Goal: Task Accomplishment & Management: Manage account settings

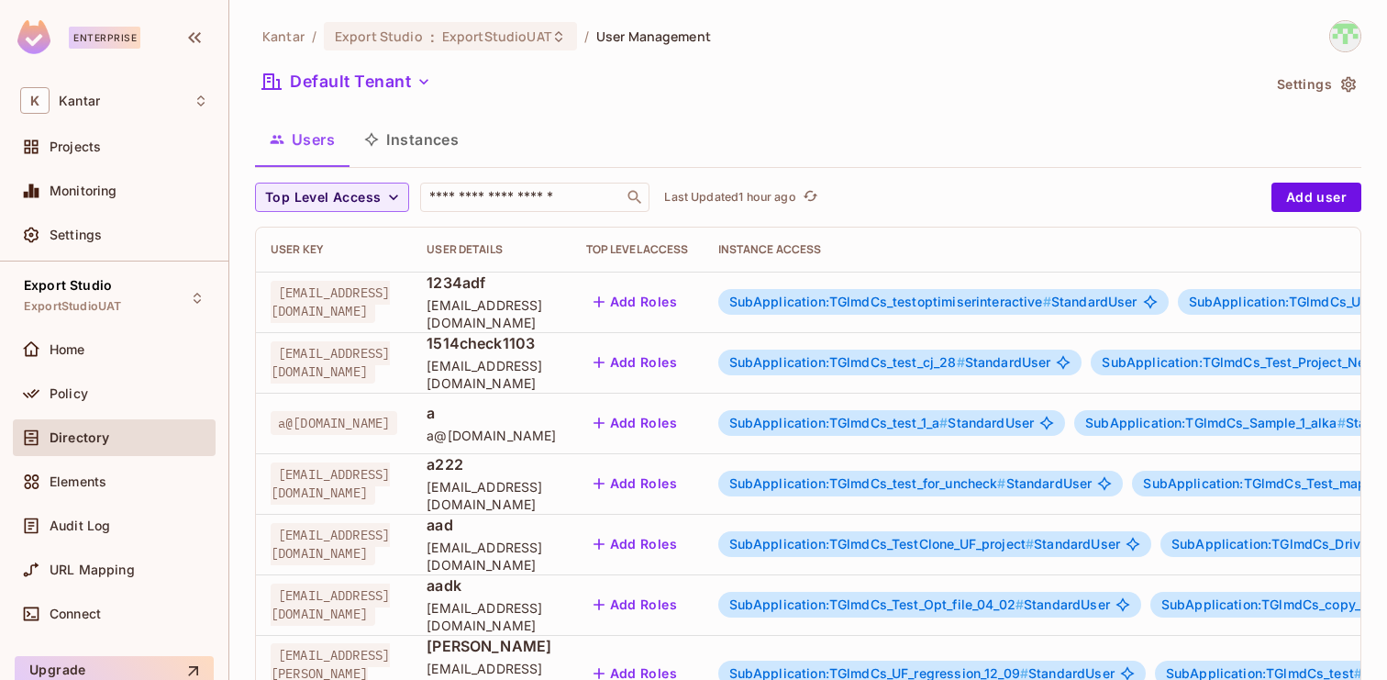
scroll to position [2176, 0]
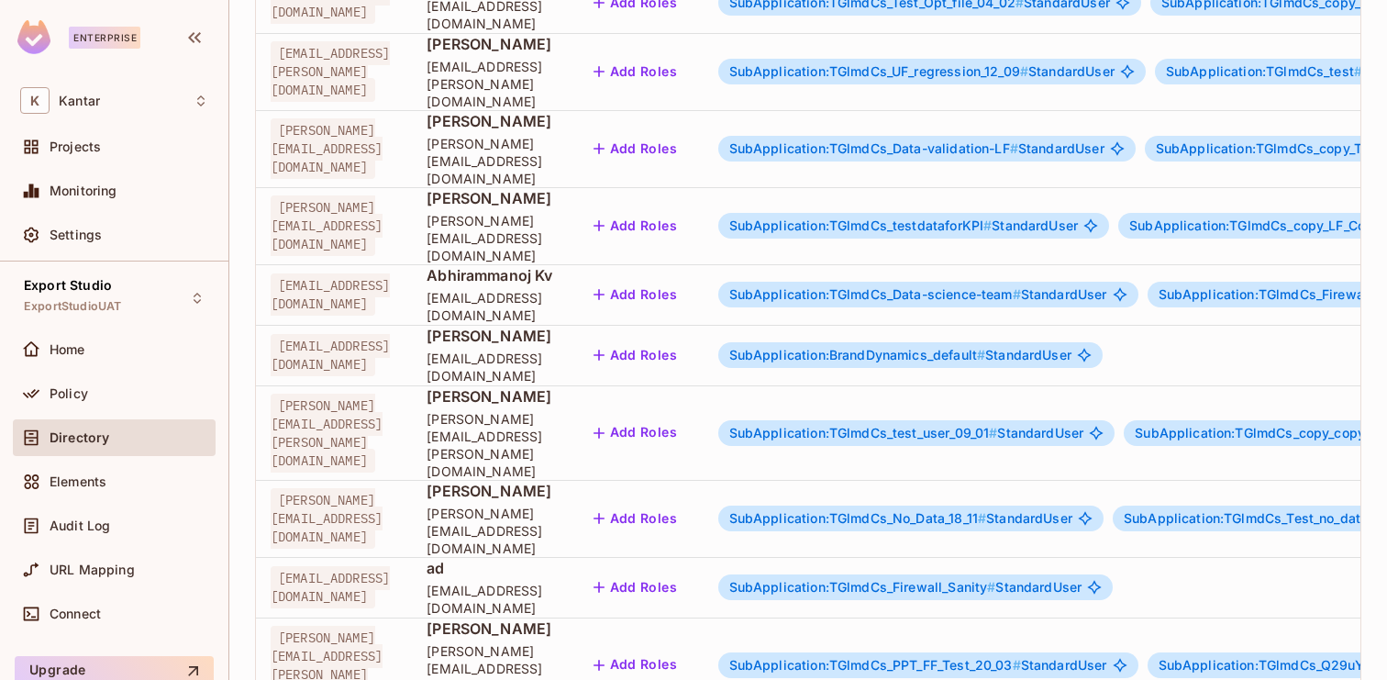
click at [1276, 613] on body "Enterprise K Kantar Projects Monitoring Settings Export Studio ExportStudioUAT …" at bounding box center [693, 340] width 1387 height 680
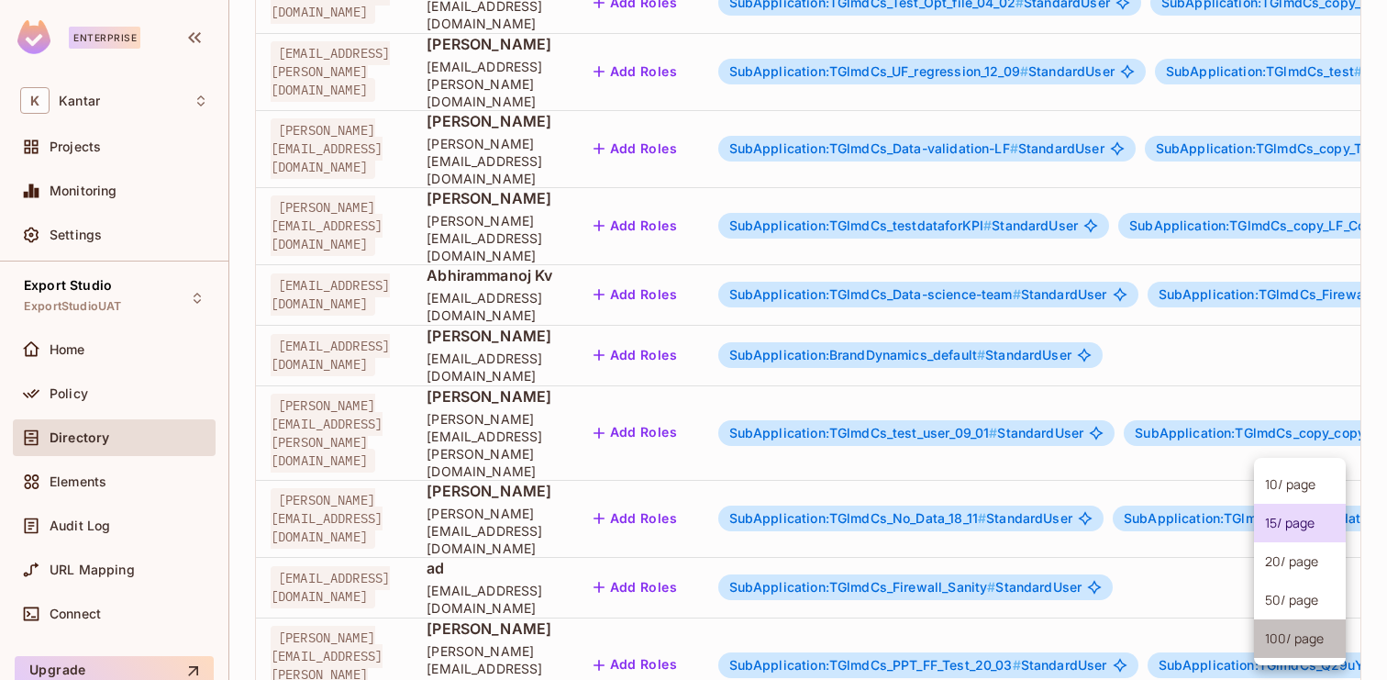
click at [1270, 644] on li "100 / page" at bounding box center [1300, 638] width 92 height 39
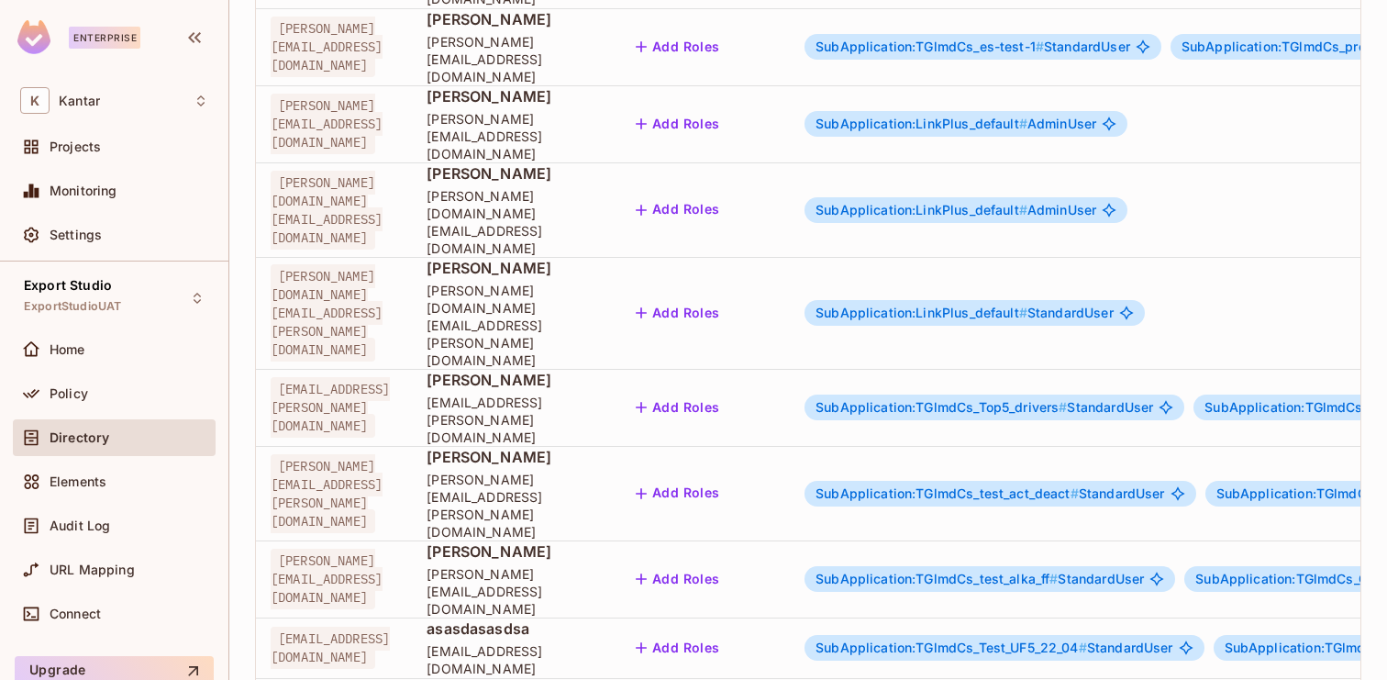
scroll to position [2371, 0]
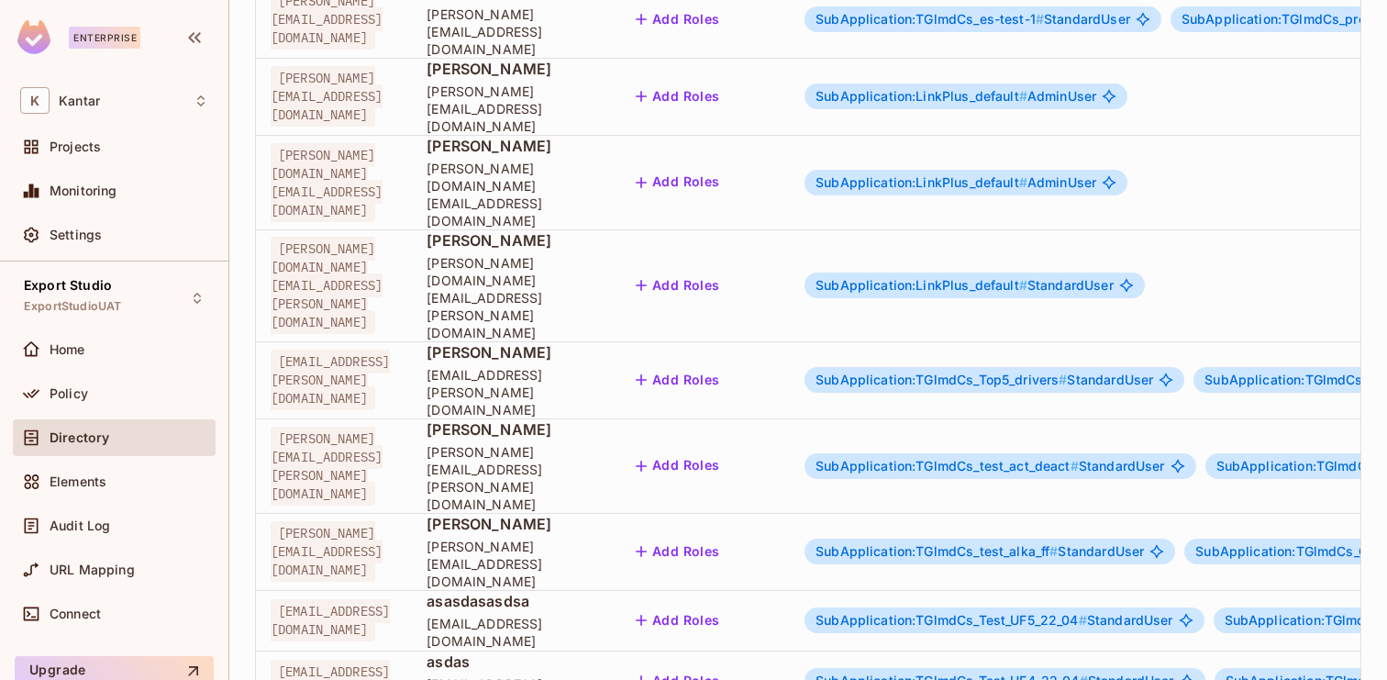
drag, startPoint x: 637, startPoint y: 548, endPoint x: 811, endPoint y: 541, distance: 174.4
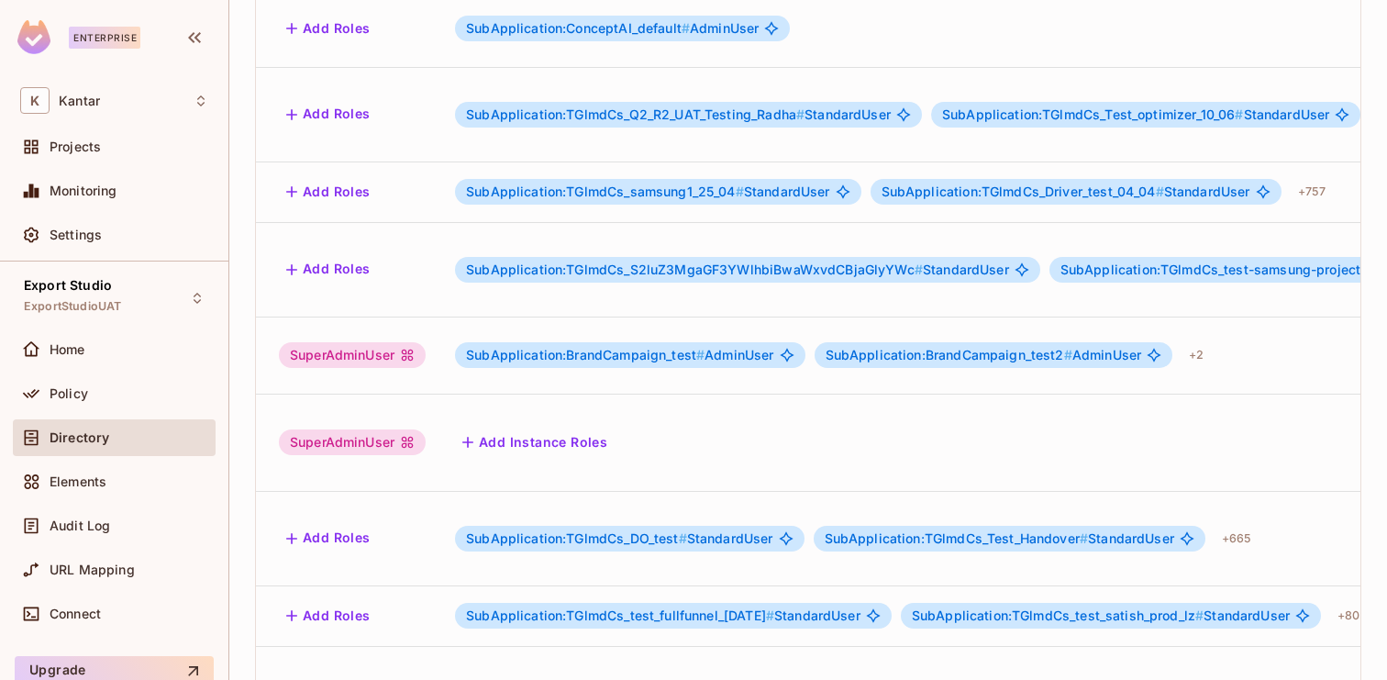
scroll to position [0, 0]
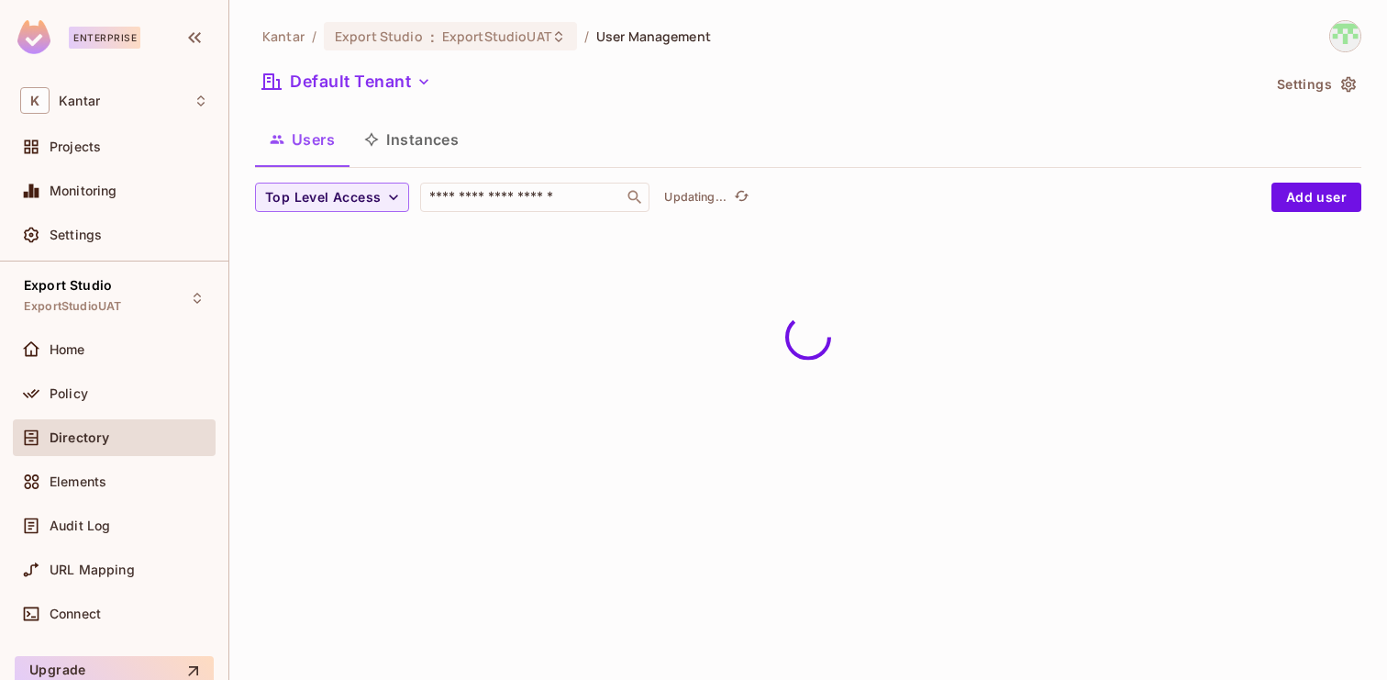
click at [436, 144] on button "Instances" at bounding box center [411, 139] width 124 height 46
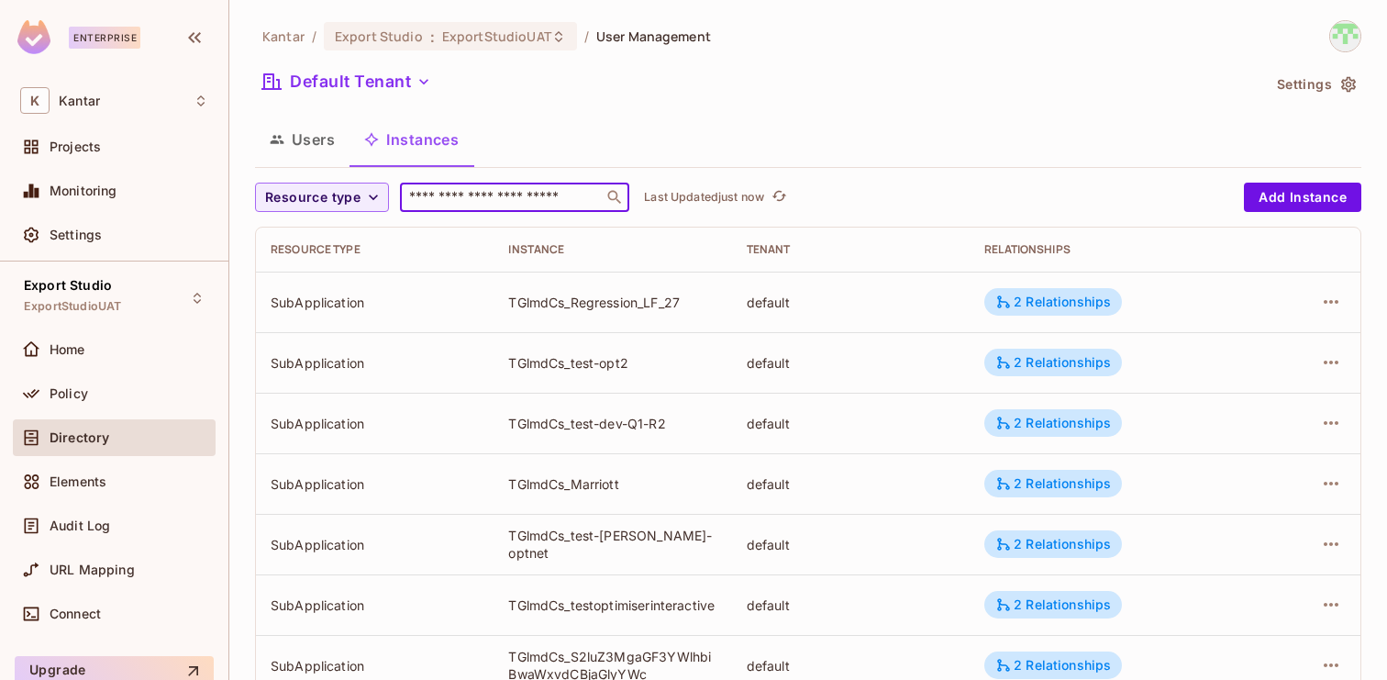
click at [488, 194] on input "text" at bounding box center [501, 197] width 193 height 18
type input "****"
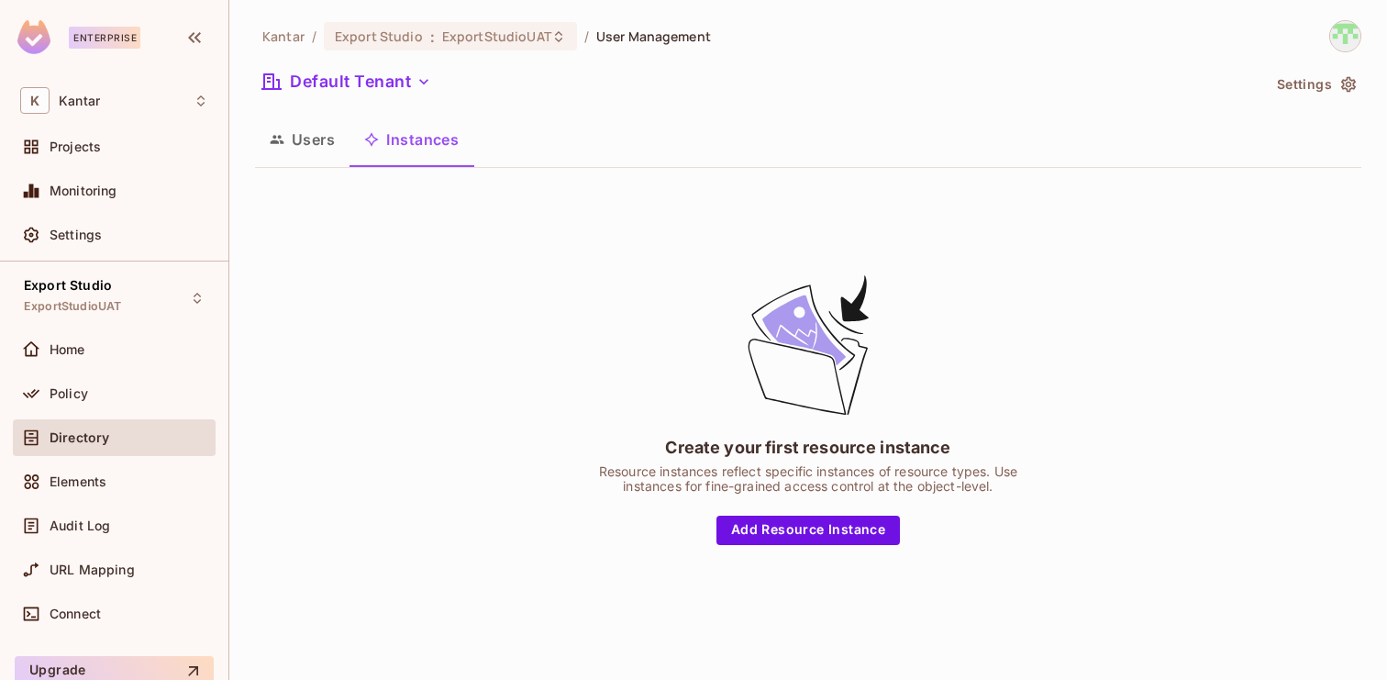
click at [354, 162] on div "Users Instances" at bounding box center [808, 141] width 1106 height 50
click at [327, 148] on button "Users" at bounding box center [302, 139] width 94 height 46
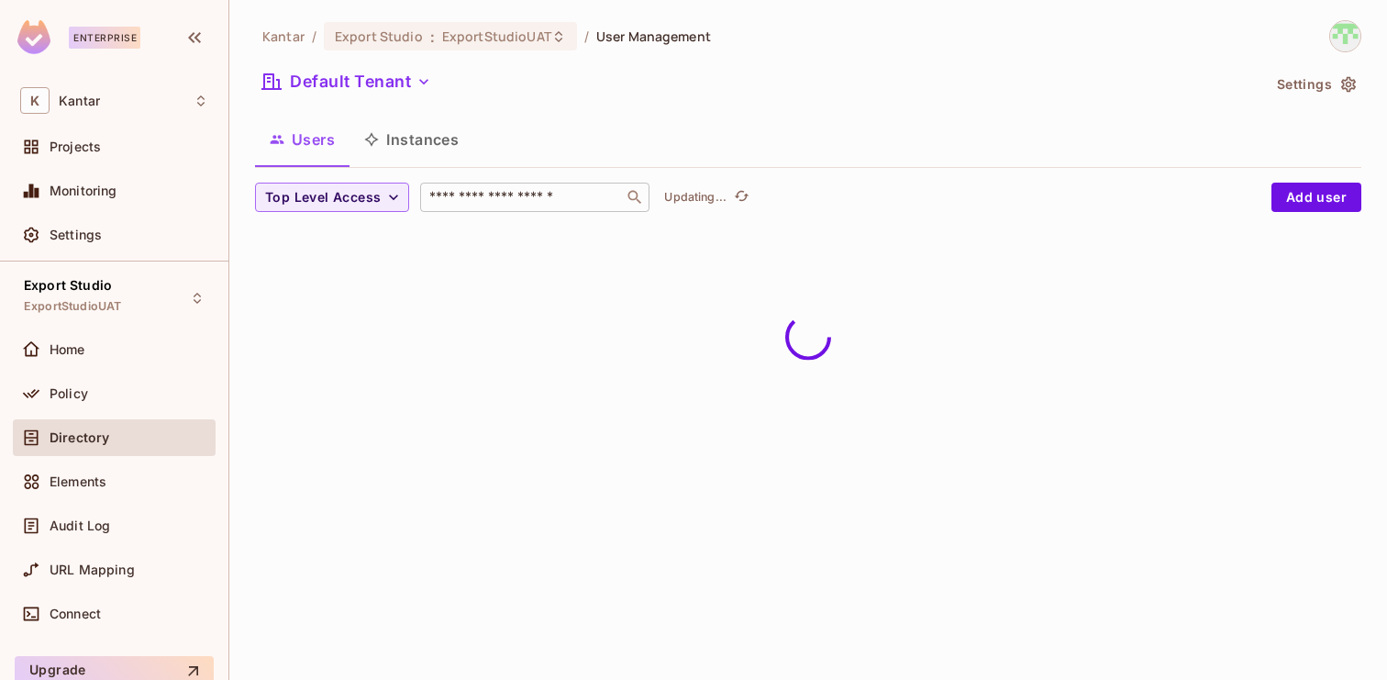
click at [454, 198] on input "text" at bounding box center [522, 197] width 193 height 18
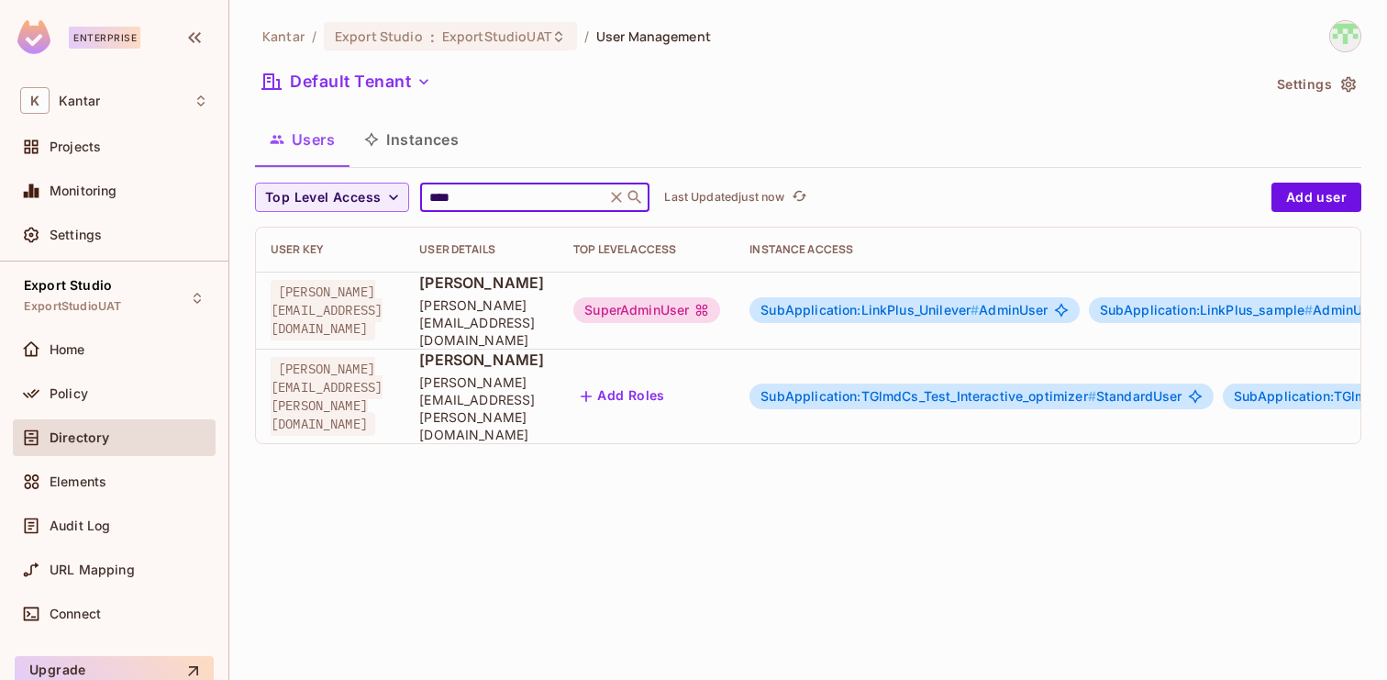
type input "****"
click at [613, 199] on icon at bounding box center [617, 197] width 11 height 11
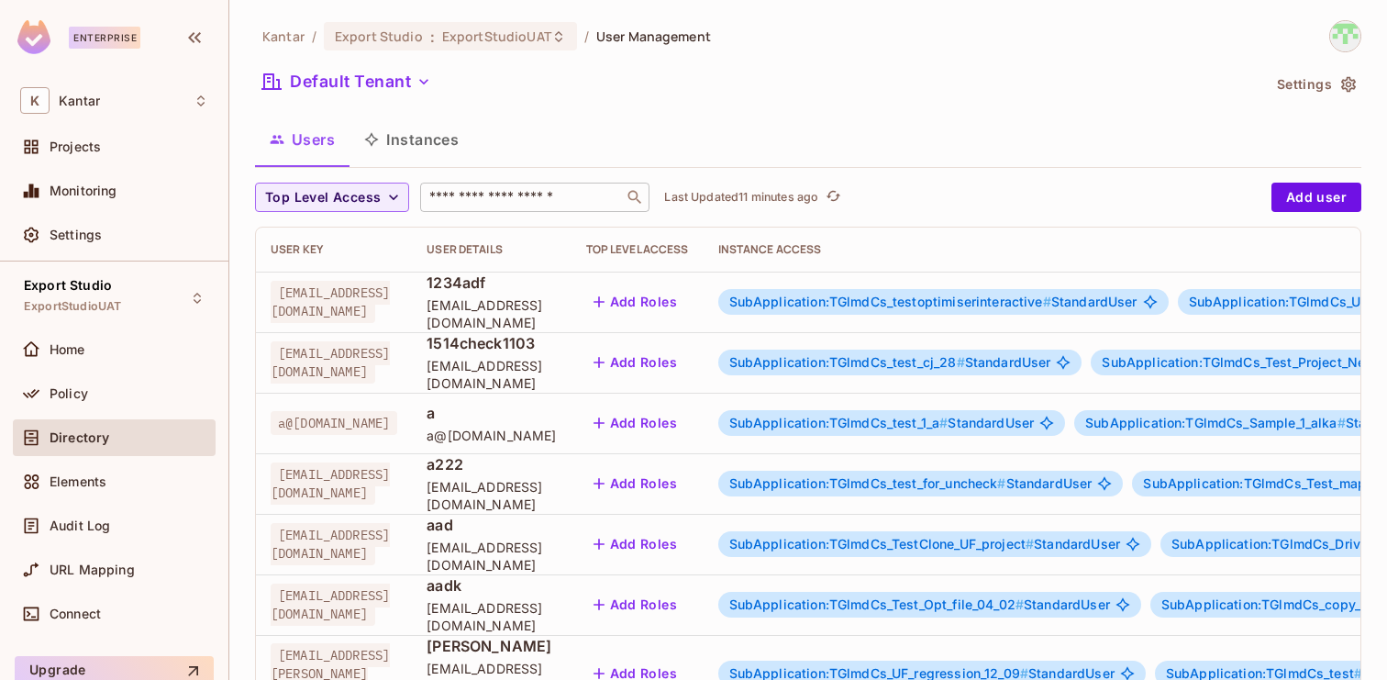
scroll to position [602, 0]
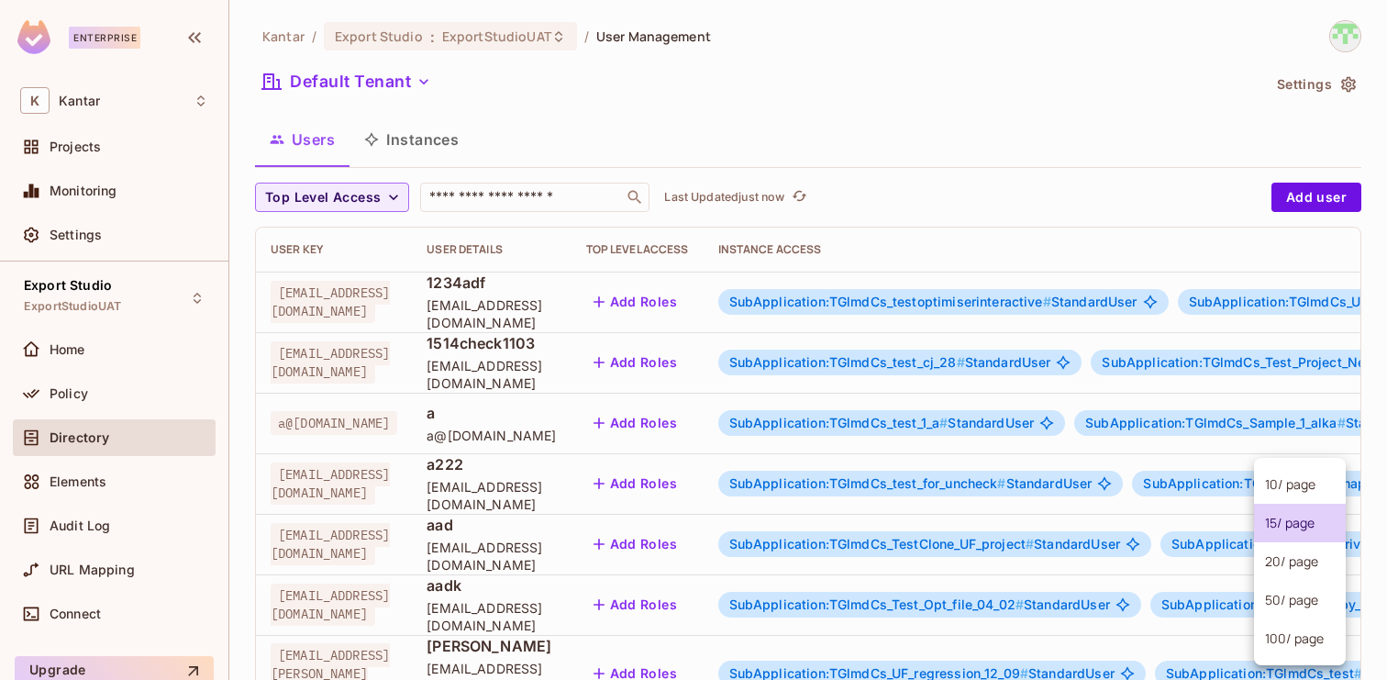
click at [1281, 611] on body "Enterprise K Kantar Projects Monitoring Settings Export Studio ExportStudioUAT …" at bounding box center [693, 340] width 1387 height 680
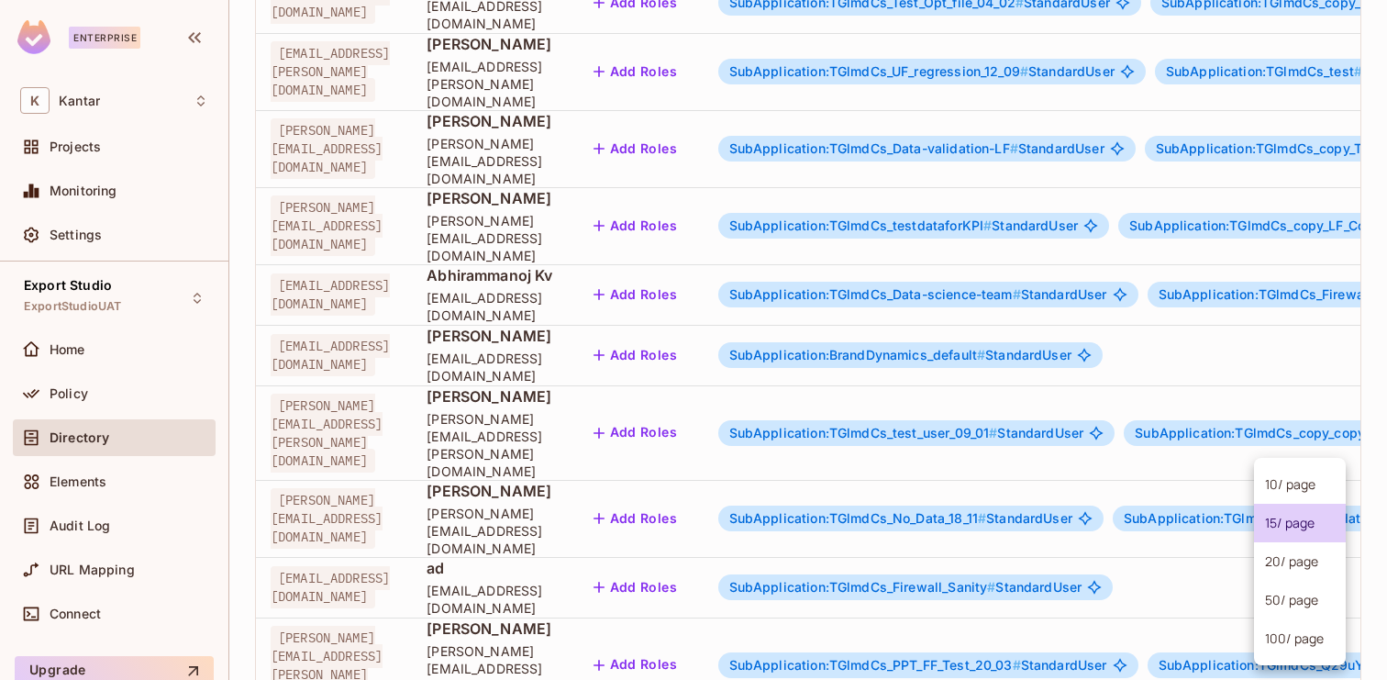
click at [1271, 642] on li "100 / page" at bounding box center [1300, 638] width 92 height 39
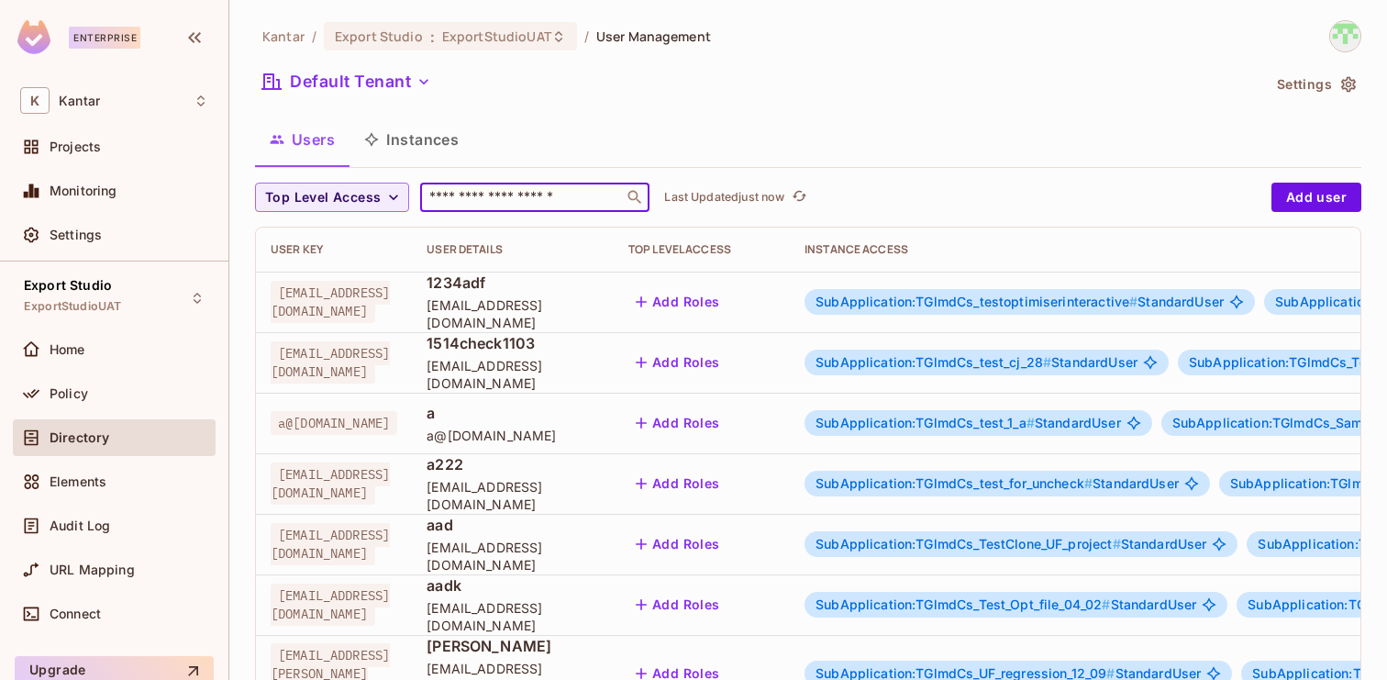
click at [528, 189] on input "text" at bounding box center [522, 197] width 193 height 18
paste input "**********"
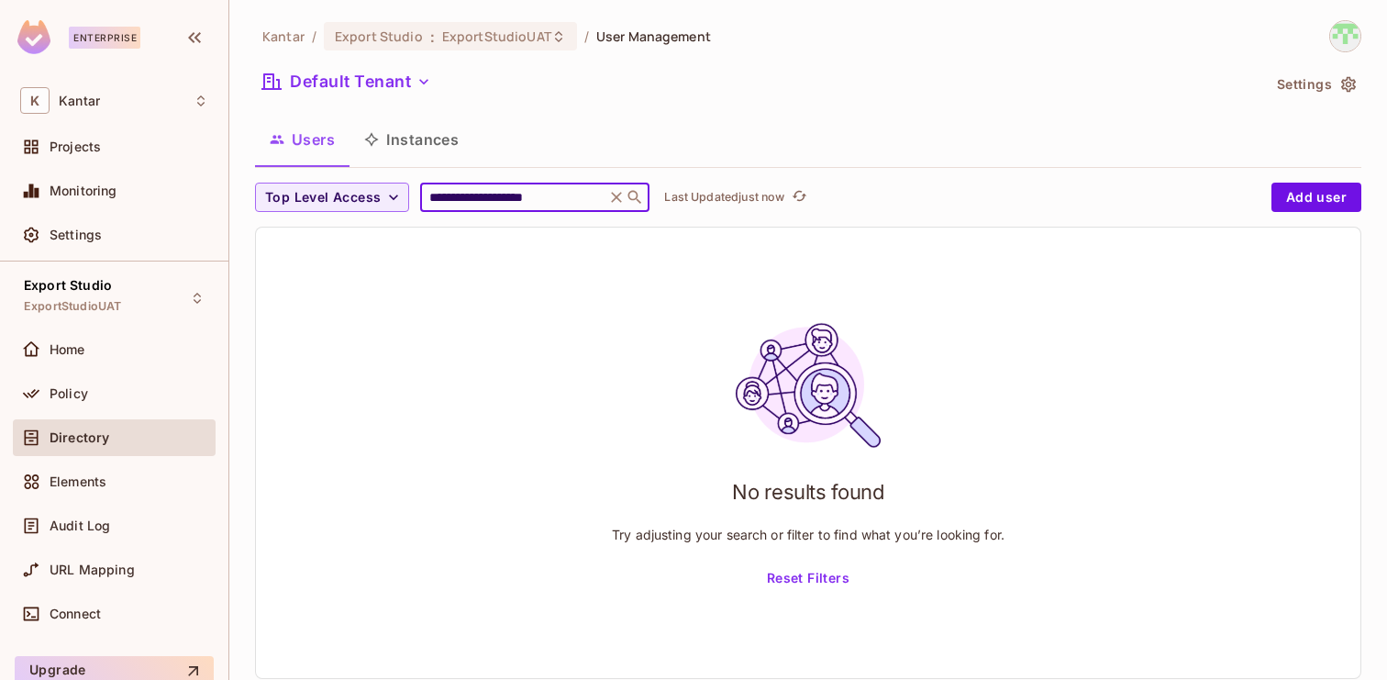
type input "**********"
click at [416, 140] on button "Instances" at bounding box center [411, 139] width 124 height 46
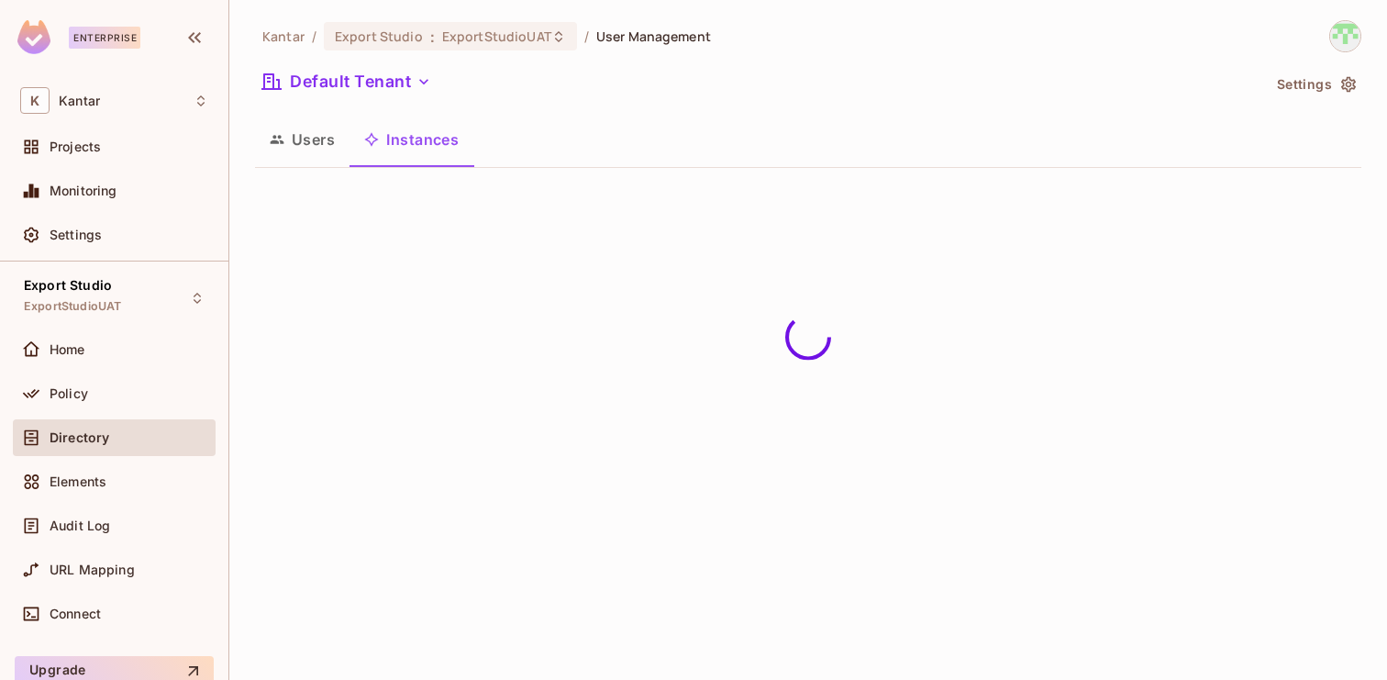
click at [322, 140] on button "Users" at bounding box center [302, 139] width 94 height 46
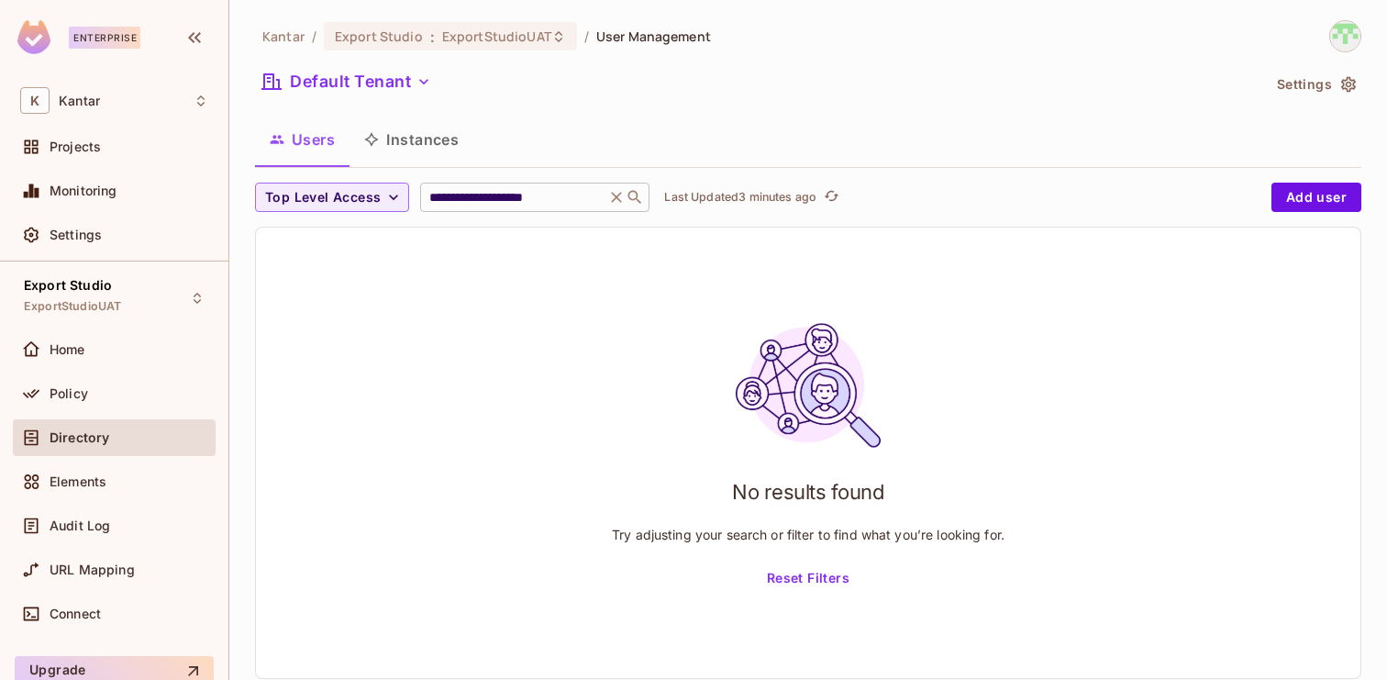
click at [610, 199] on icon at bounding box center [616, 197] width 18 height 18
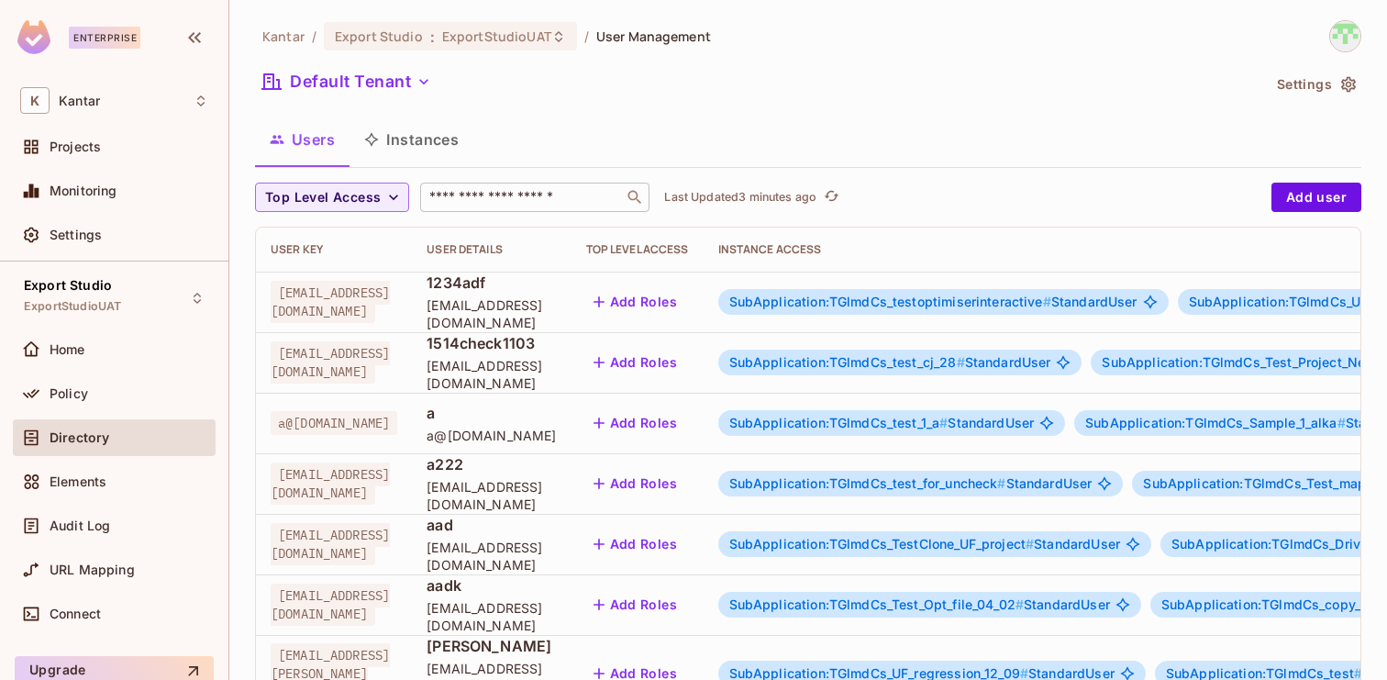
click at [993, 294] on span "SubApplication:TGlmdCs_testoptimiserinteractive #" at bounding box center [890, 302] width 322 height 16
click at [1023, 304] on span "SubApplication:TGlmdCs_testoptimiserinteractive #" at bounding box center [890, 302] width 322 height 16
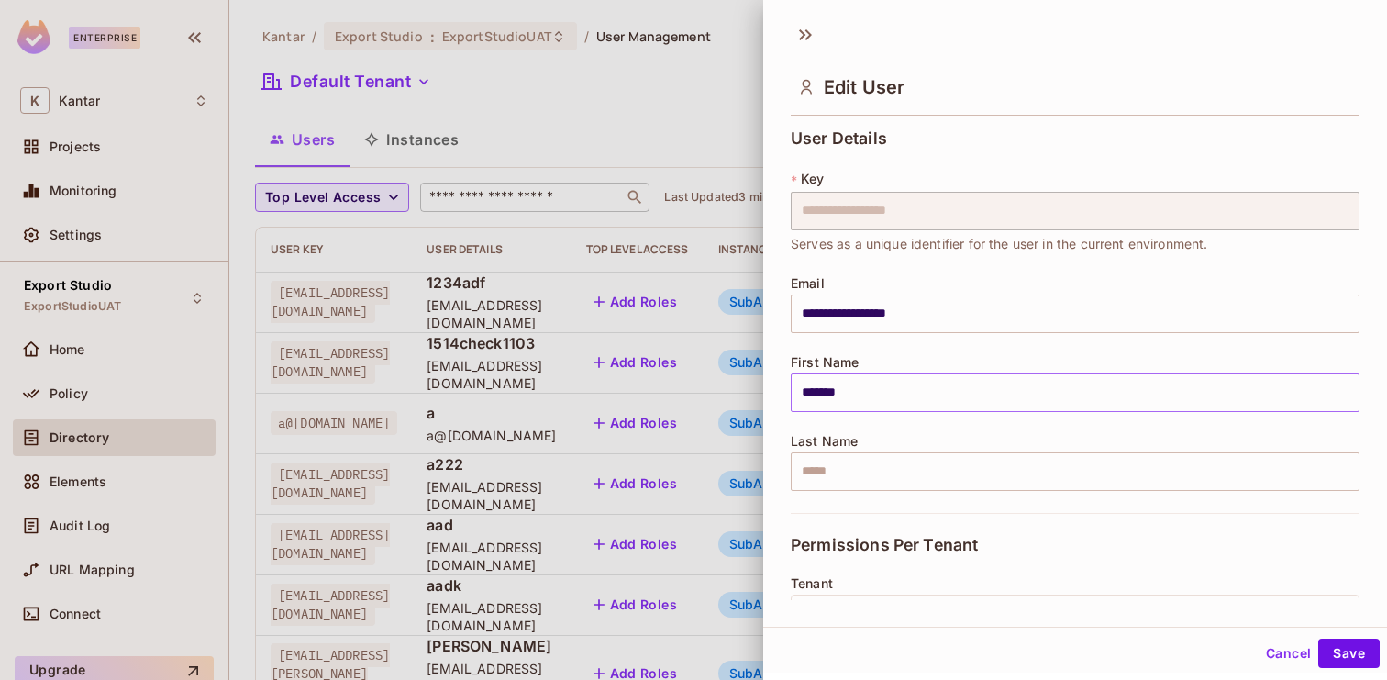
scroll to position [2125, 0]
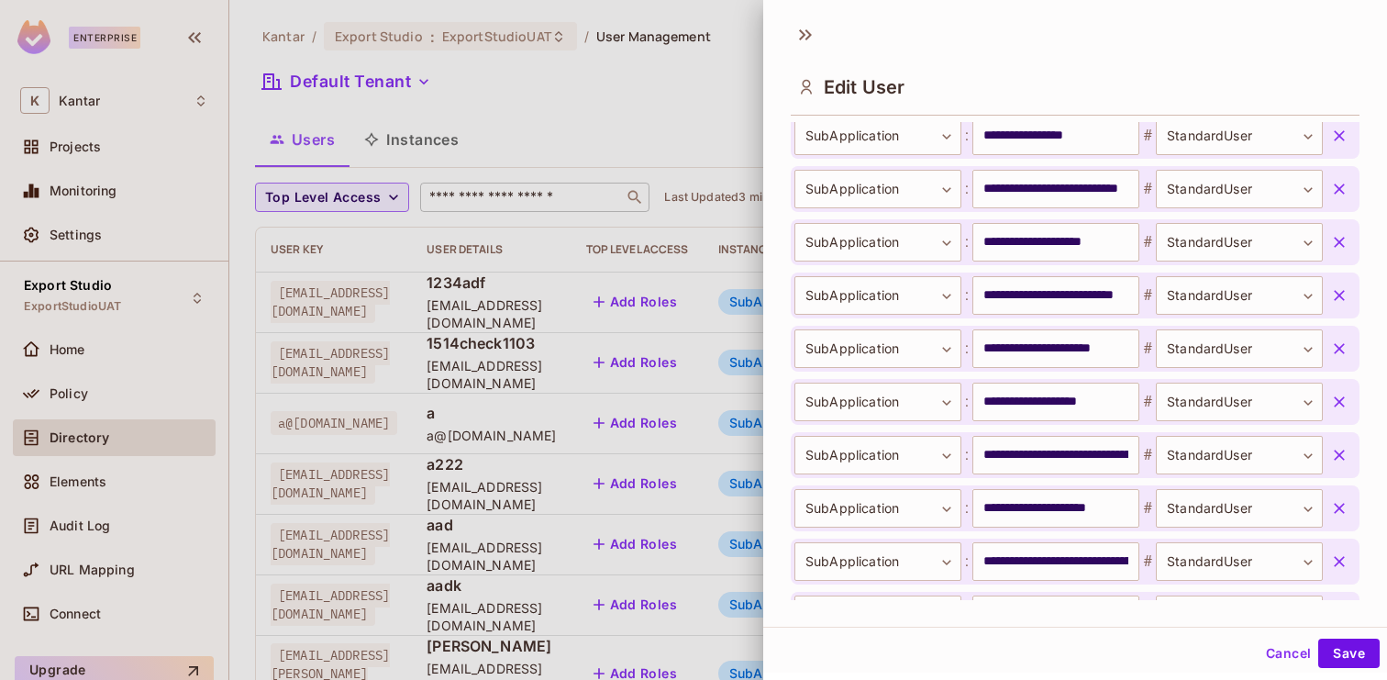
click at [1285, 651] on button "Cancel" at bounding box center [1288, 652] width 60 height 29
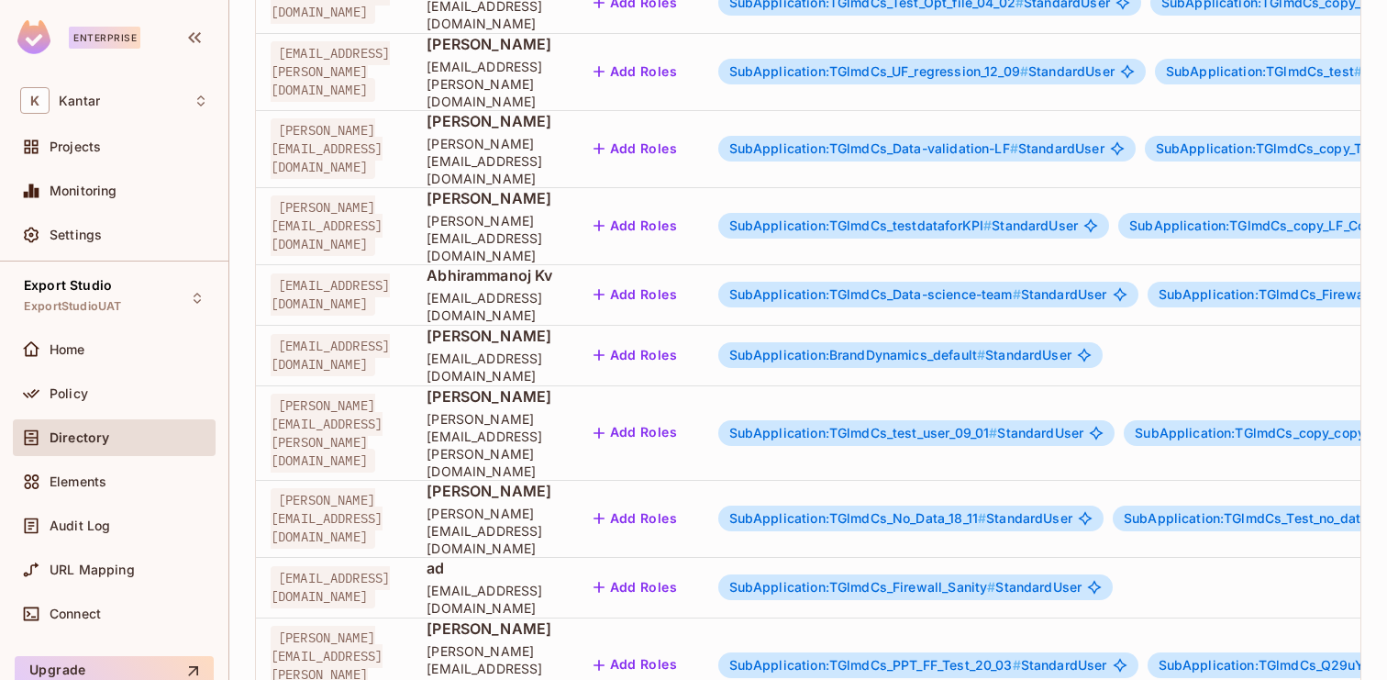
scroll to position [0, 0]
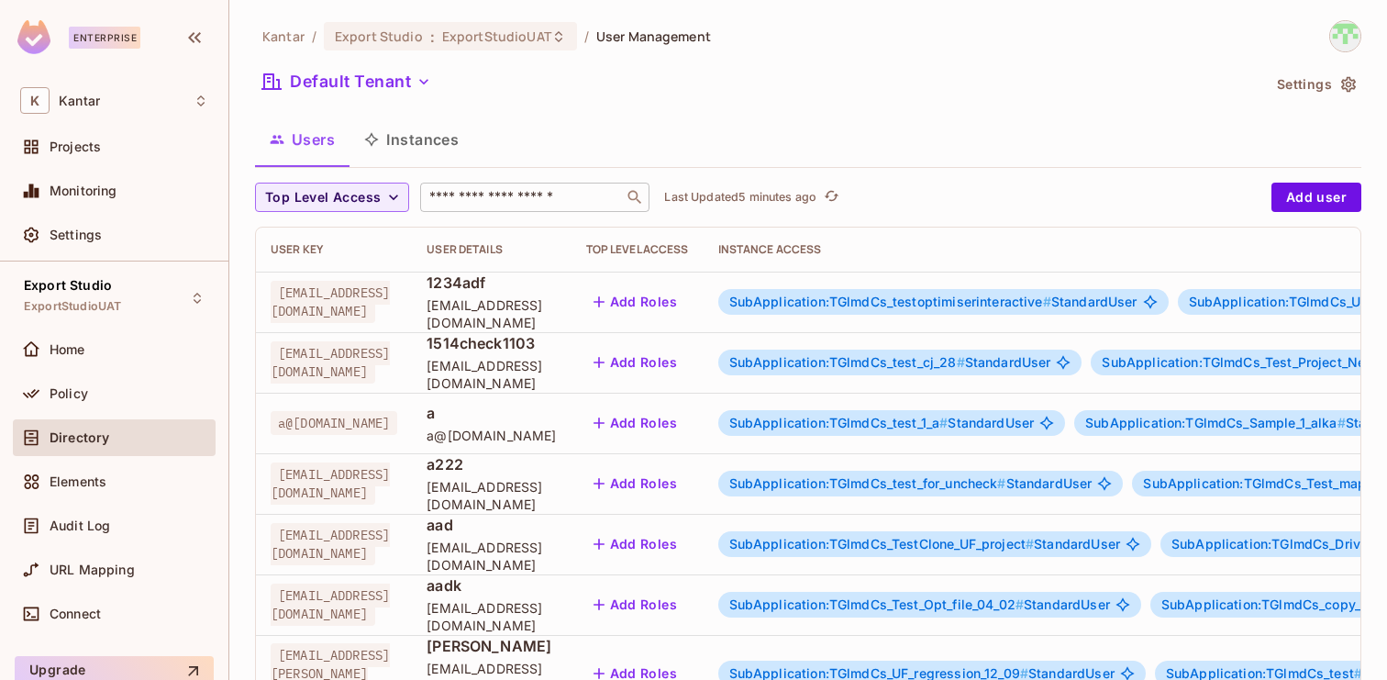
click at [470, 192] on input "text" at bounding box center [522, 197] width 193 height 18
paste input "**********"
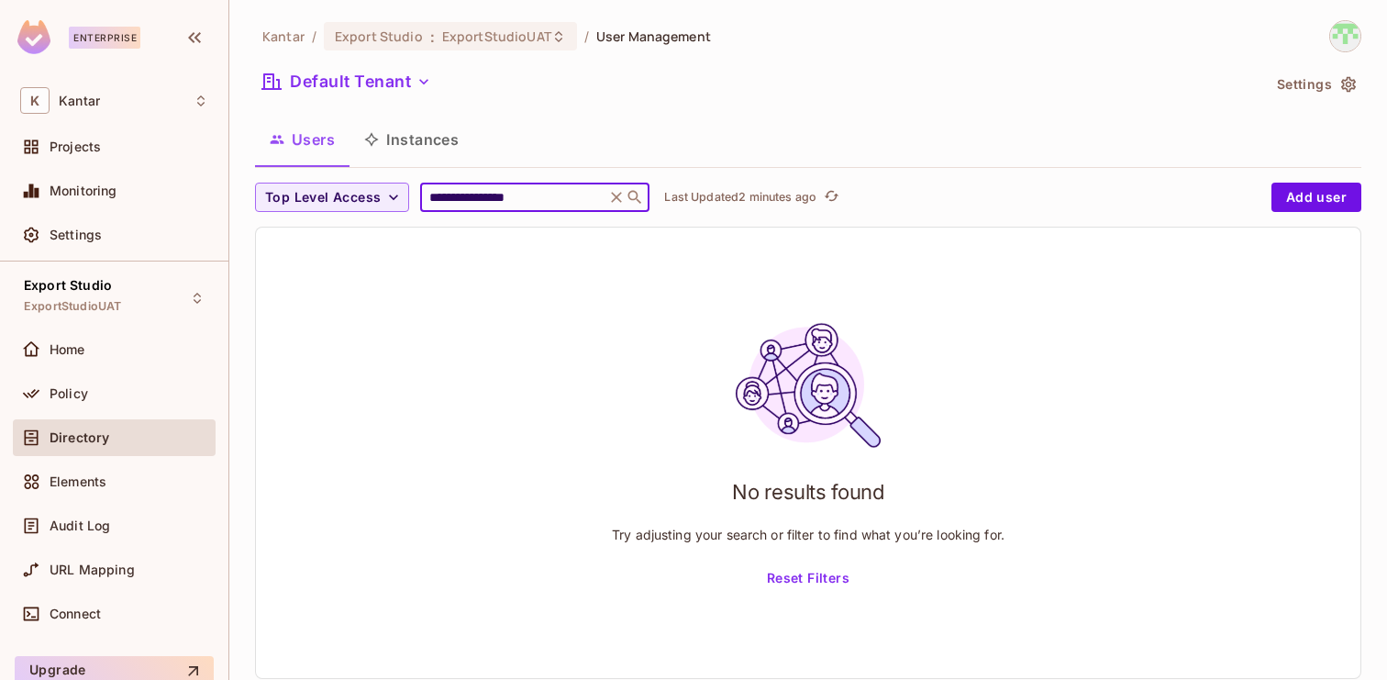
type input "**********"
click at [615, 205] on icon at bounding box center [616, 197] width 18 height 18
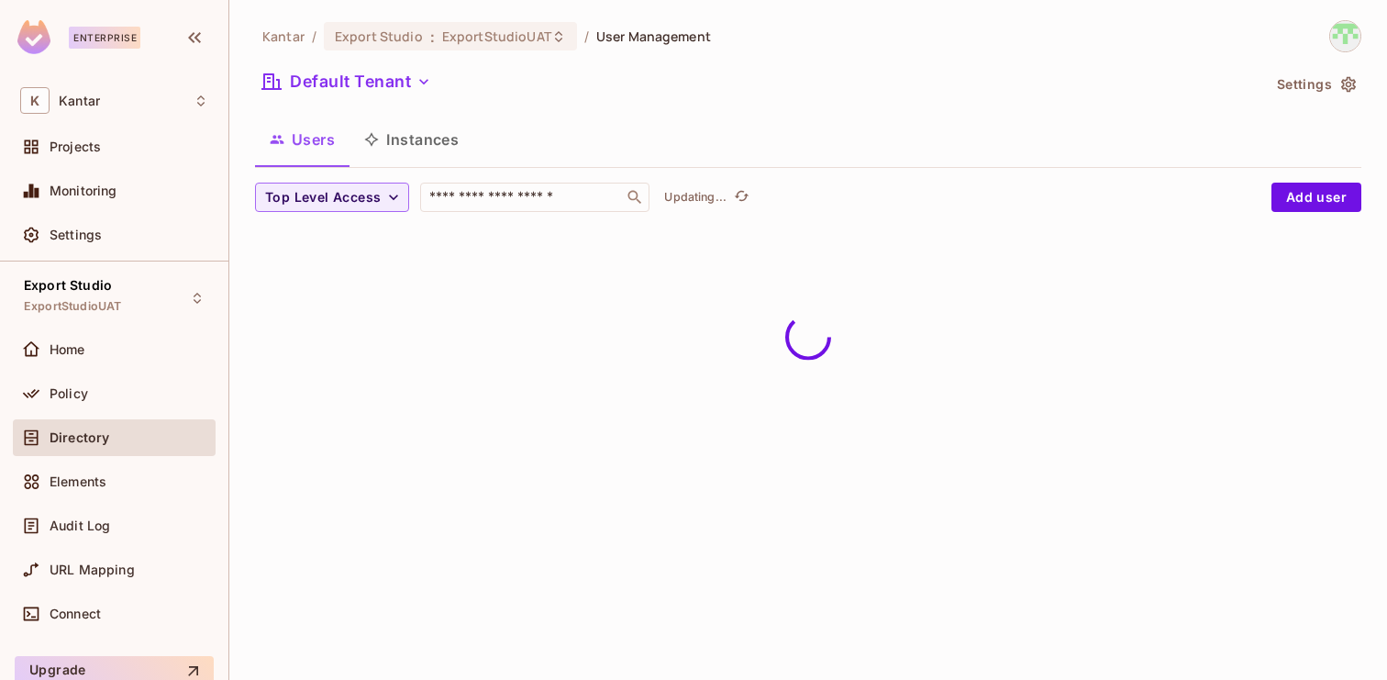
click at [428, 150] on button "Instances" at bounding box center [411, 139] width 124 height 46
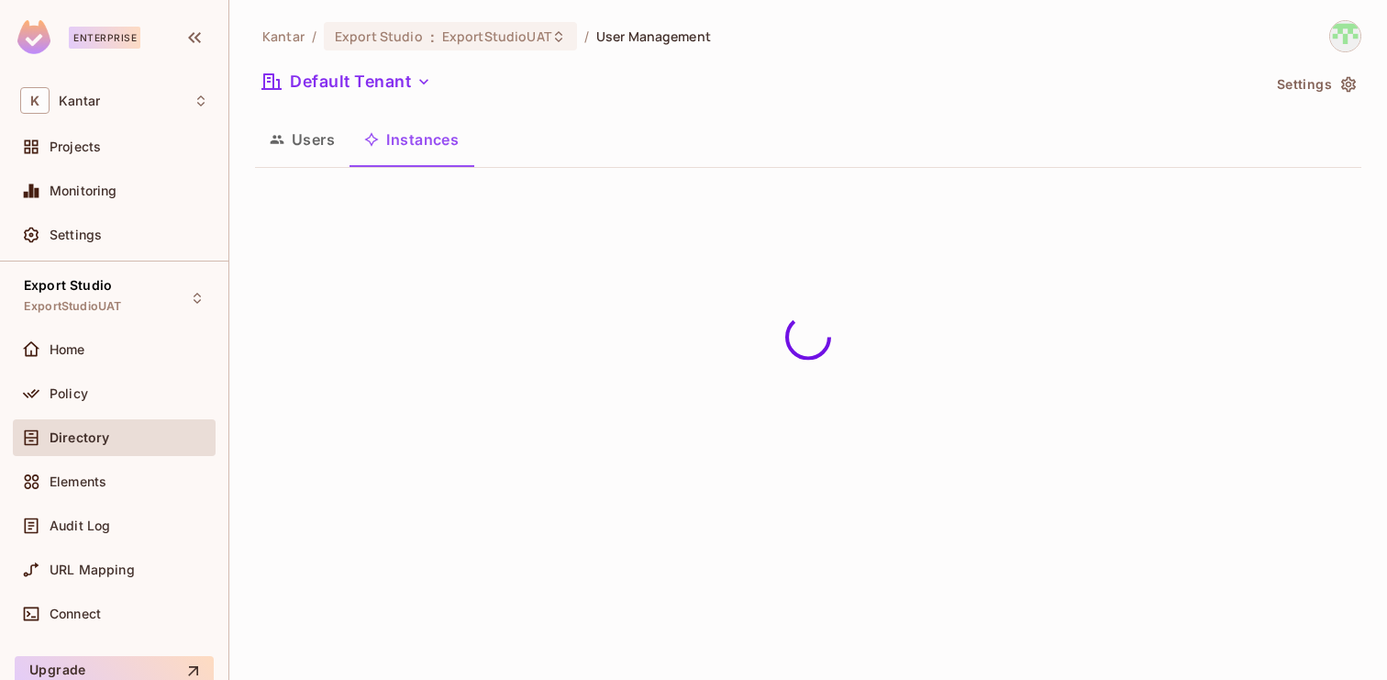
click at [316, 143] on button "Users" at bounding box center [302, 139] width 94 height 46
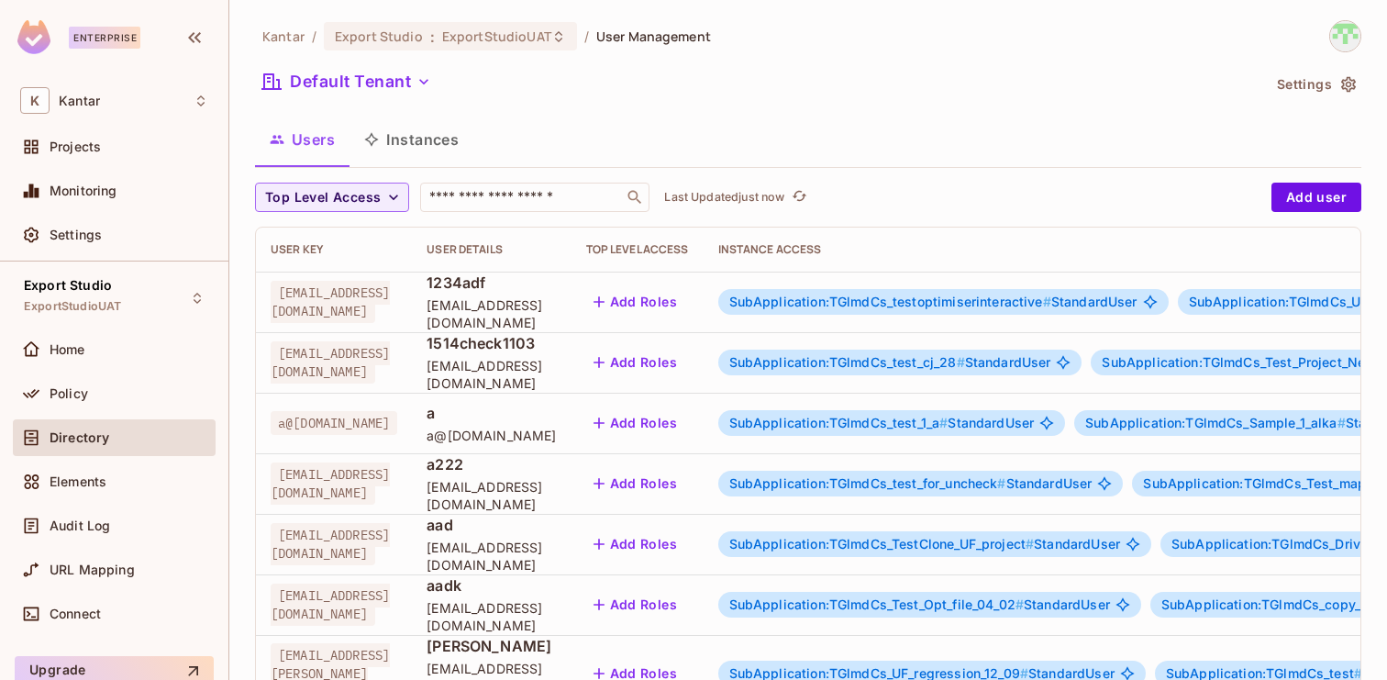
scroll to position [602, 0]
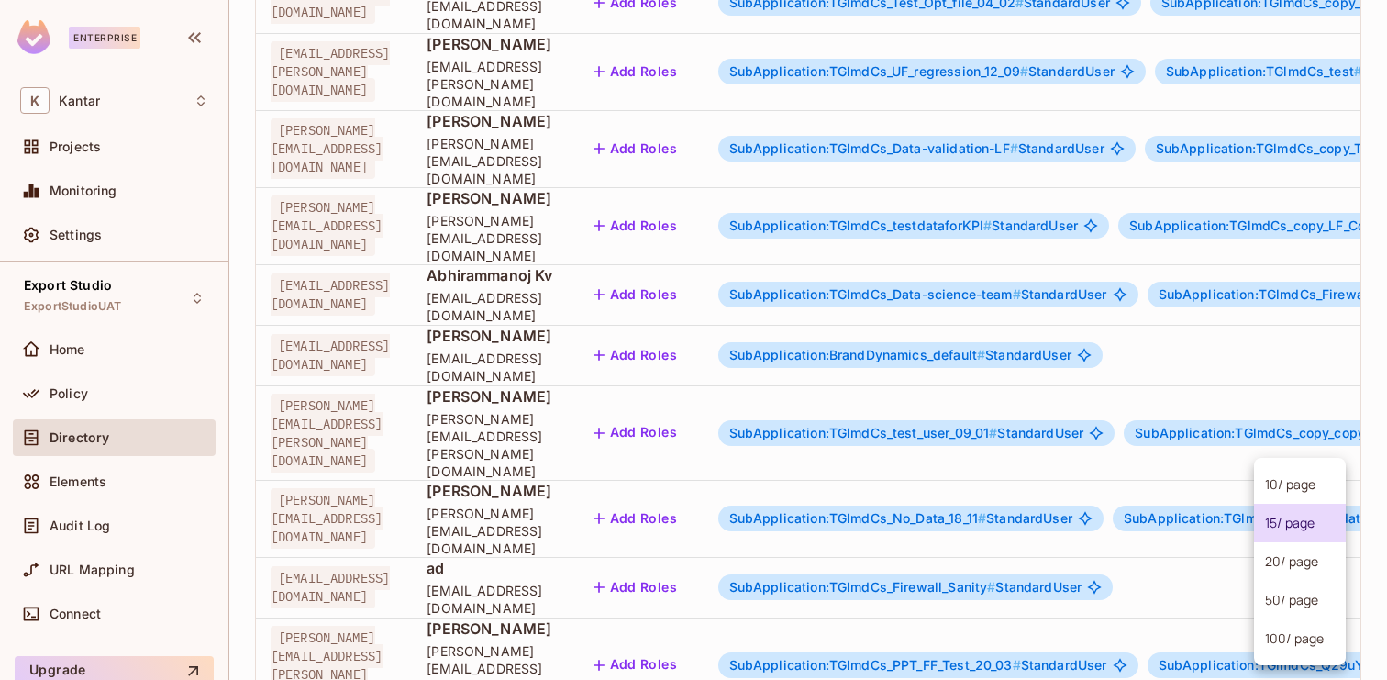
click at [1285, 614] on body "Enterprise K Kantar Projects Monitoring Settings Export Studio ExportStudioUAT …" at bounding box center [693, 340] width 1387 height 680
click at [1285, 636] on li "100 / page" at bounding box center [1300, 638] width 92 height 39
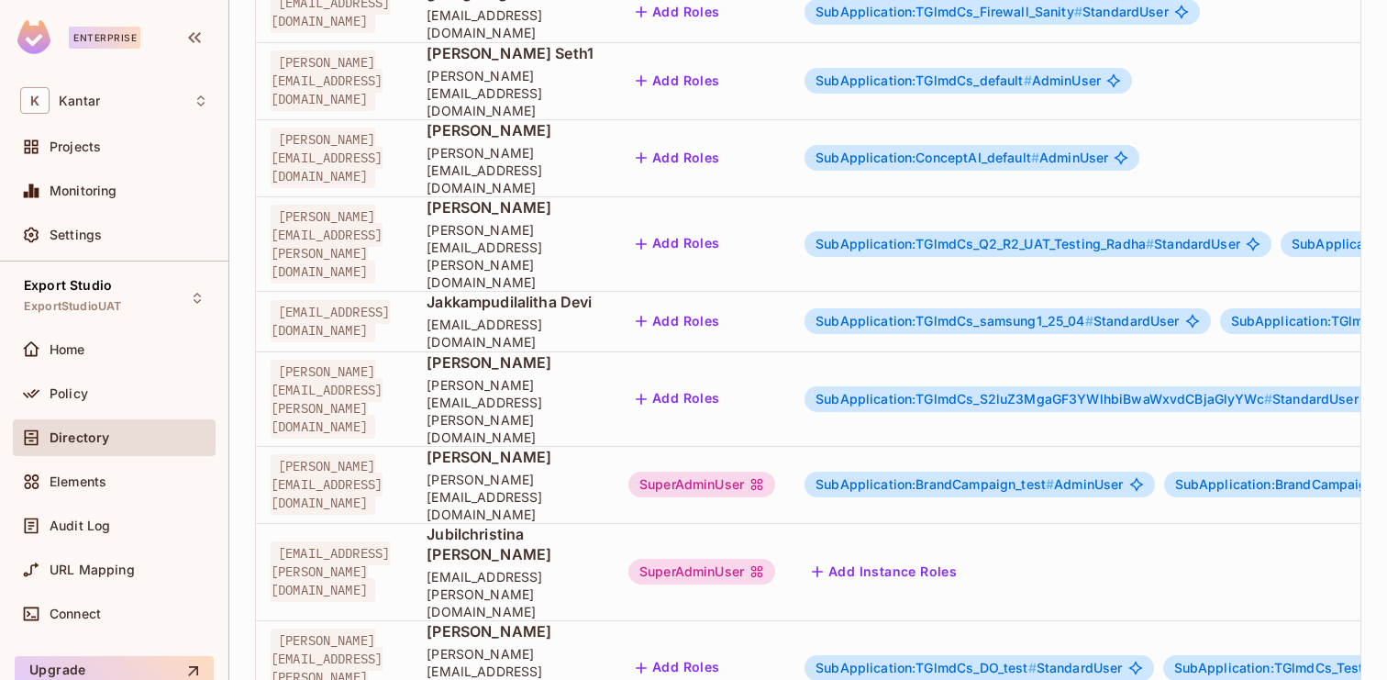
scroll to position [5747, 0]
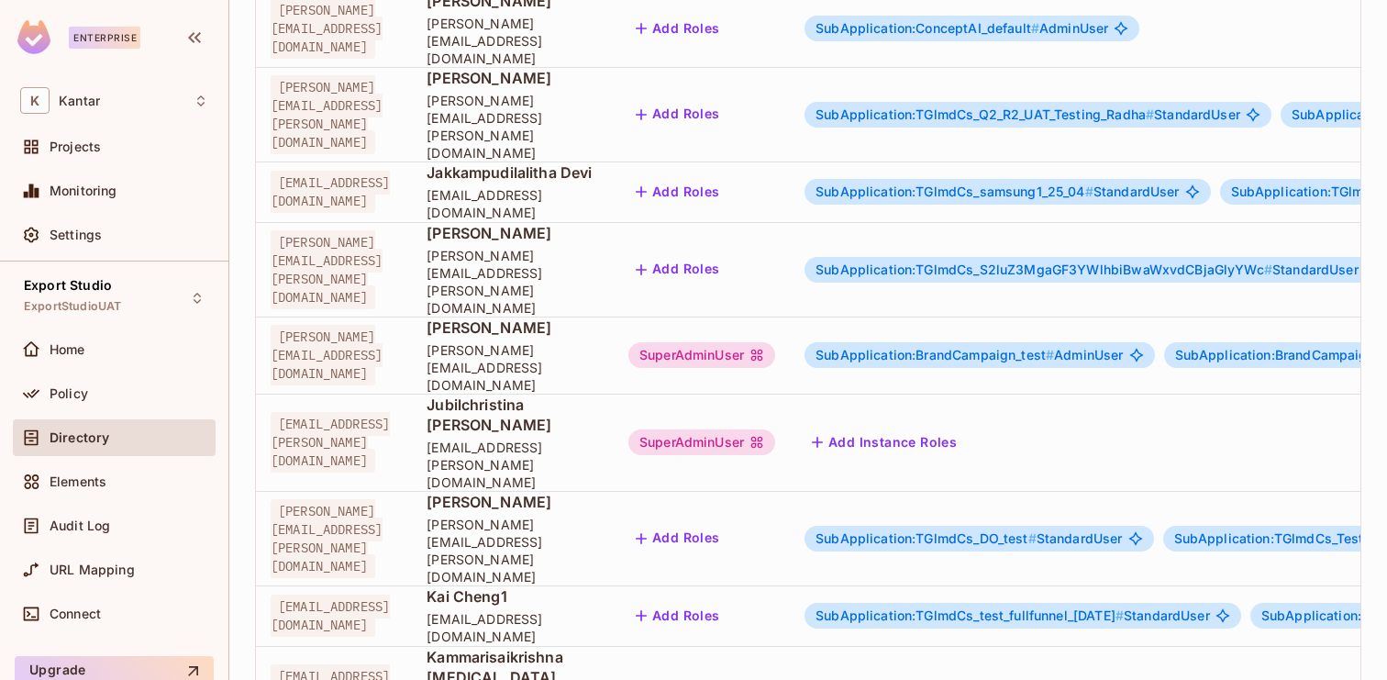
click at [1289, 615] on body "Enterprise K Kantar Projects Monitoring Settings Export Studio ExportStudioUAT …" at bounding box center [693, 340] width 1387 height 680
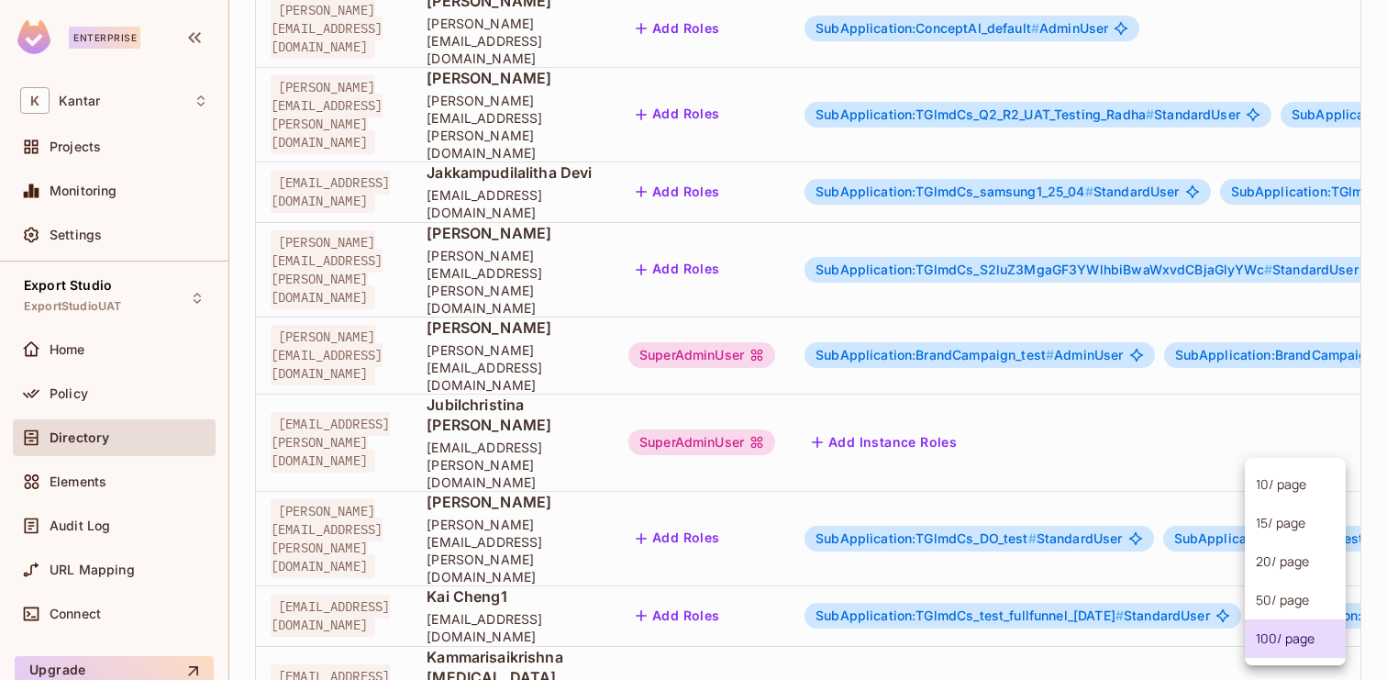
click at [1138, 643] on div at bounding box center [693, 340] width 1387 height 680
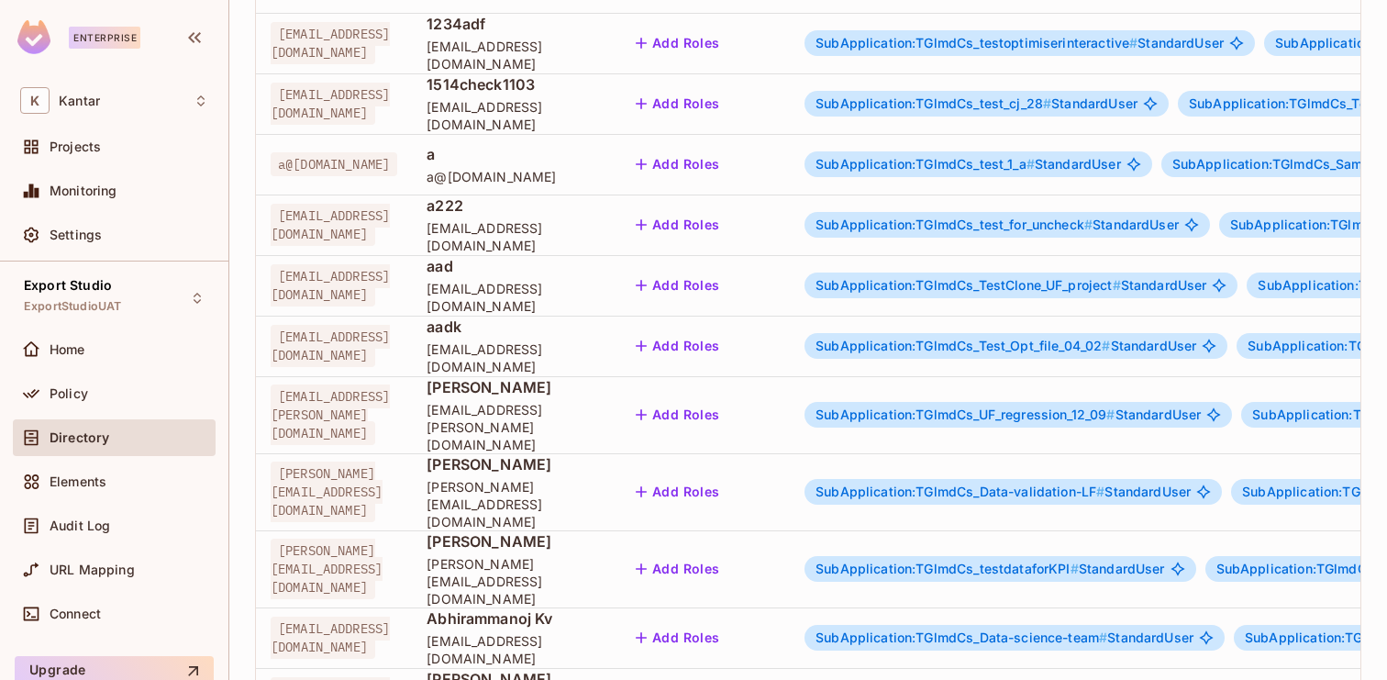
scroll to position [0, 0]
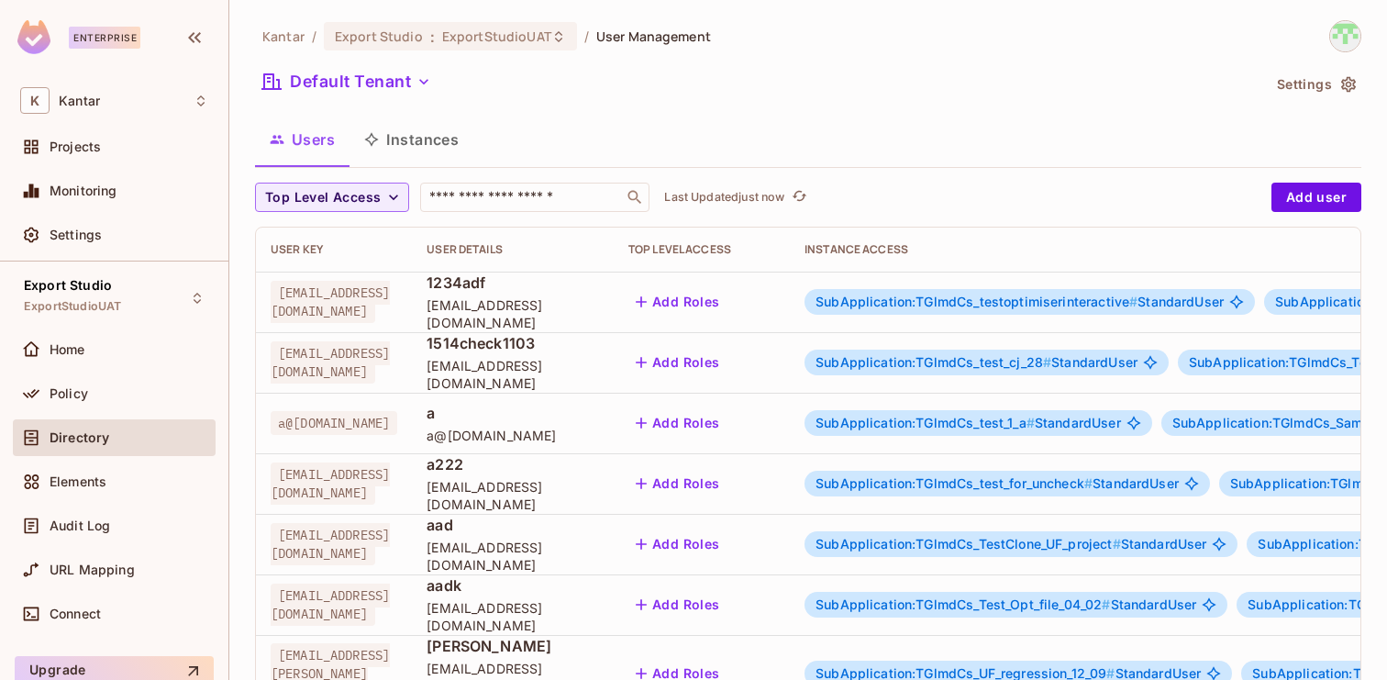
click at [429, 145] on button "Instances" at bounding box center [411, 139] width 124 height 46
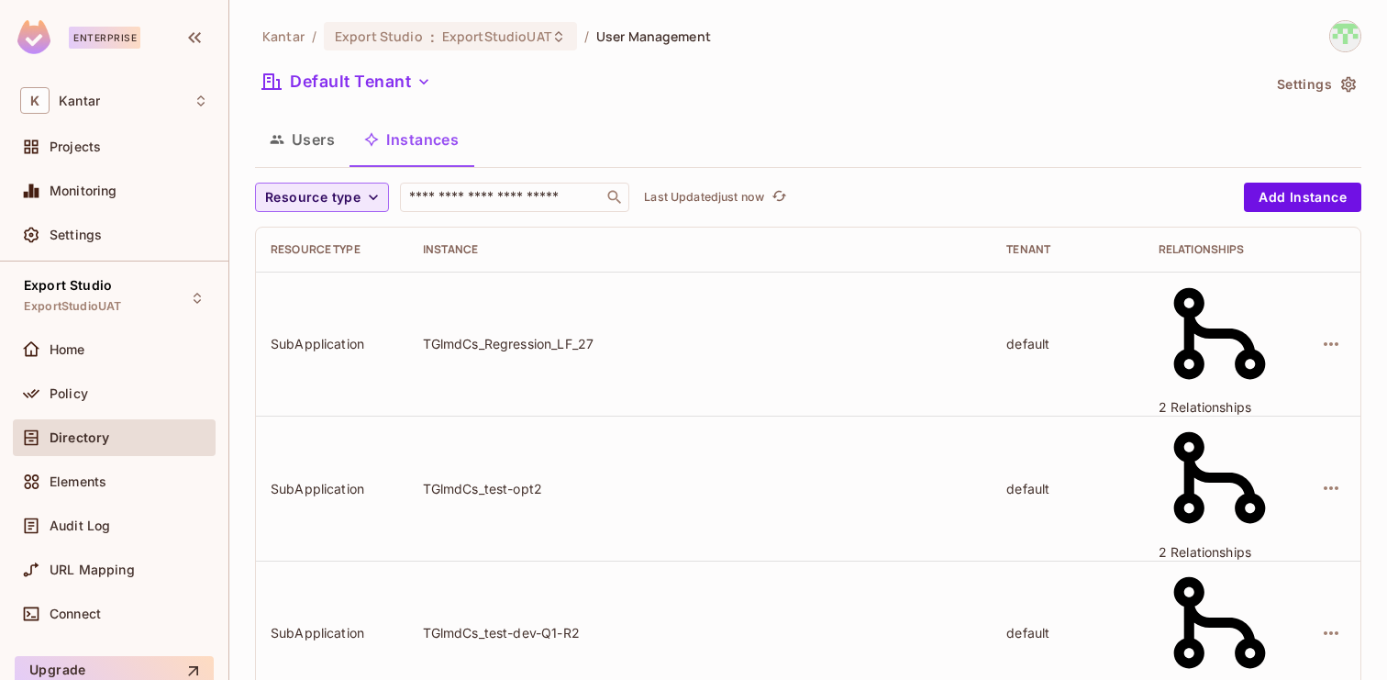
click at [361, 201] on button "Resource type" at bounding box center [322, 197] width 134 height 29
click at [337, 238] on span "SubApplication" at bounding box center [305, 229] width 101 height 17
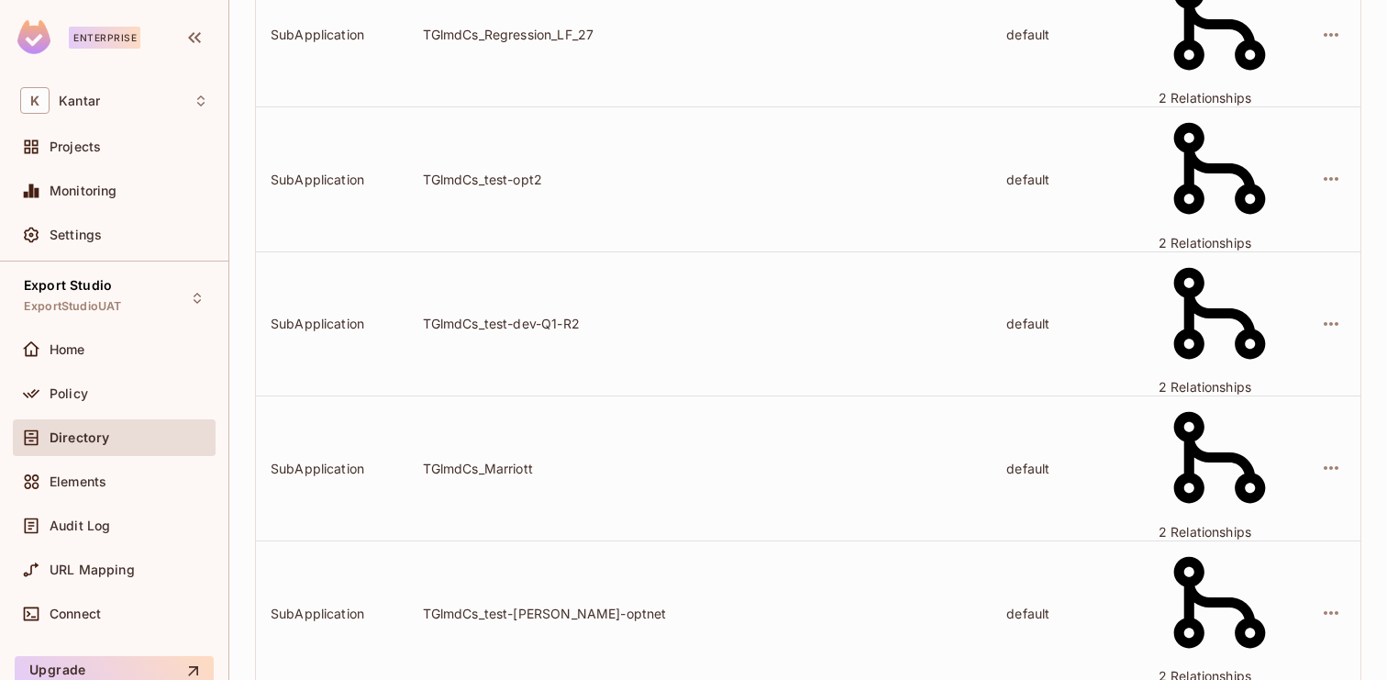
scroll to position [602, 0]
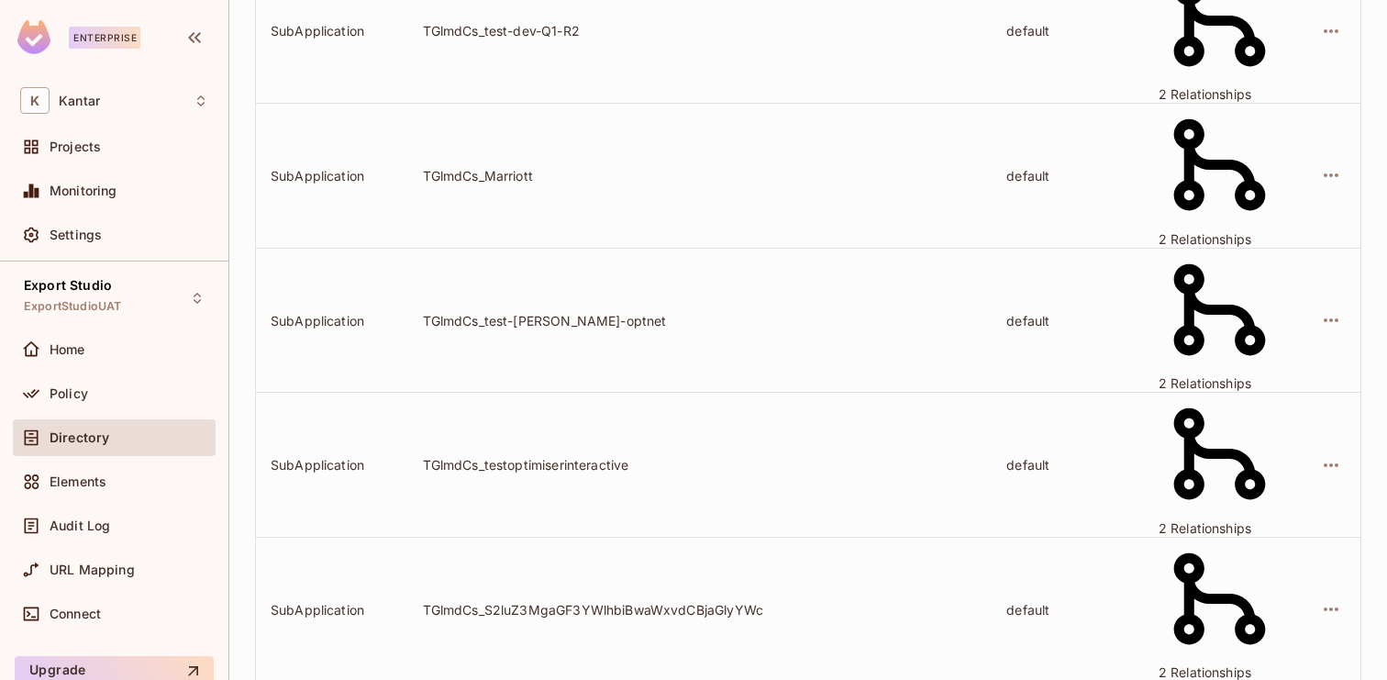
click at [1276, 610] on body "Enterprise K Kantar Projects Monitoring Settings Export Studio ExportStudioUAT …" at bounding box center [693, 340] width 1387 height 680
click at [1279, 648] on li "100 / page" at bounding box center [1300, 638] width 92 height 39
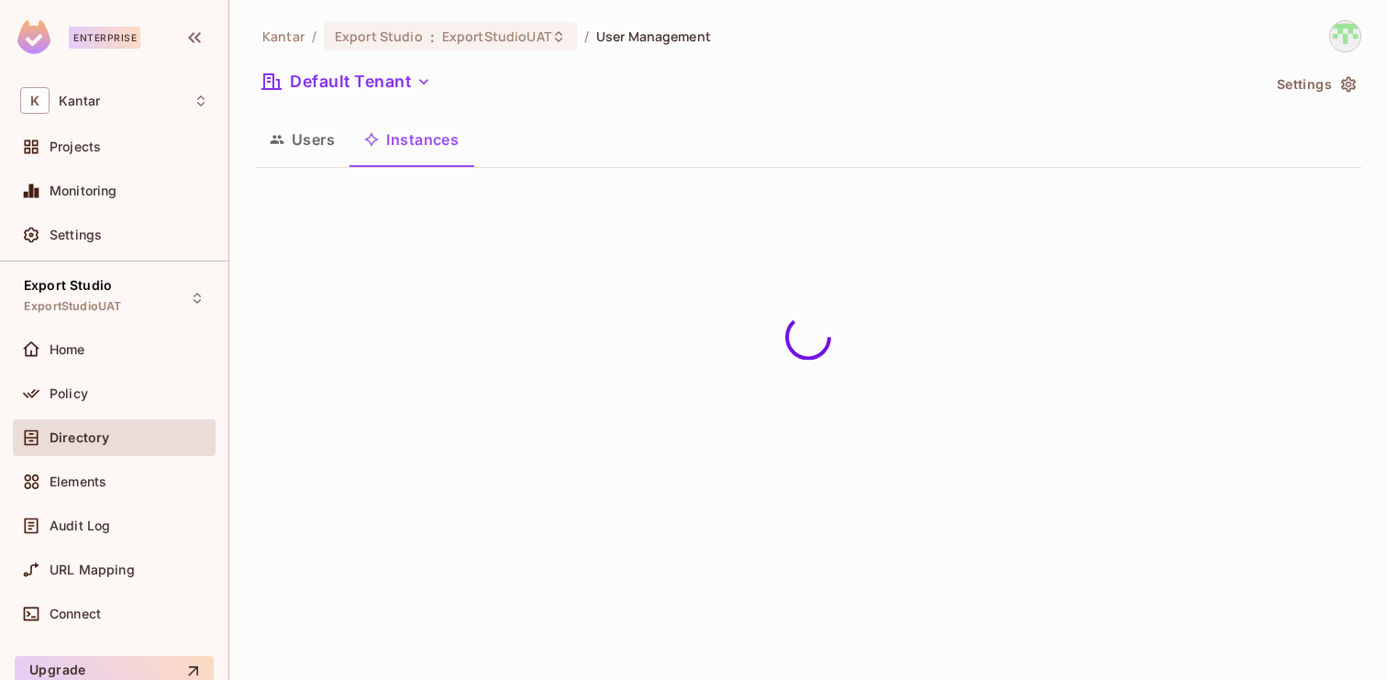
scroll to position [0, 0]
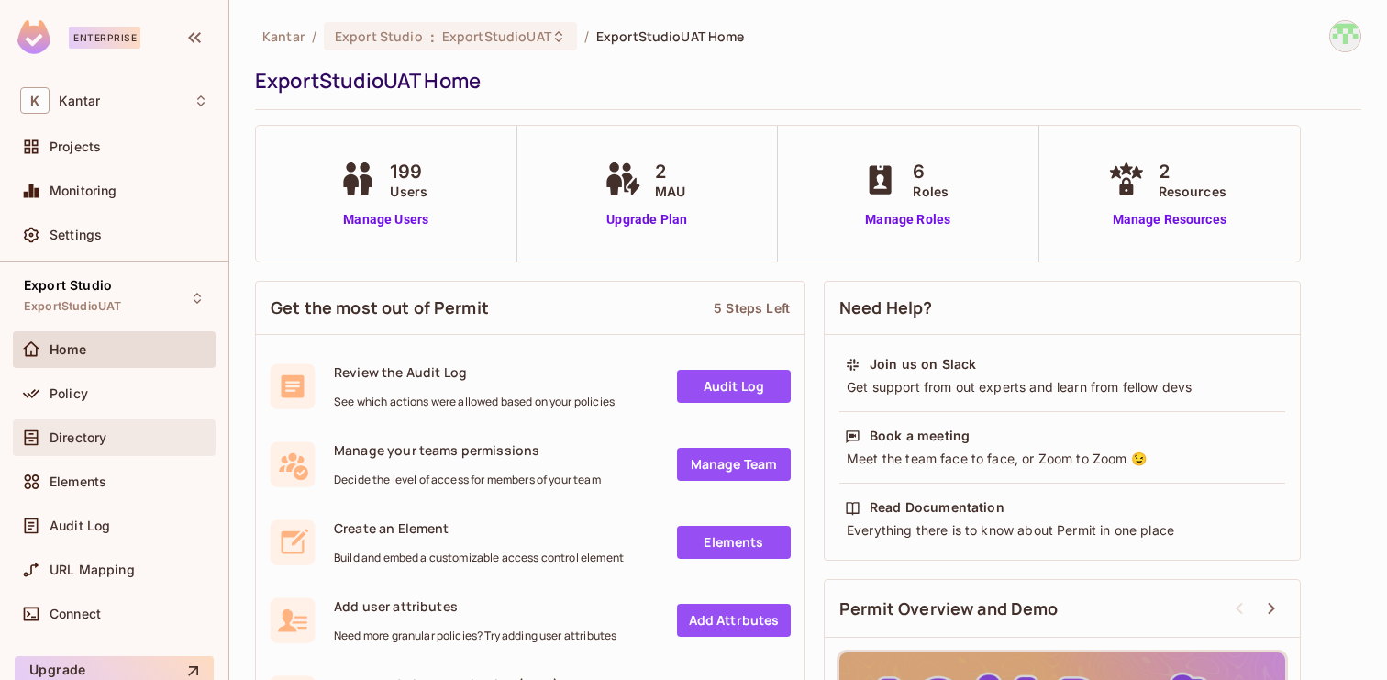
click at [92, 445] on div "Directory" at bounding box center [114, 437] width 188 height 22
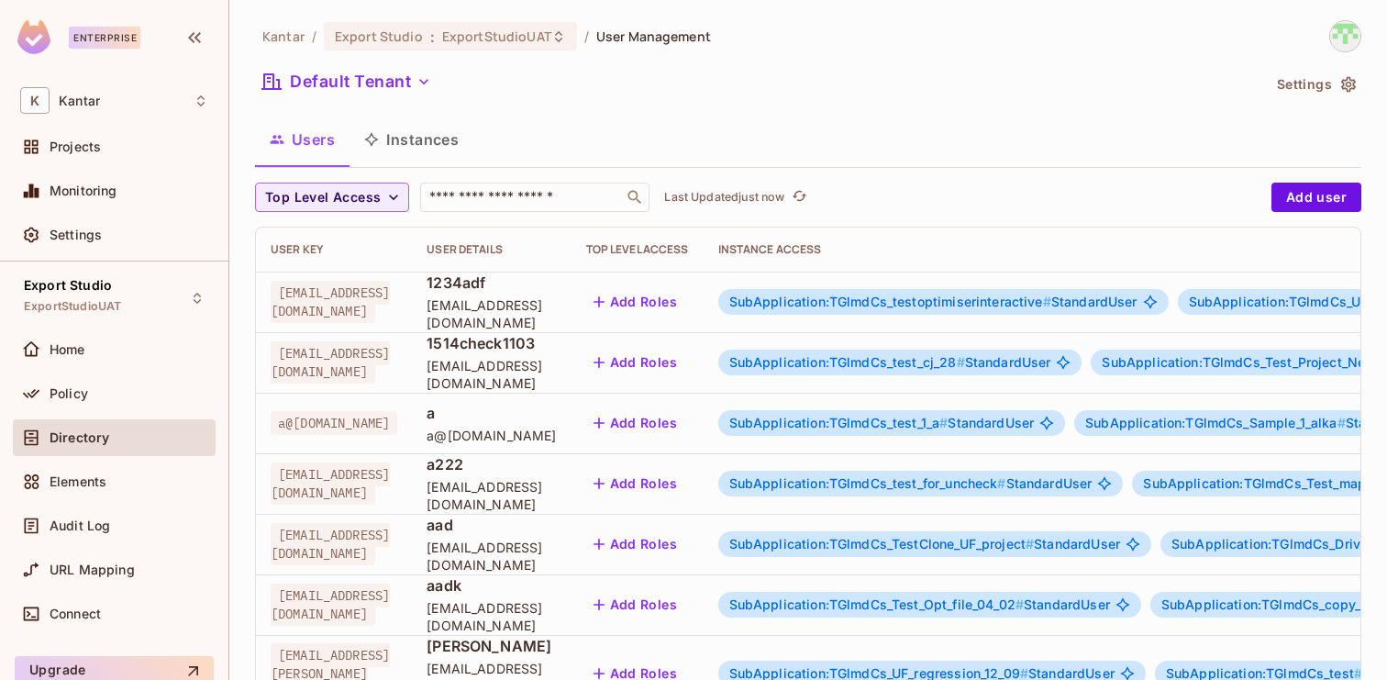
scroll to position [602, 0]
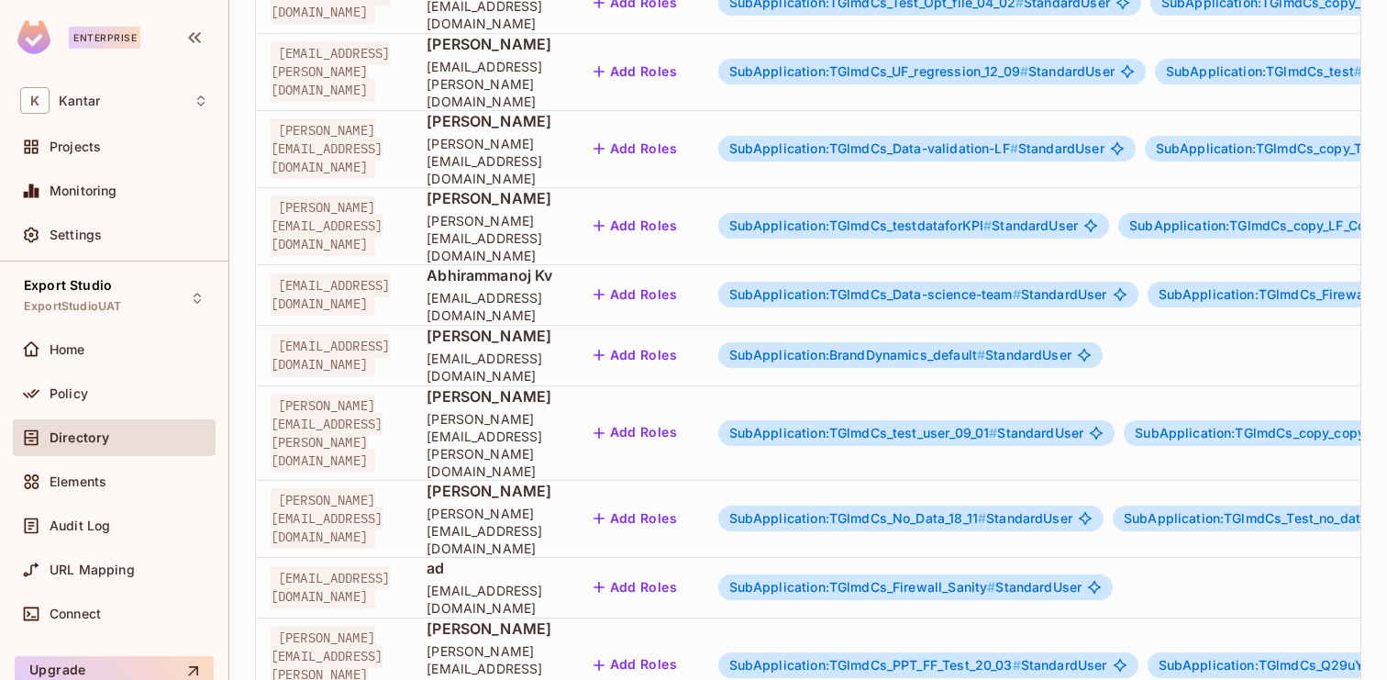
click at [1284, 598] on body "Enterprise K Kantar Projects Monitoring Settings Export Studio ExportStudioUAT …" at bounding box center [693, 340] width 1387 height 680
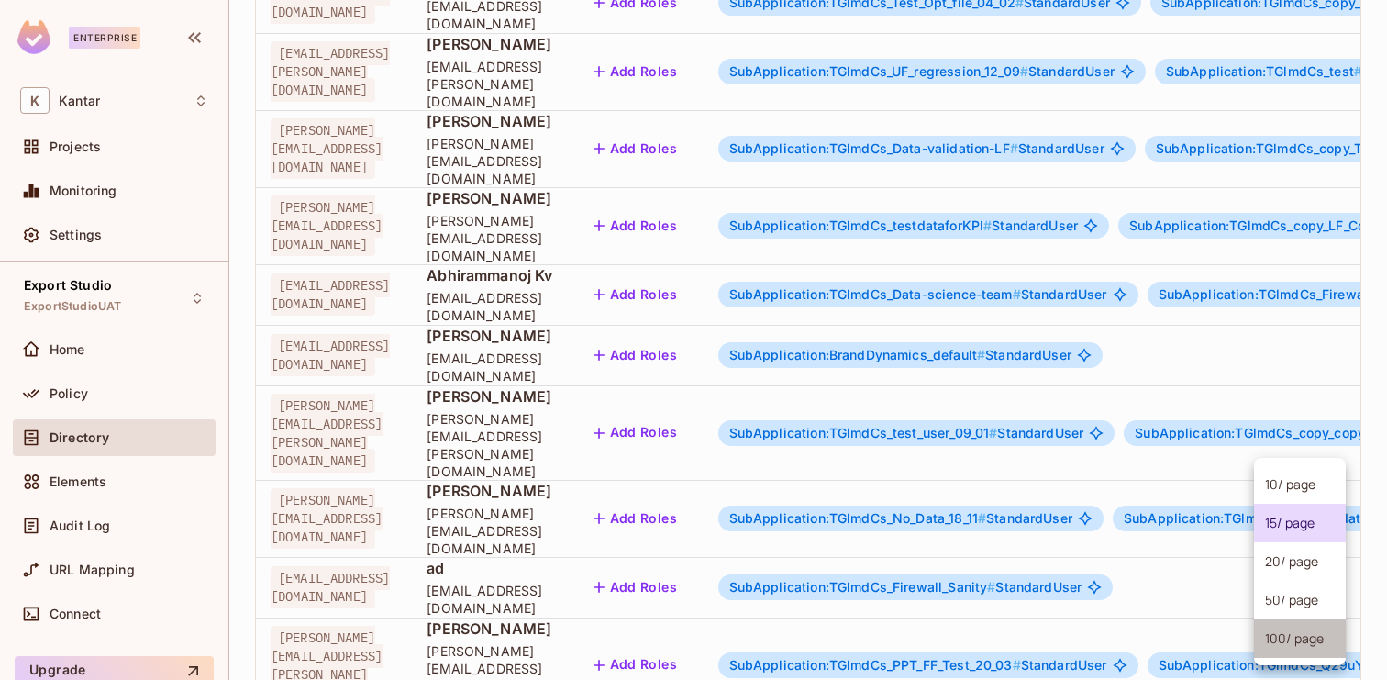
click at [1275, 639] on li "100 / page" at bounding box center [1300, 638] width 92 height 39
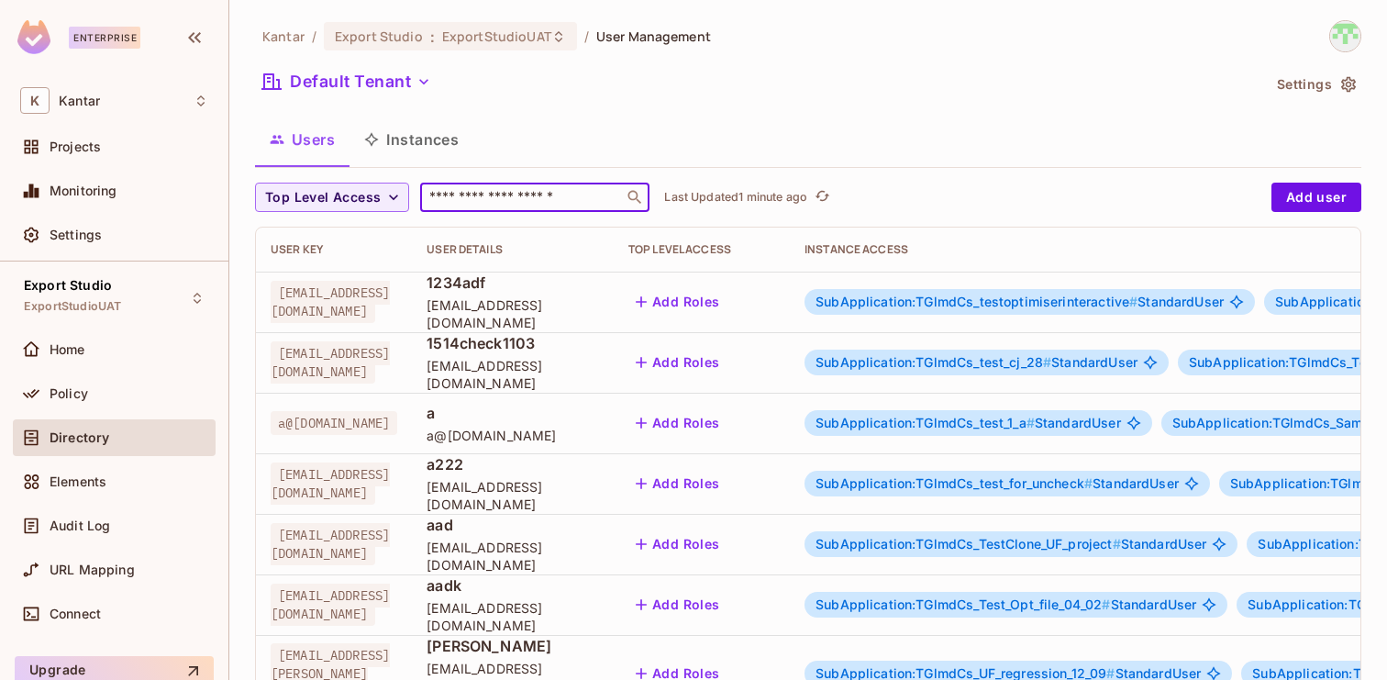
click at [471, 195] on input "text" at bounding box center [522, 197] width 193 height 18
paste input "**********"
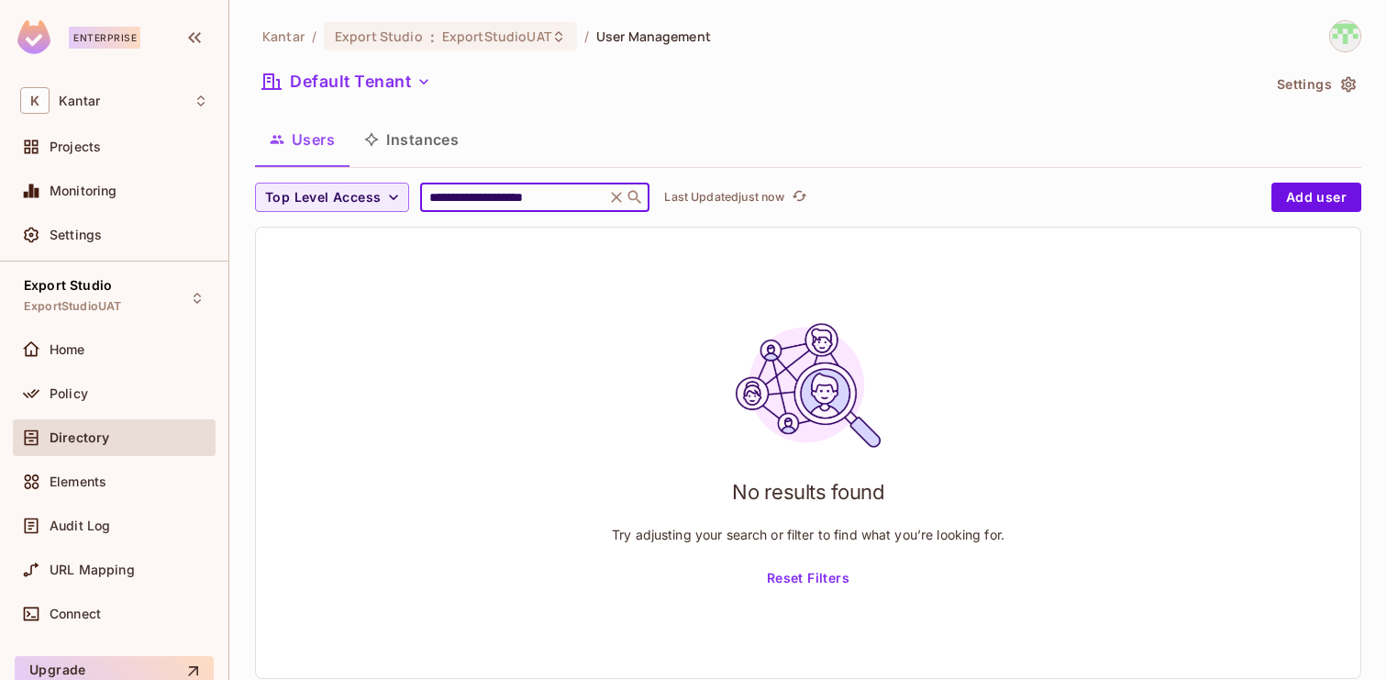
paste input "text"
paste input "********"
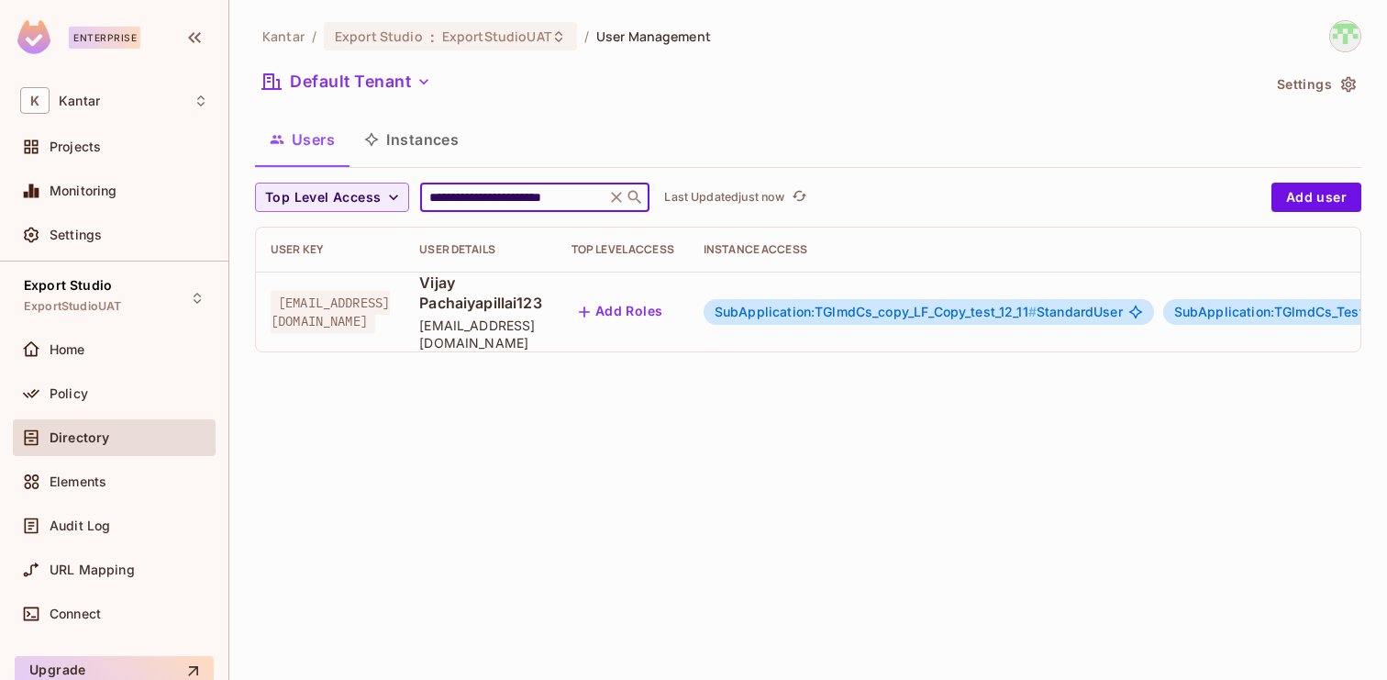
type input "**********"
click at [1013, 304] on span "SubApplication:TGlmdCs_copy_LF_Copy_test_12_11 #" at bounding box center [875, 312] width 322 height 16
click at [1036, 304] on span "SubApplication:TGlmdCs_copy_LF_Copy_test_12_11 #" at bounding box center [875, 312] width 322 height 16
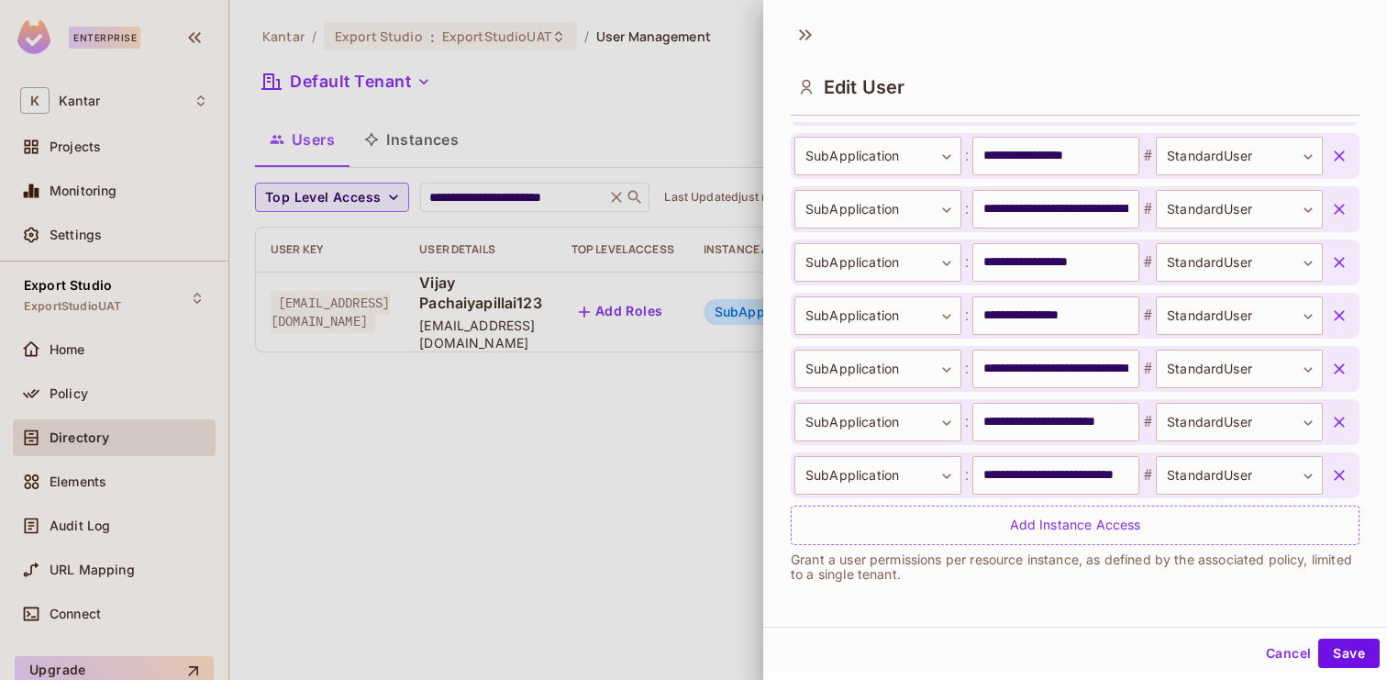
scroll to position [3, 0]
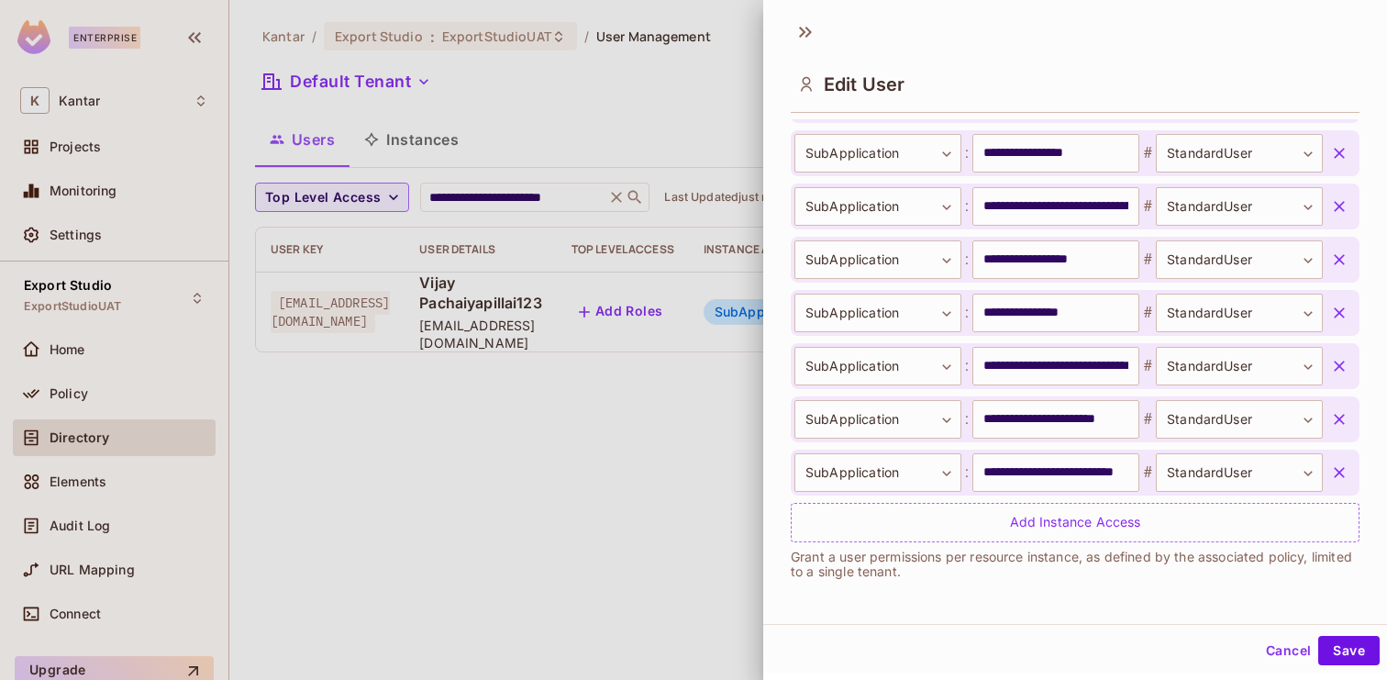
click at [671, 519] on div at bounding box center [693, 340] width 1387 height 680
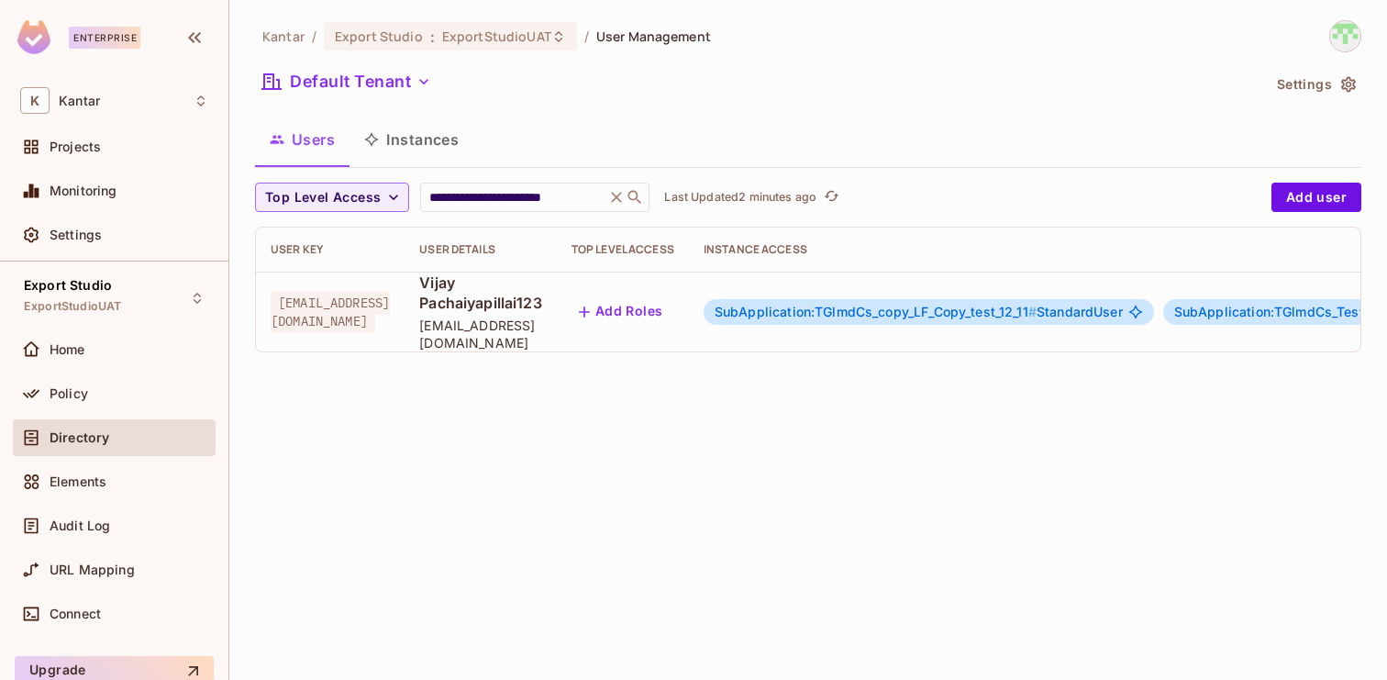
click at [1025, 304] on span "SubApplication:TGlmdCs_copy_LF_Copy_test_12_11 #" at bounding box center [875, 312] width 322 height 16
click at [612, 197] on icon at bounding box center [616, 197] width 18 height 18
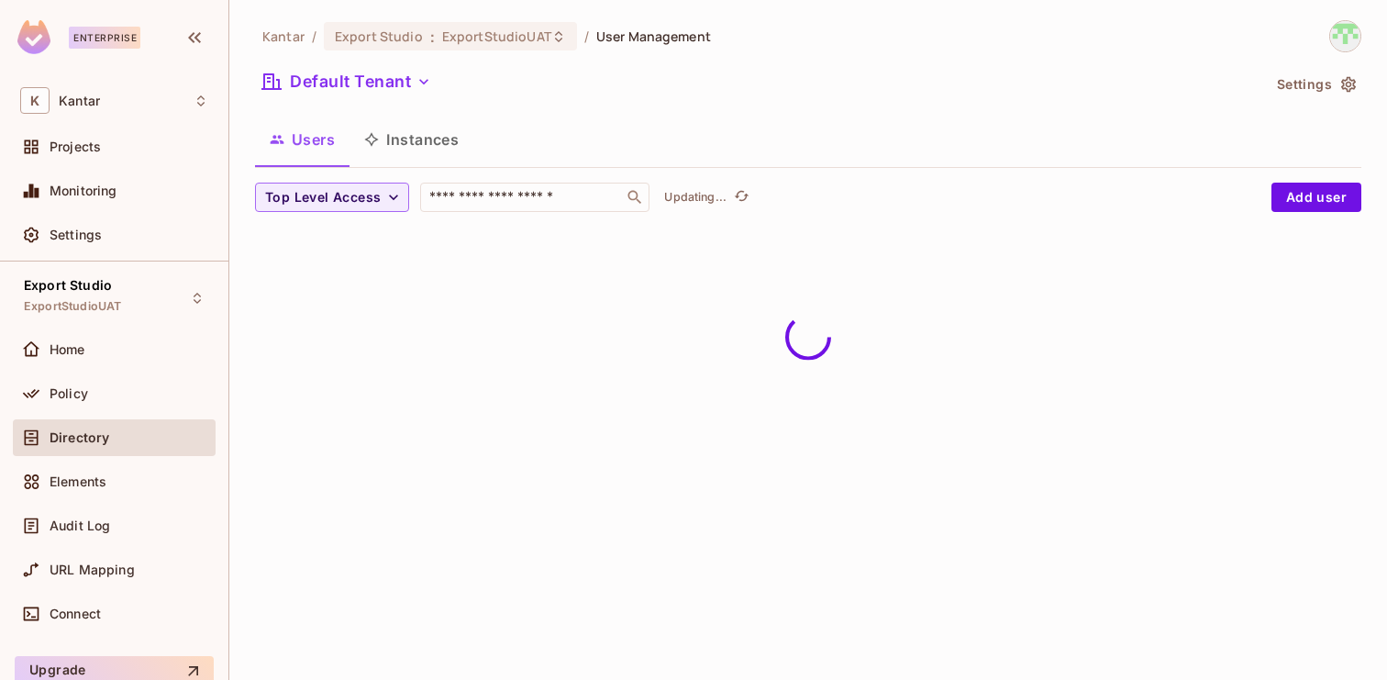
click at [408, 152] on button "Instances" at bounding box center [411, 139] width 124 height 46
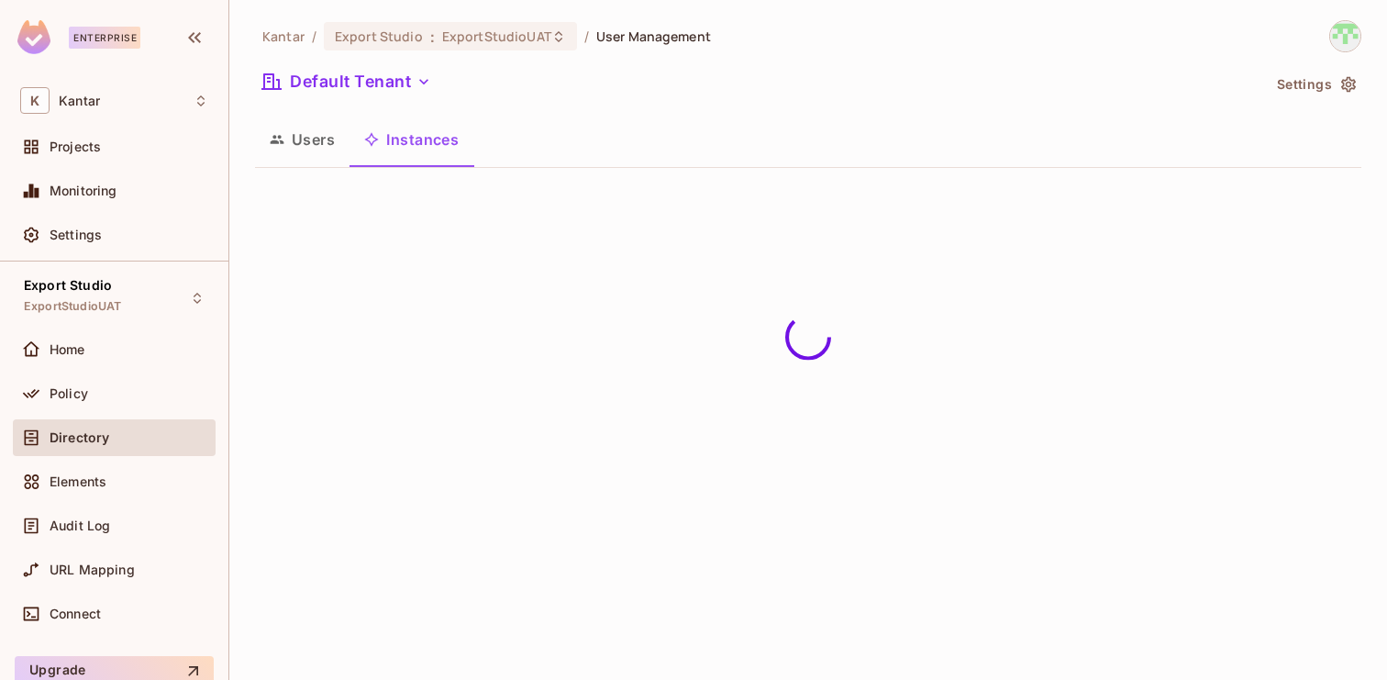
click at [294, 150] on button "Users" at bounding box center [302, 139] width 94 height 46
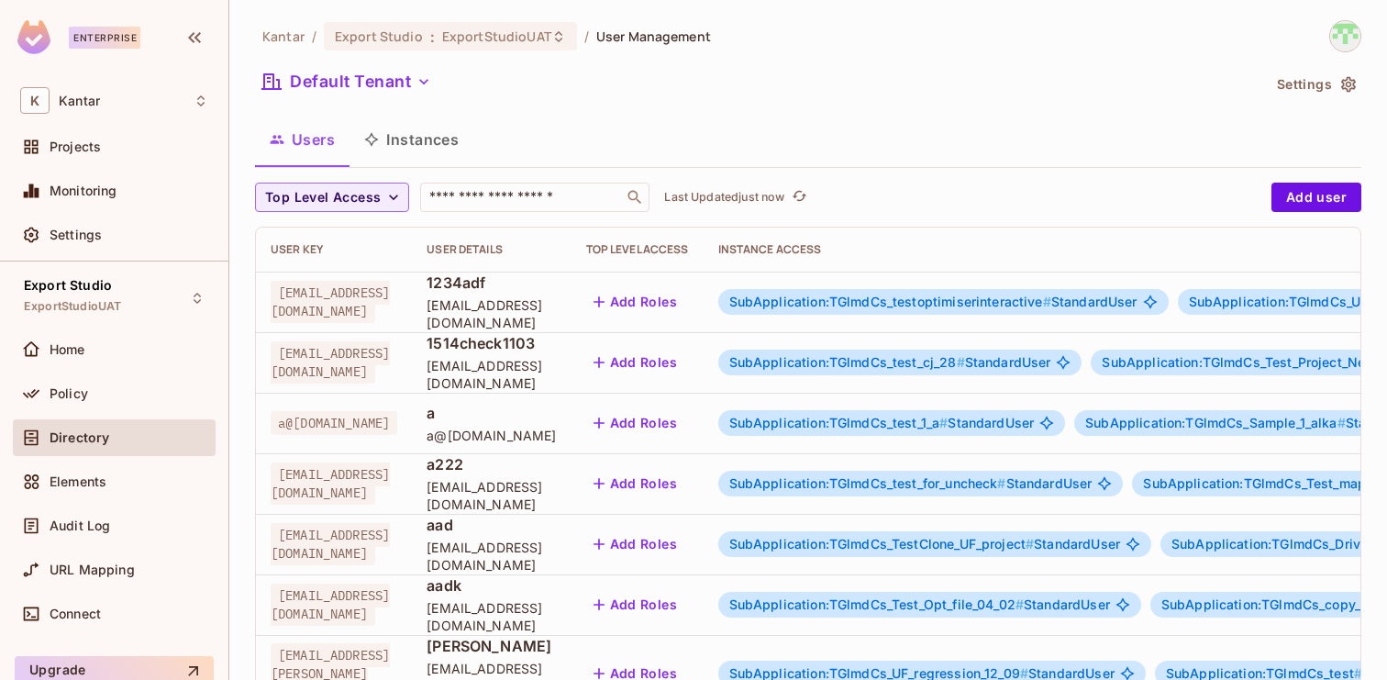
scroll to position [602, 0]
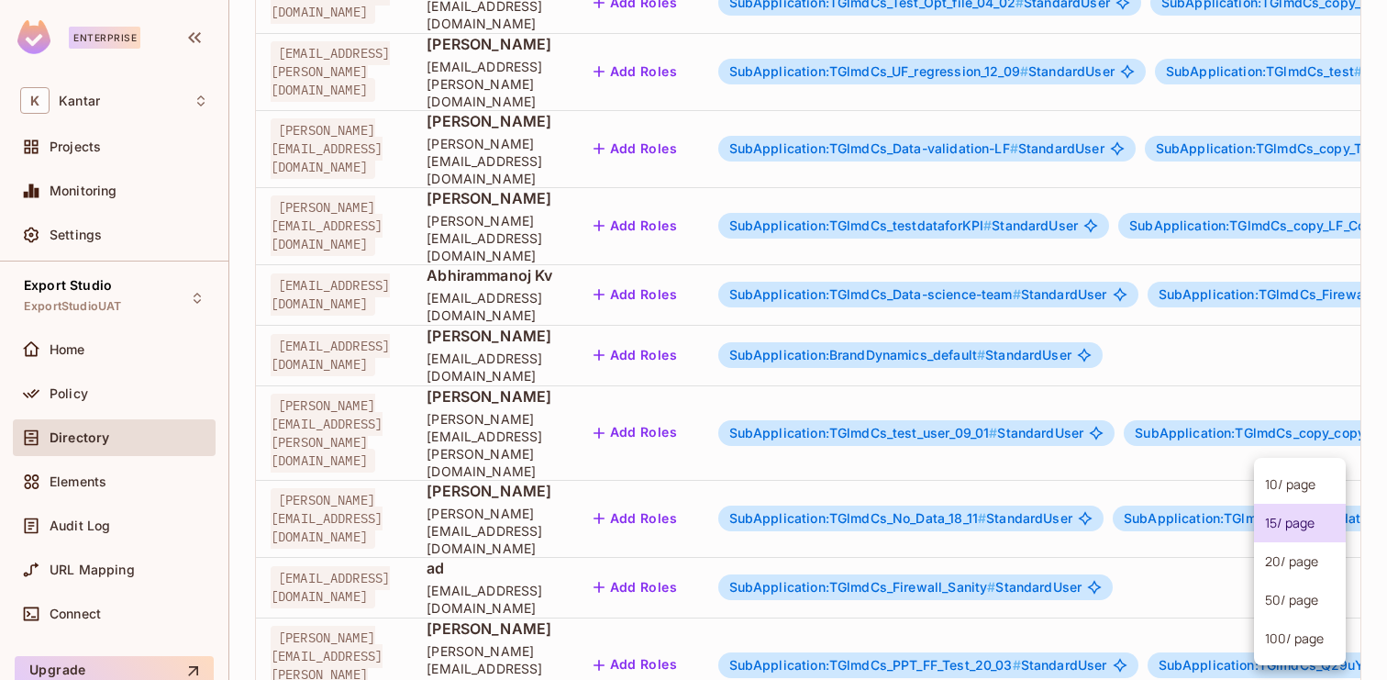
click at [1280, 607] on body "Enterprise K Kantar Projects Monitoring Settings Export Studio ExportStudioUAT …" at bounding box center [693, 340] width 1387 height 680
click at [1276, 643] on li "100 / page" at bounding box center [1300, 638] width 92 height 39
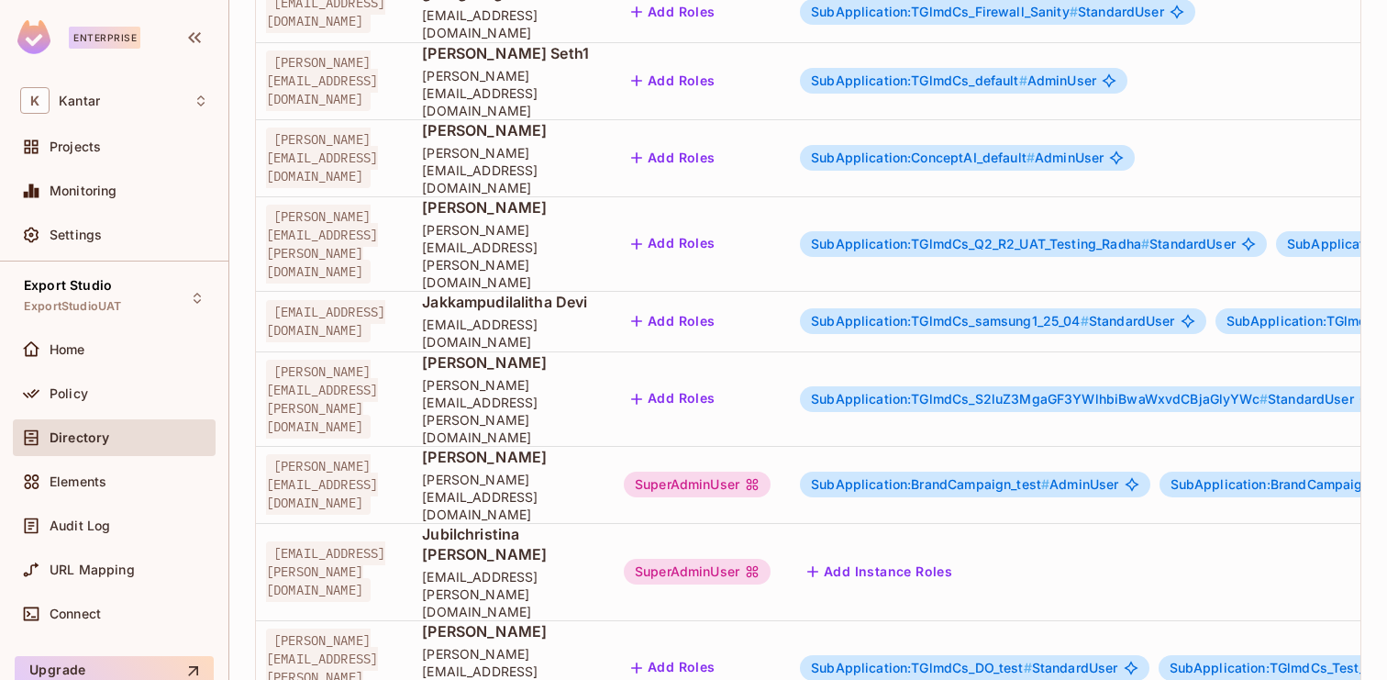
scroll to position [5747, 0]
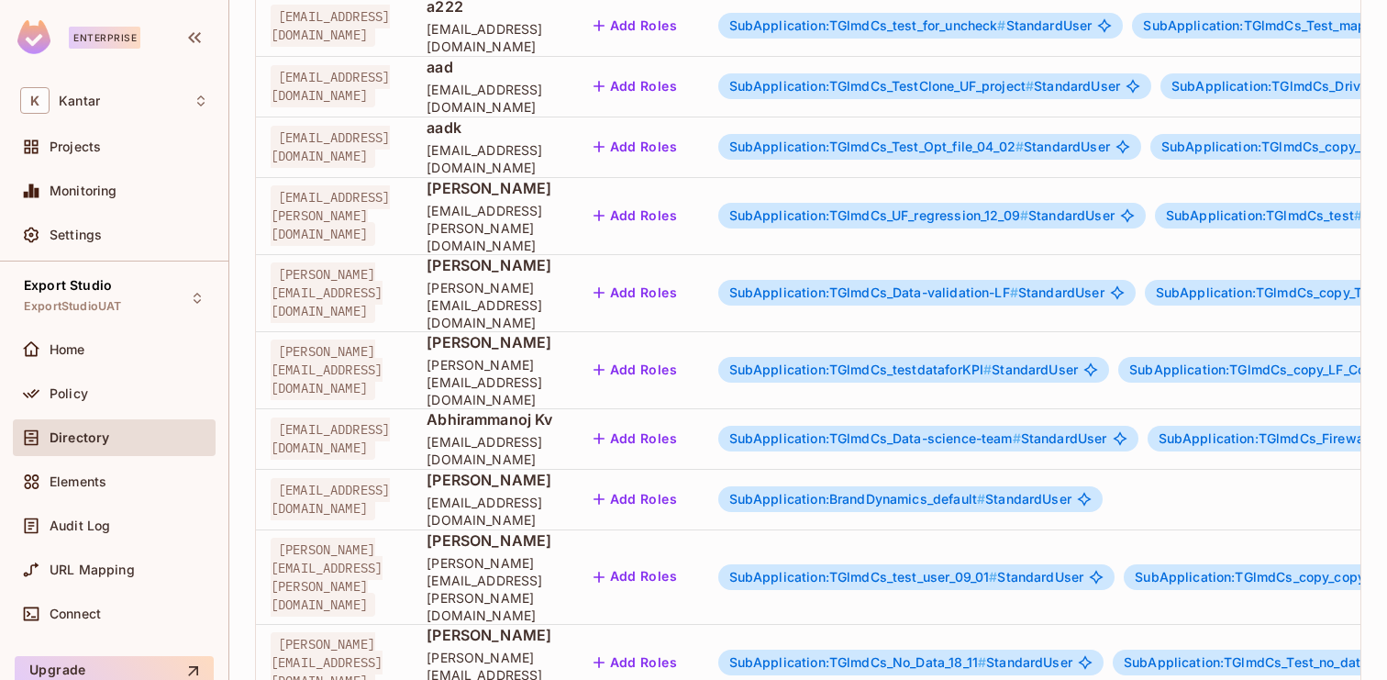
scroll to position [602, 0]
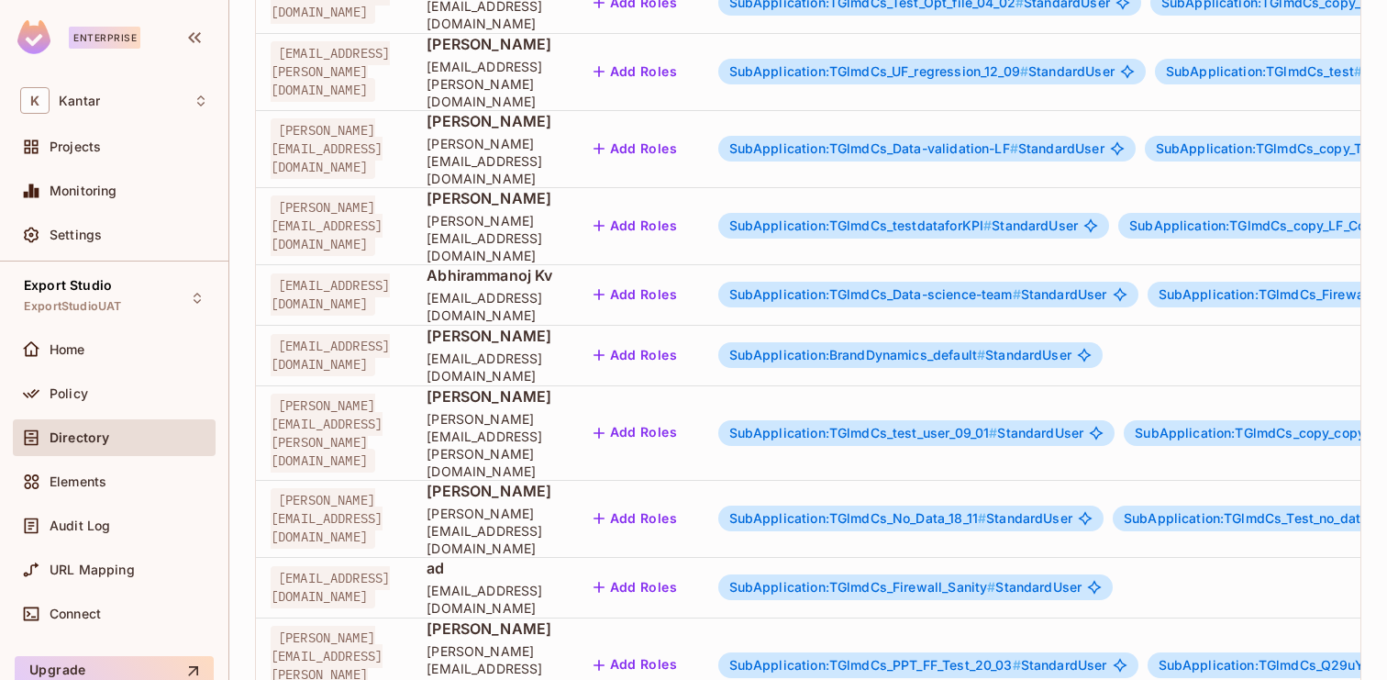
click at [1279, 605] on body "Enterprise K Kantar Projects Monitoring Settings Export Studio ExportStudioUAT …" at bounding box center [693, 340] width 1387 height 680
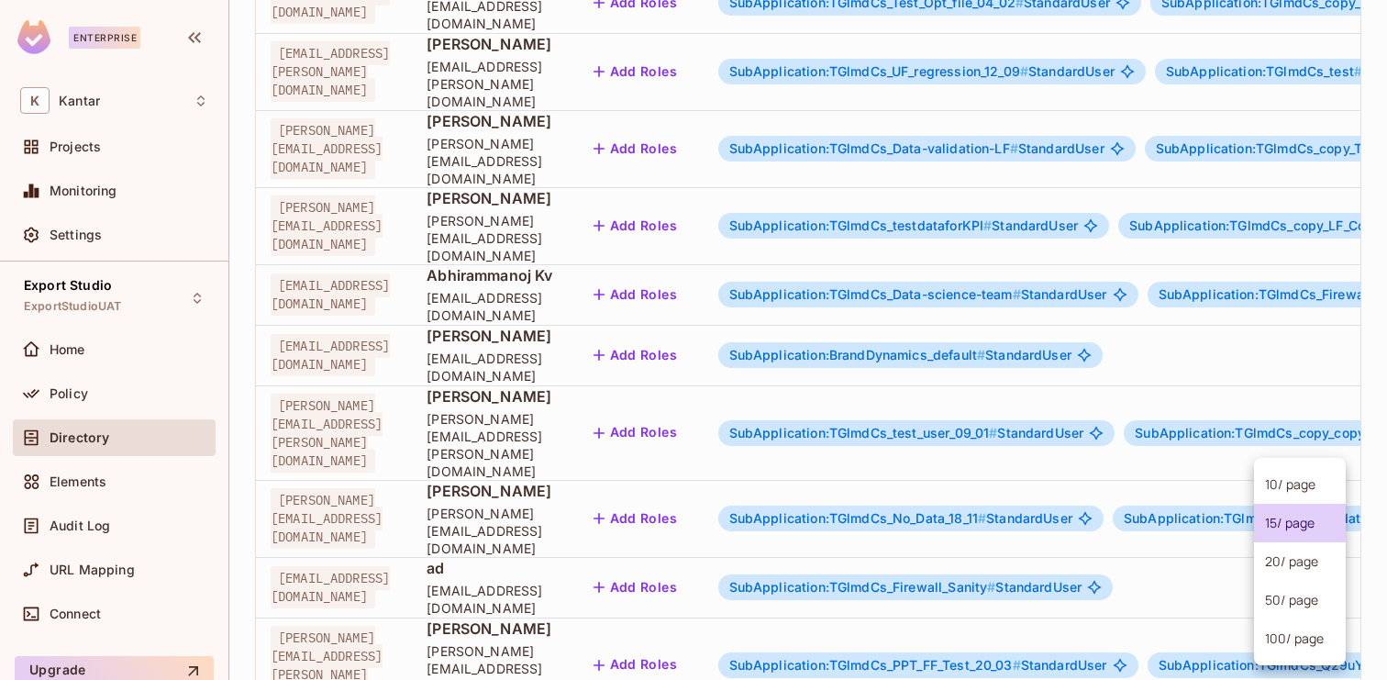
click at [1276, 637] on li "100 / page" at bounding box center [1300, 638] width 92 height 39
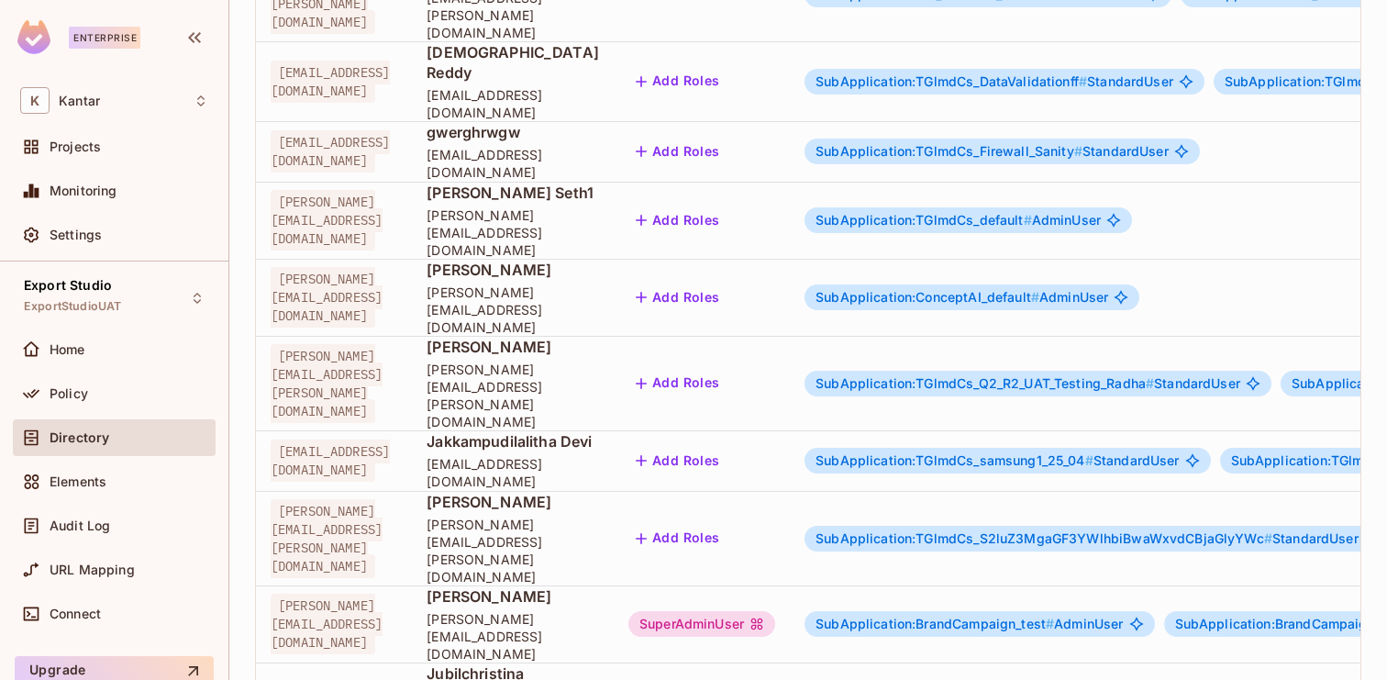
scroll to position [5747, 0]
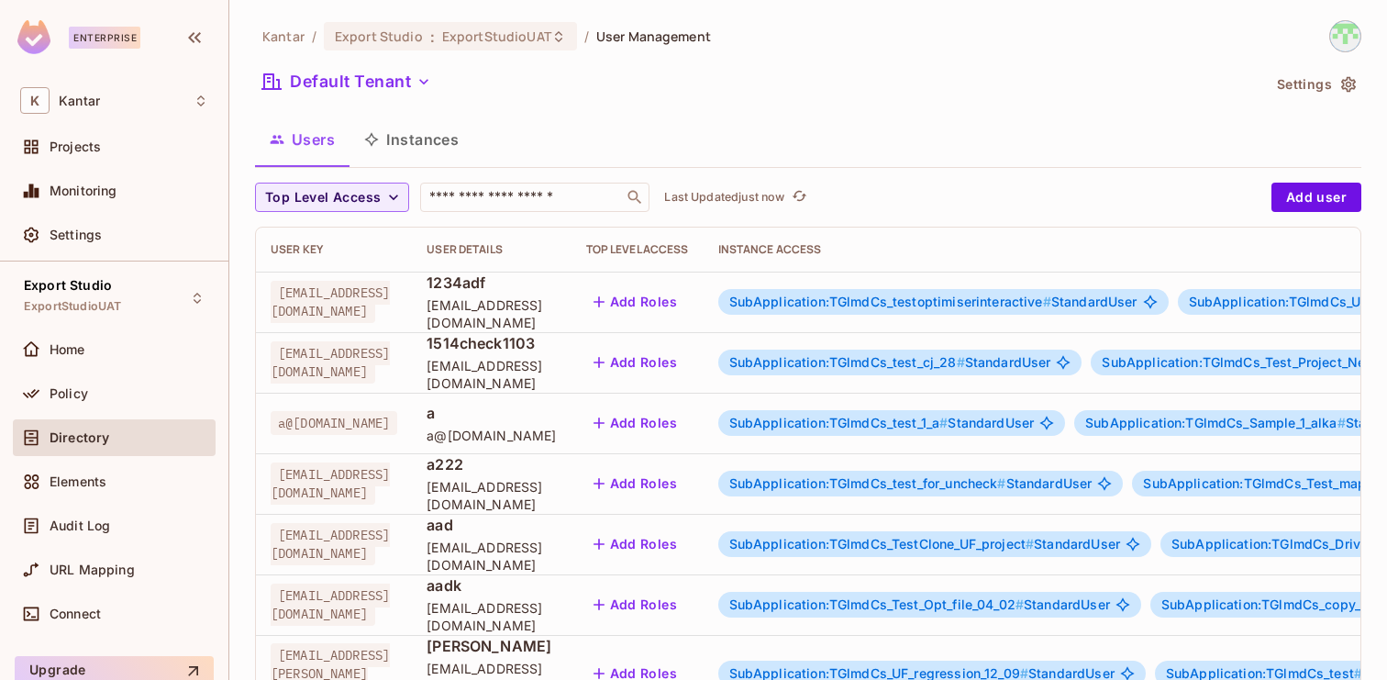
scroll to position [602, 0]
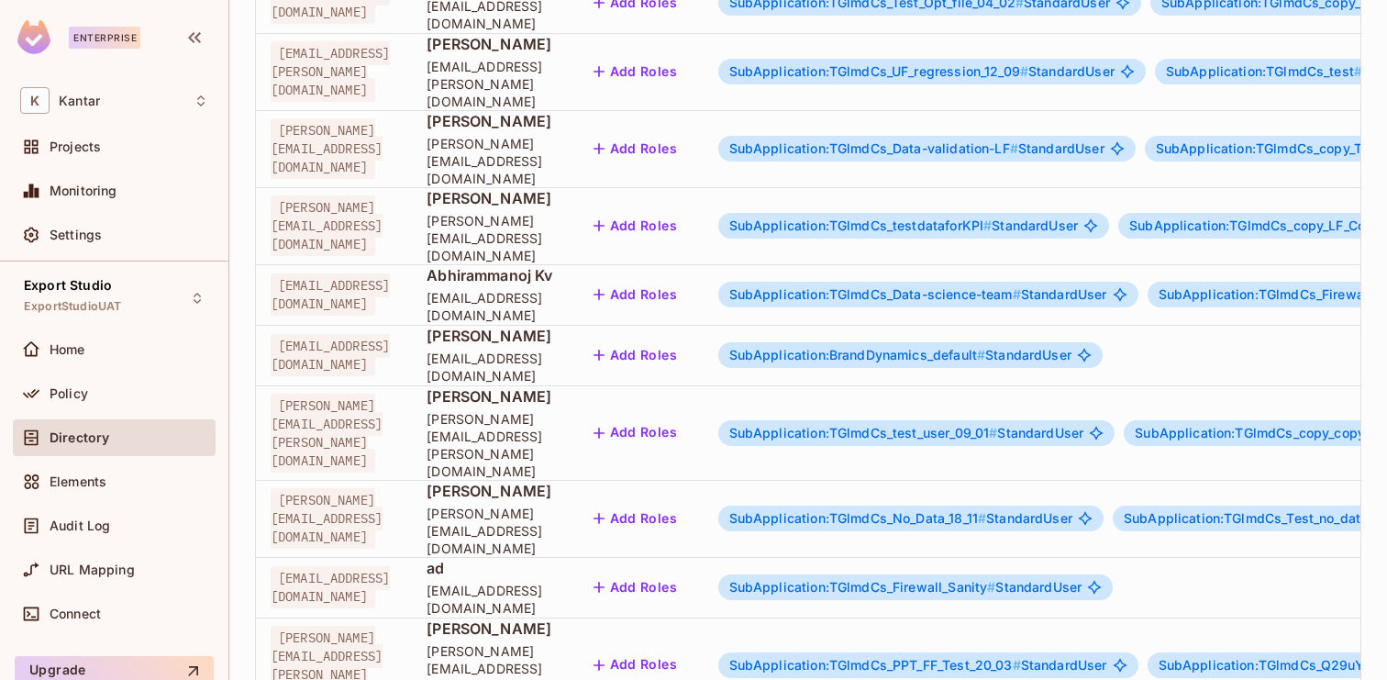
click at [1289, 616] on body "Enterprise K Kantar Projects Monitoring Settings Export Studio ExportStudioUAT …" at bounding box center [693, 340] width 1387 height 680
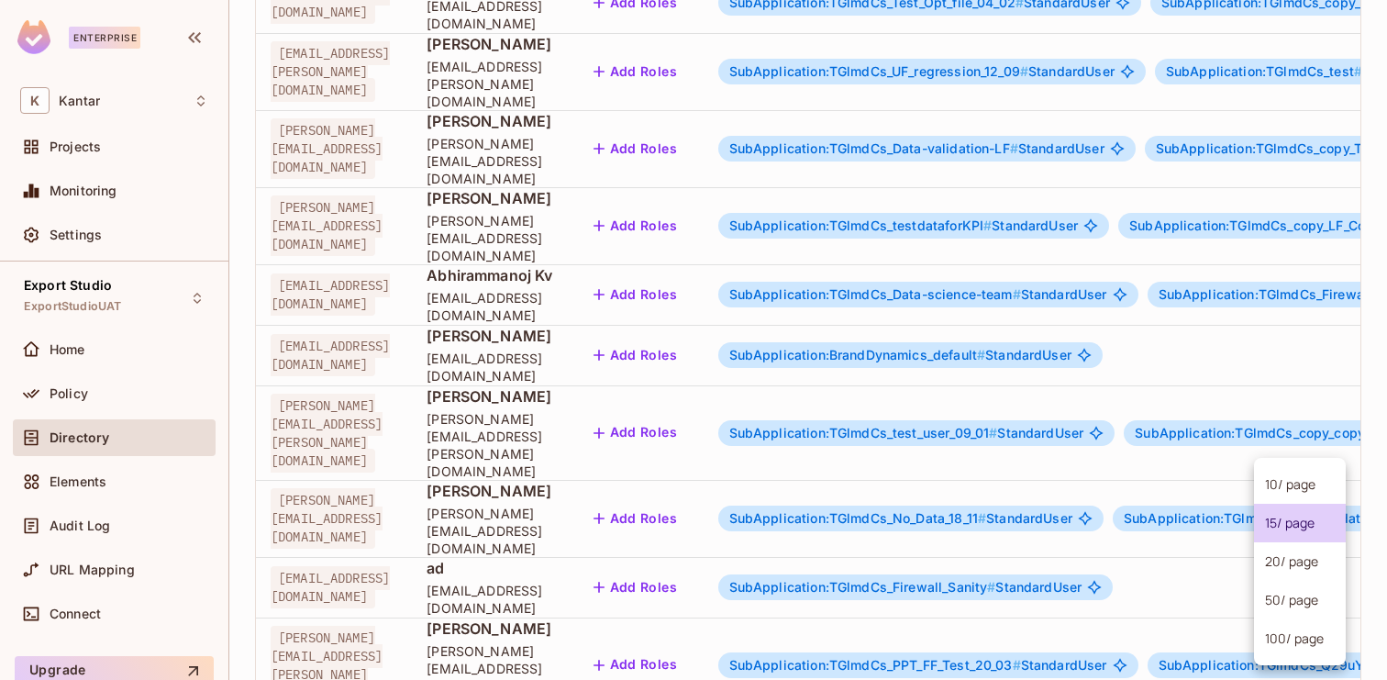
click at [1283, 637] on li "100 / page" at bounding box center [1300, 638] width 92 height 39
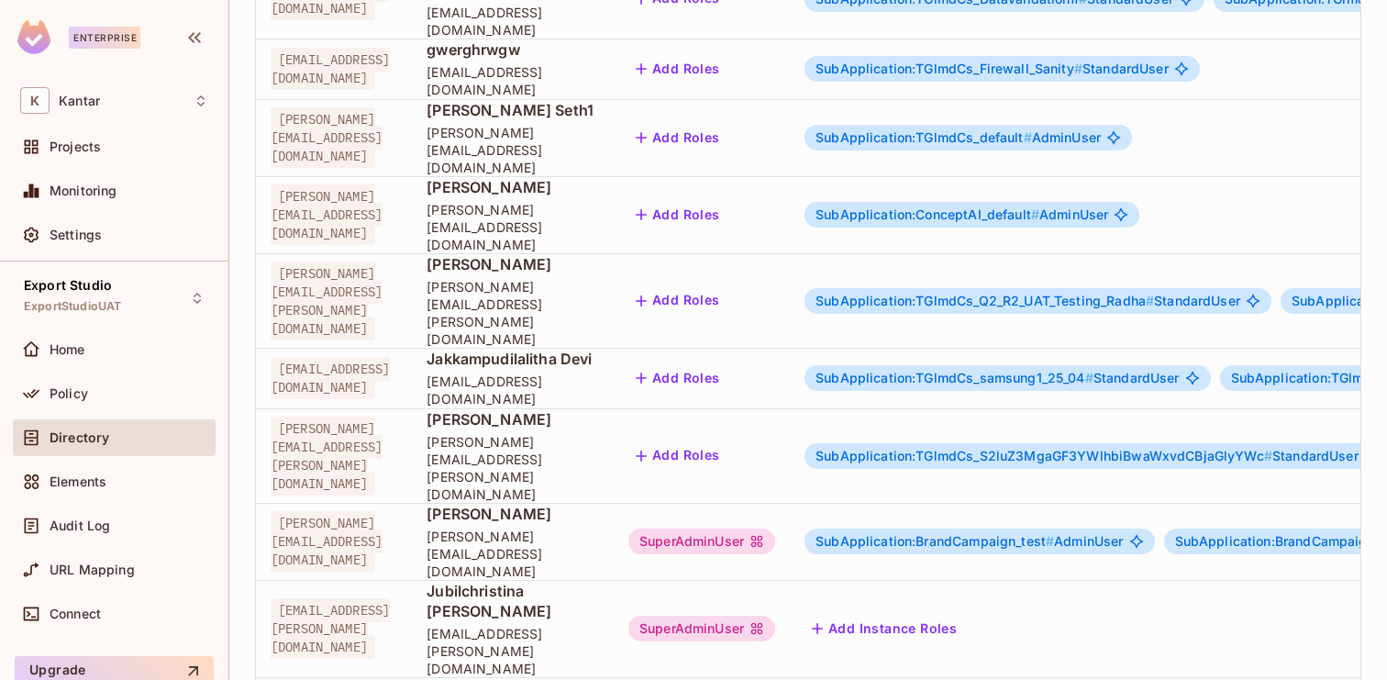
scroll to position [5747, 0]
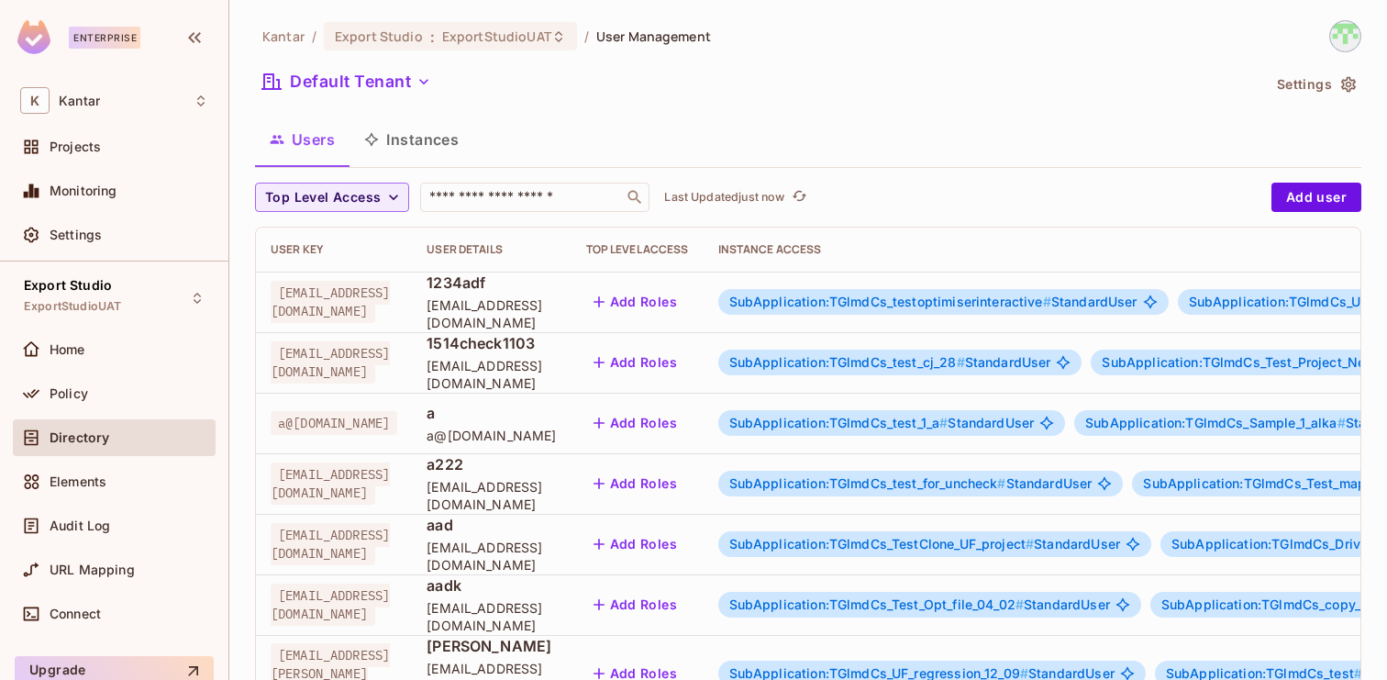
scroll to position [602, 0]
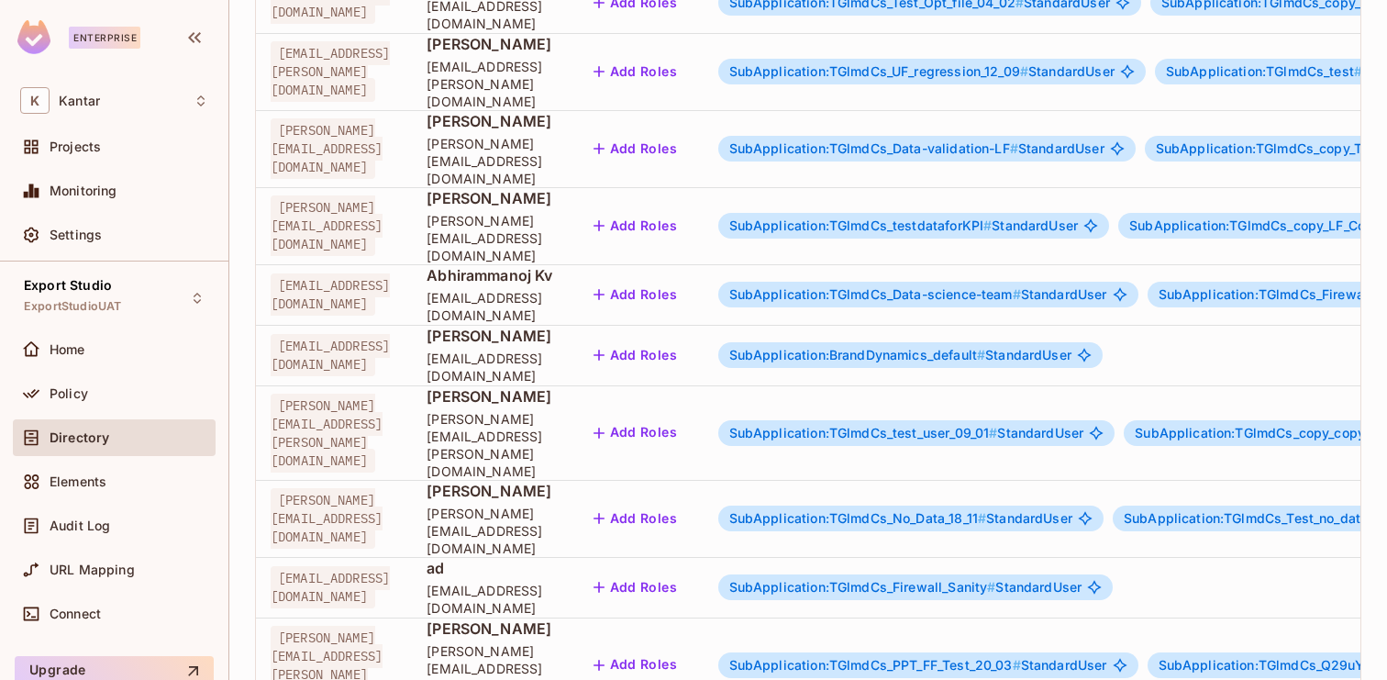
click at [1322, 616] on body "Enterprise K Kantar Projects Monitoring Settings Export Studio ExportStudioUAT …" at bounding box center [693, 340] width 1387 height 680
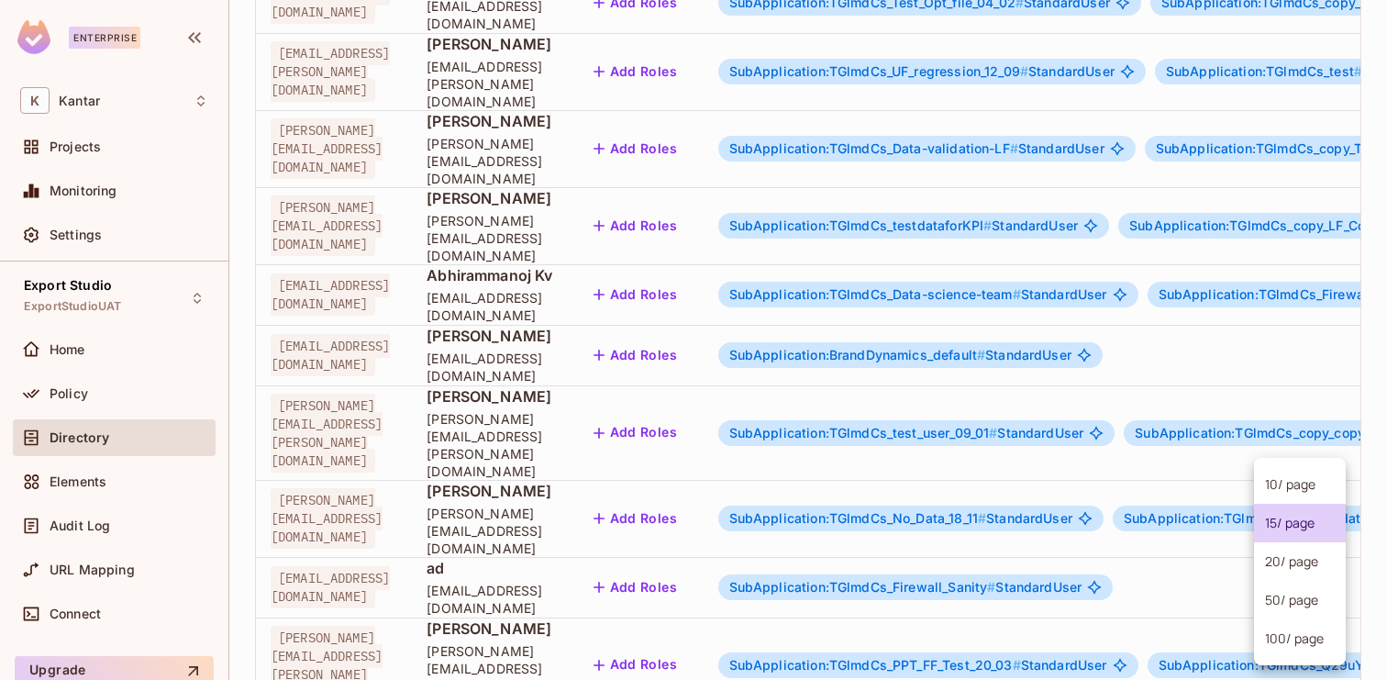
click at [1290, 640] on li "100 / page" at bounding box center [1300, 638] width 92 height 39
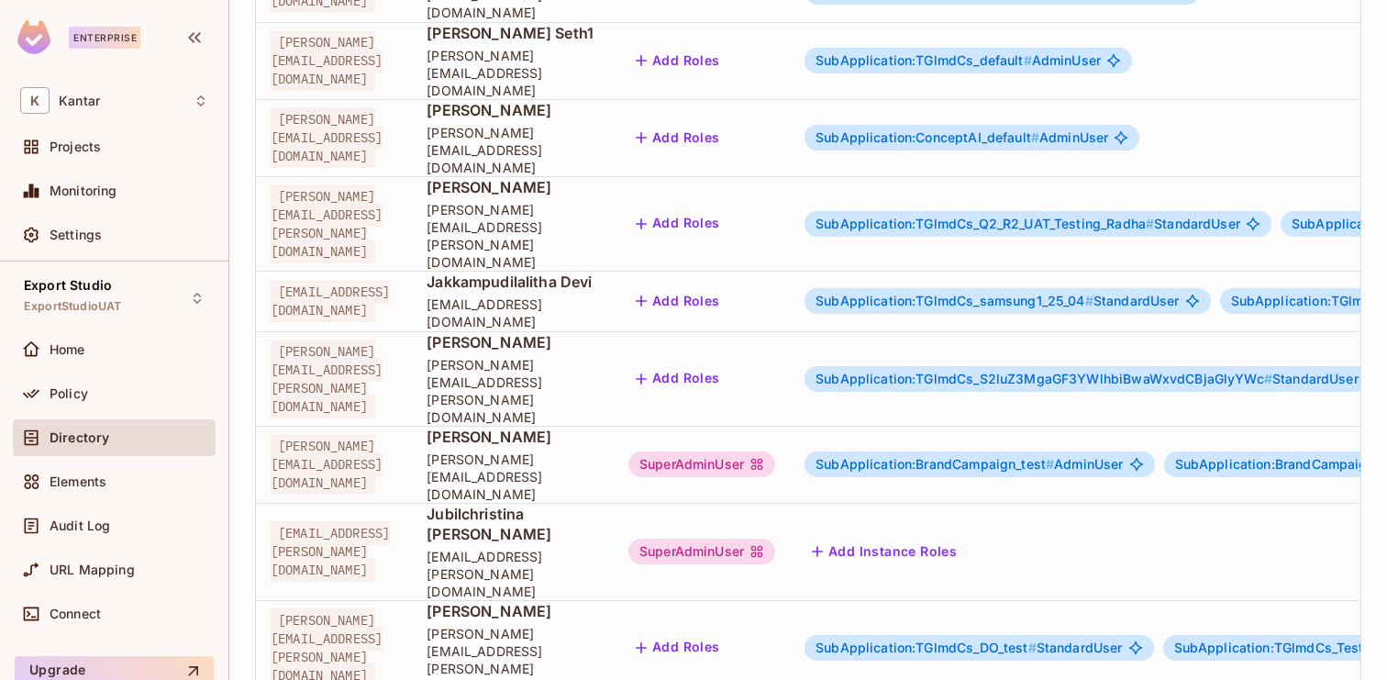
scroll to position [5747, 0]
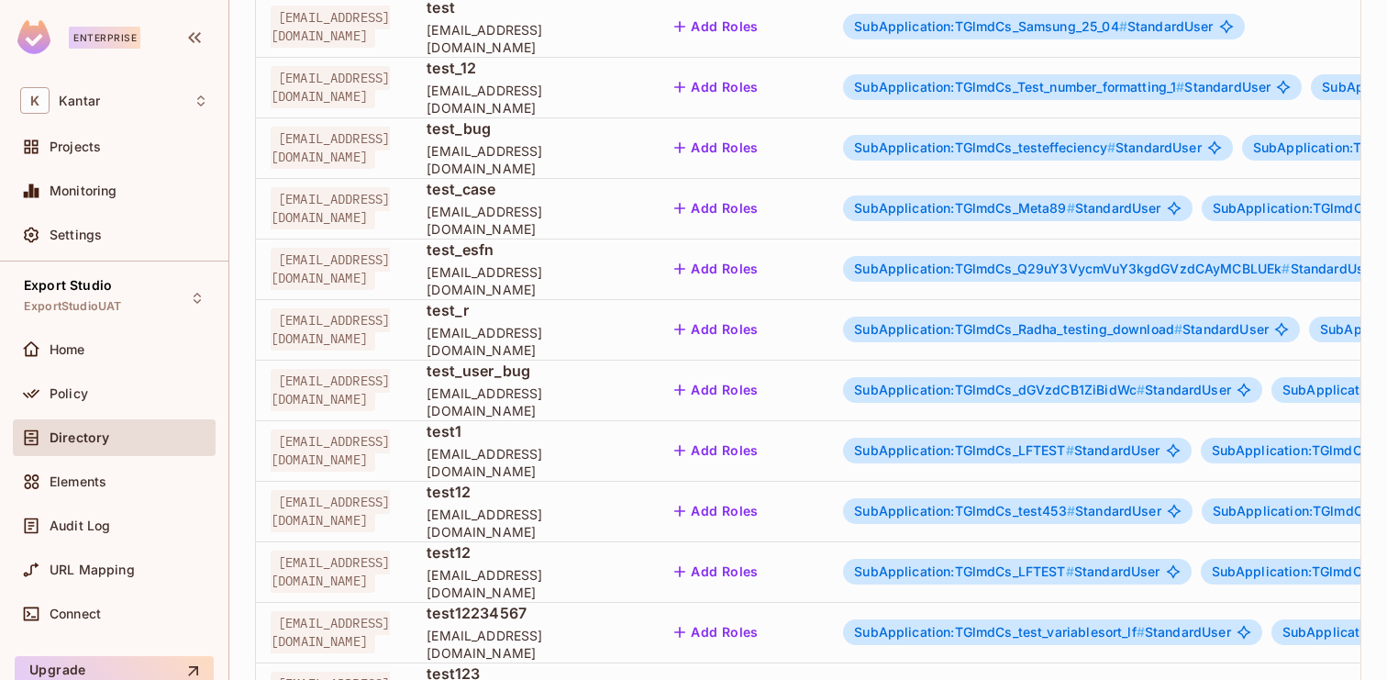
scroll to position [5687, 0]
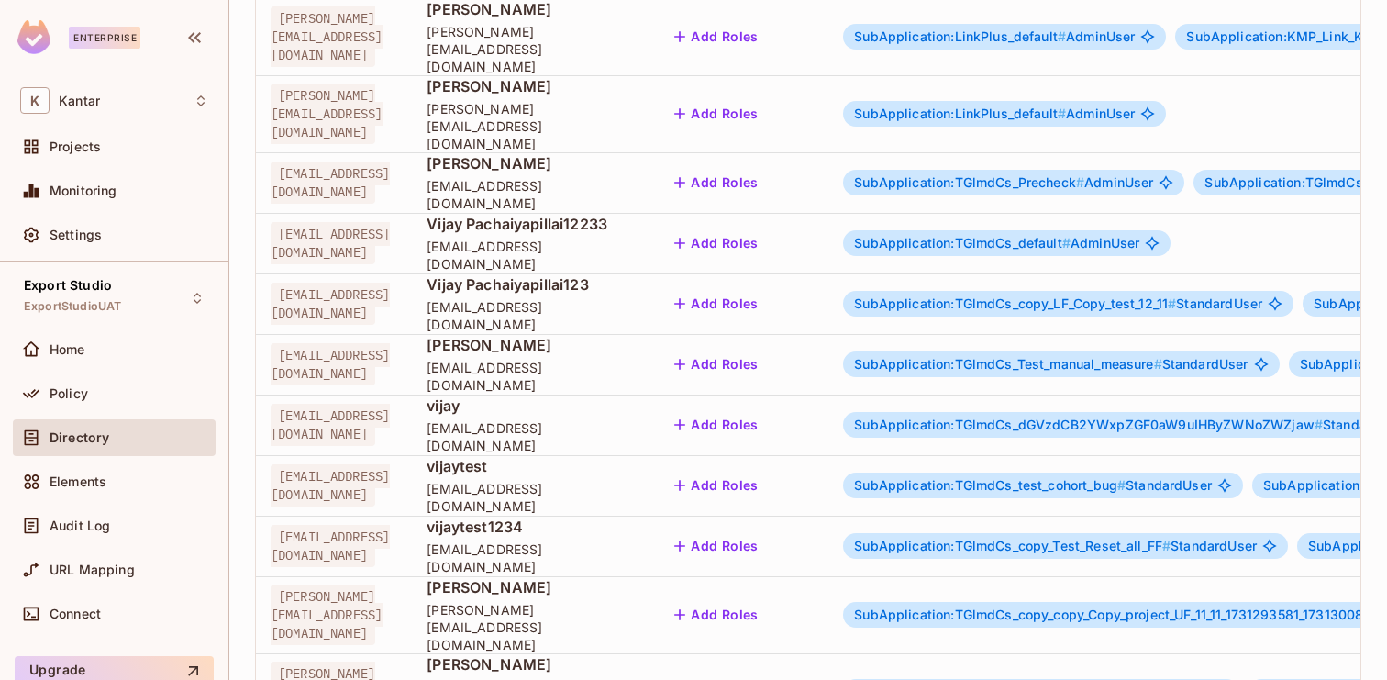
drag, startPoint x: 610, startPoint y: 562, endPoint x: 756, endPoint y: 562, distance: 145.8
copy span "[EMAIL_ADDRESS][DOMAIN_NAME]"
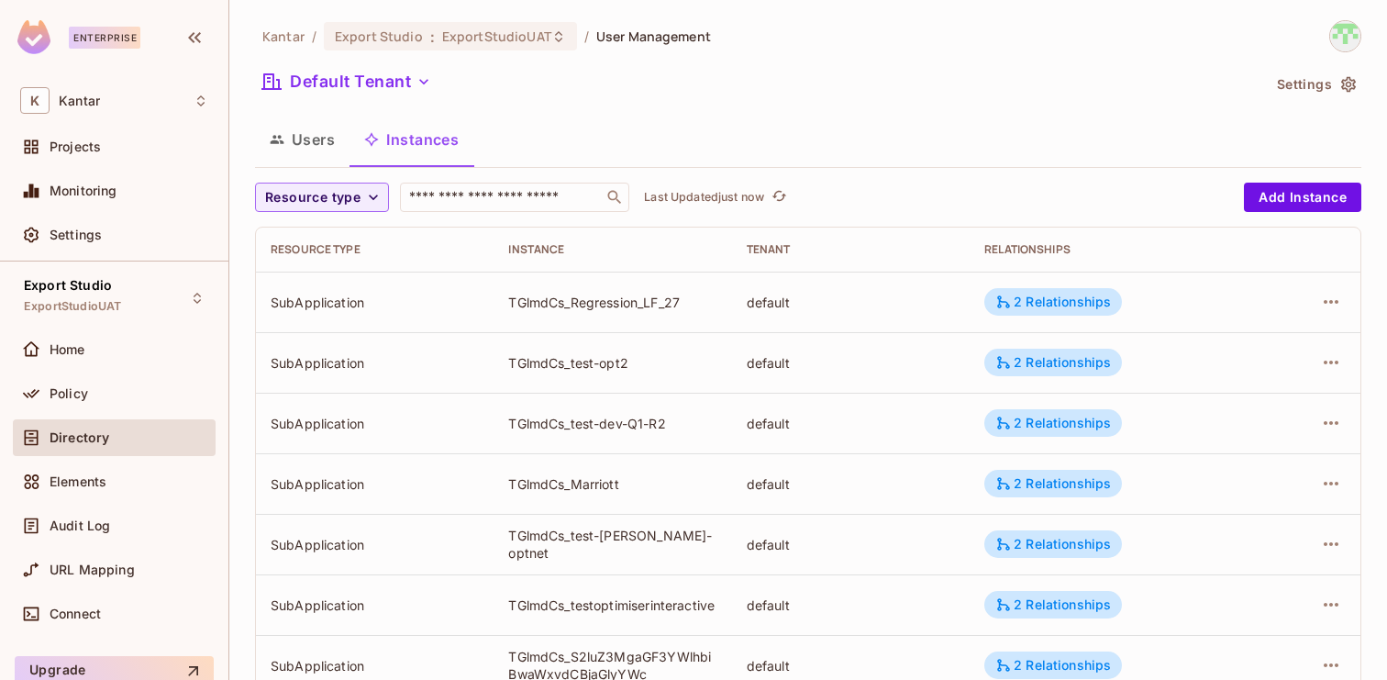
scroll to position [602, 0]
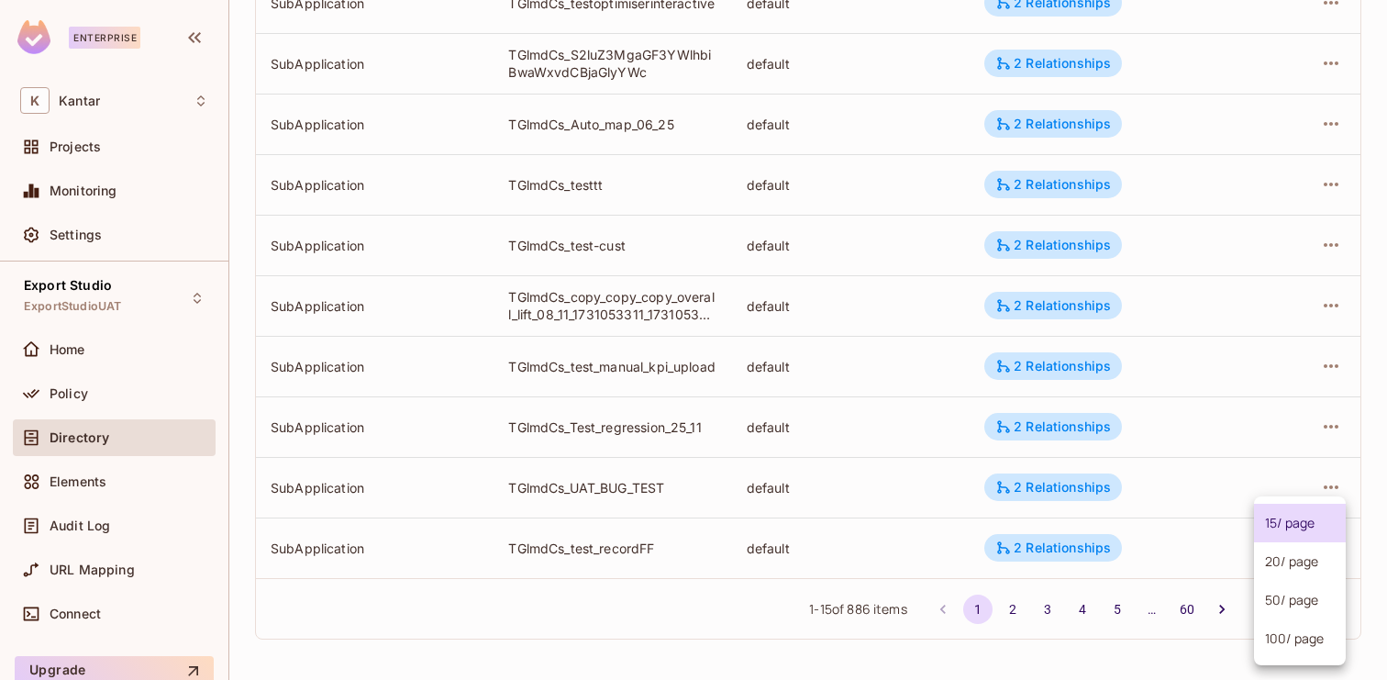
click at [1283, 603] on body "Enterprise K Kantar Projects Monitoring Settings Export Studio ExportStudioUAT …" at bounding box center [693, 340] width 1387 height 680
click at [1284, 633] on li "100 / page" at bounding box center [1300, 638] width 92 height 39
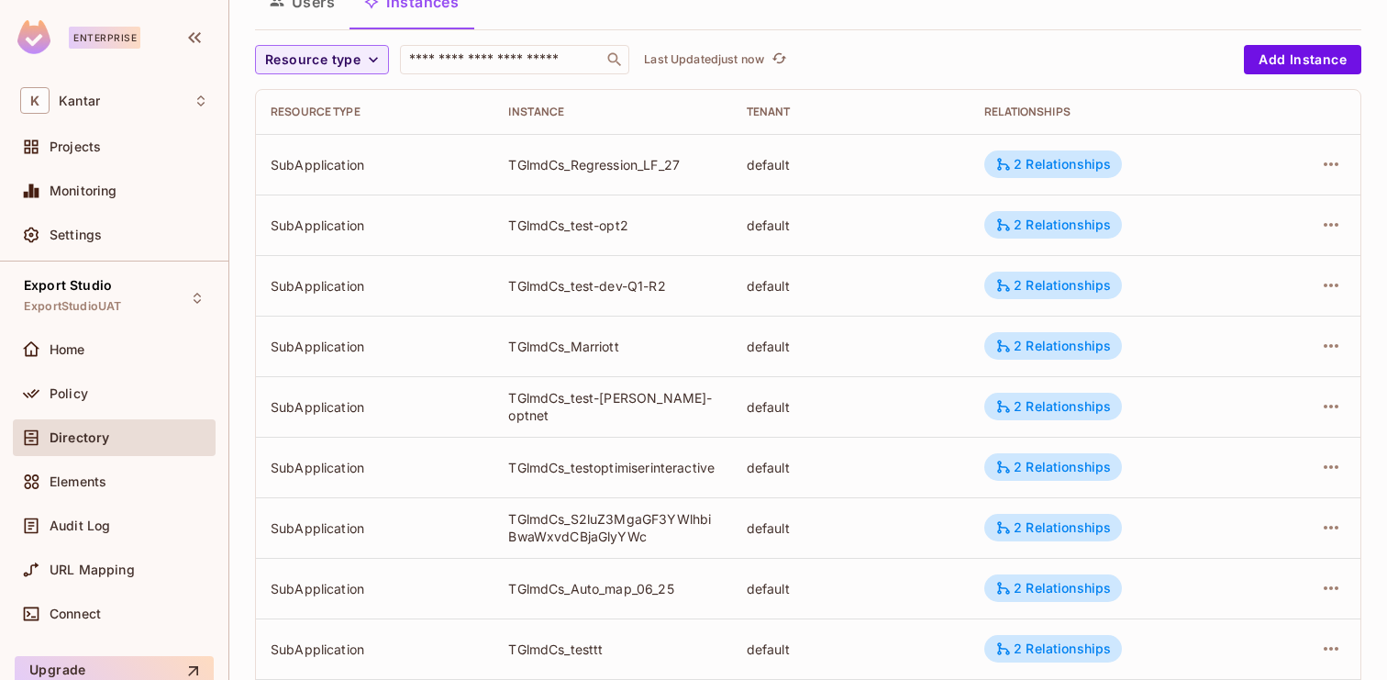
scroll to position [0, 0]
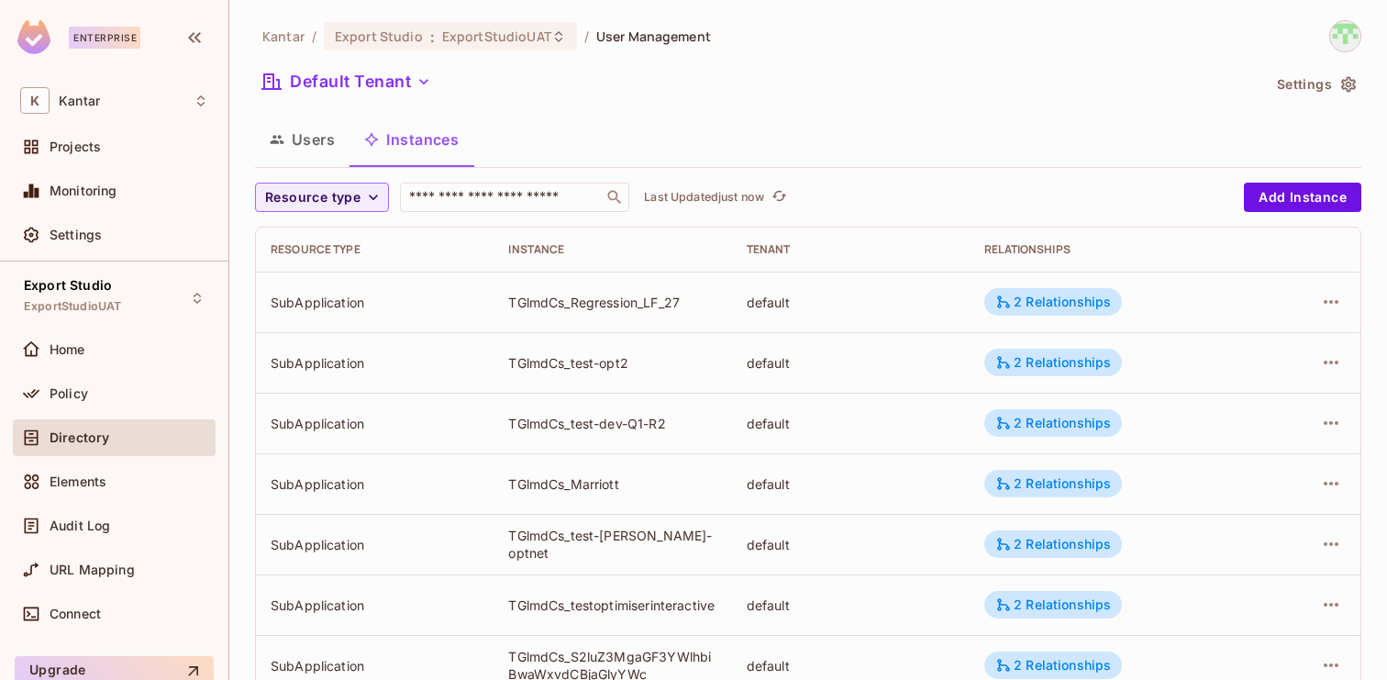
click at [294, 134] on button "Users" at bounding box center [302, 139] width 94 height 46
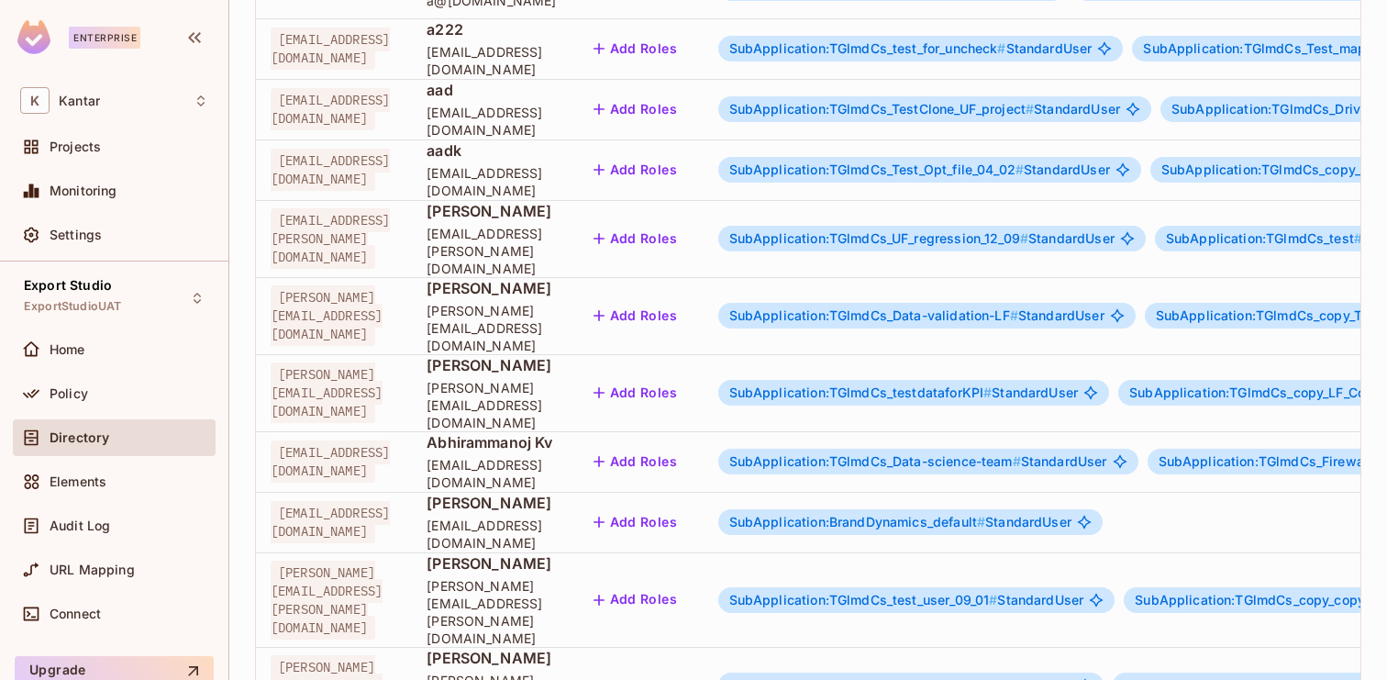
scroll to position [602, 0]
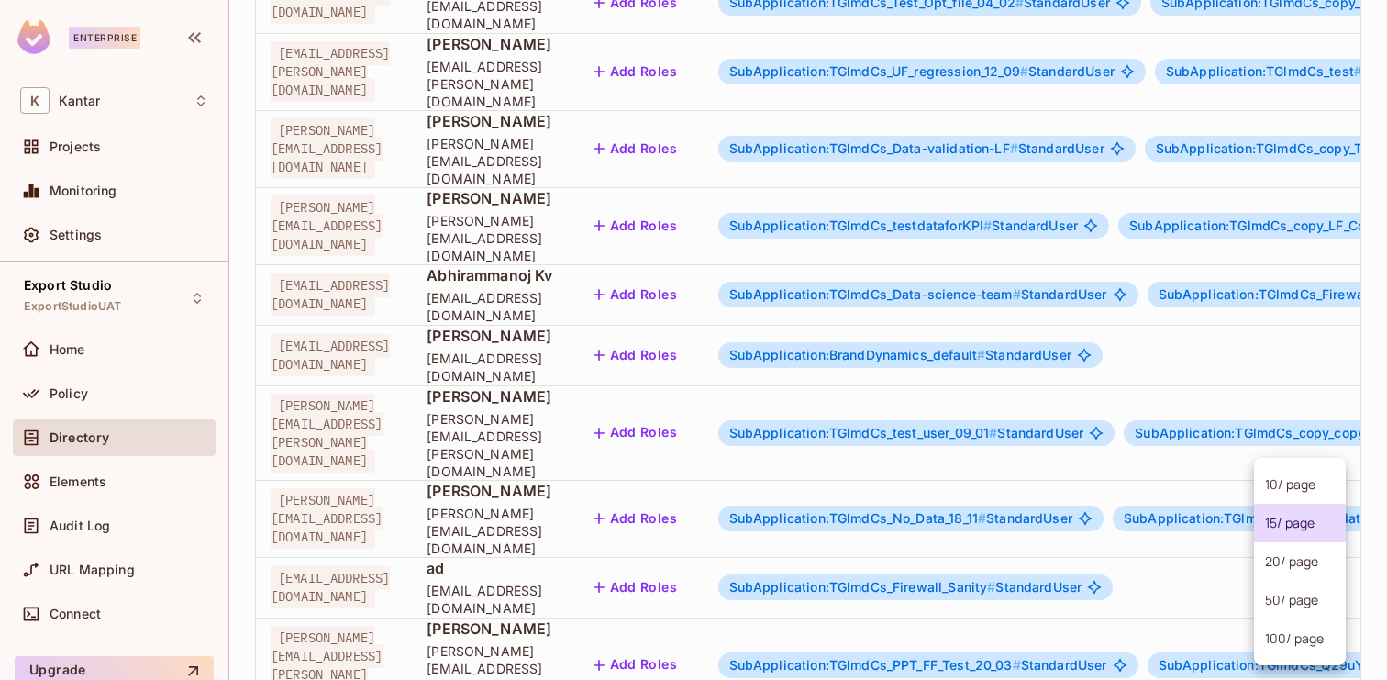
click at [1282, 607] on body "Enterprise K Kantar Projects Monitoring Settings Export Studio ExportStudioUAT …" at bounding box center [693, 340] width 1387 height 680
click at [1278, 639] on li "100 / page" at bounding box center [1300, 638] width 92 height 39
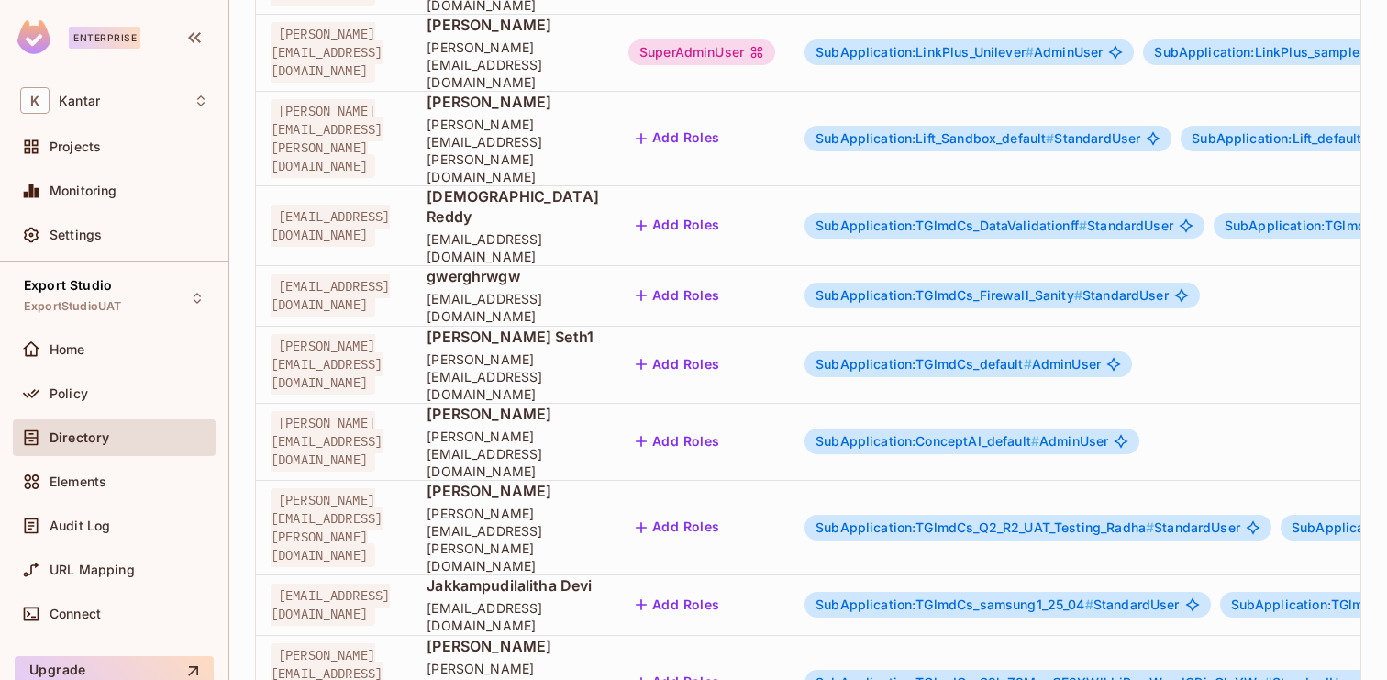
scroll to position [5747, 0]
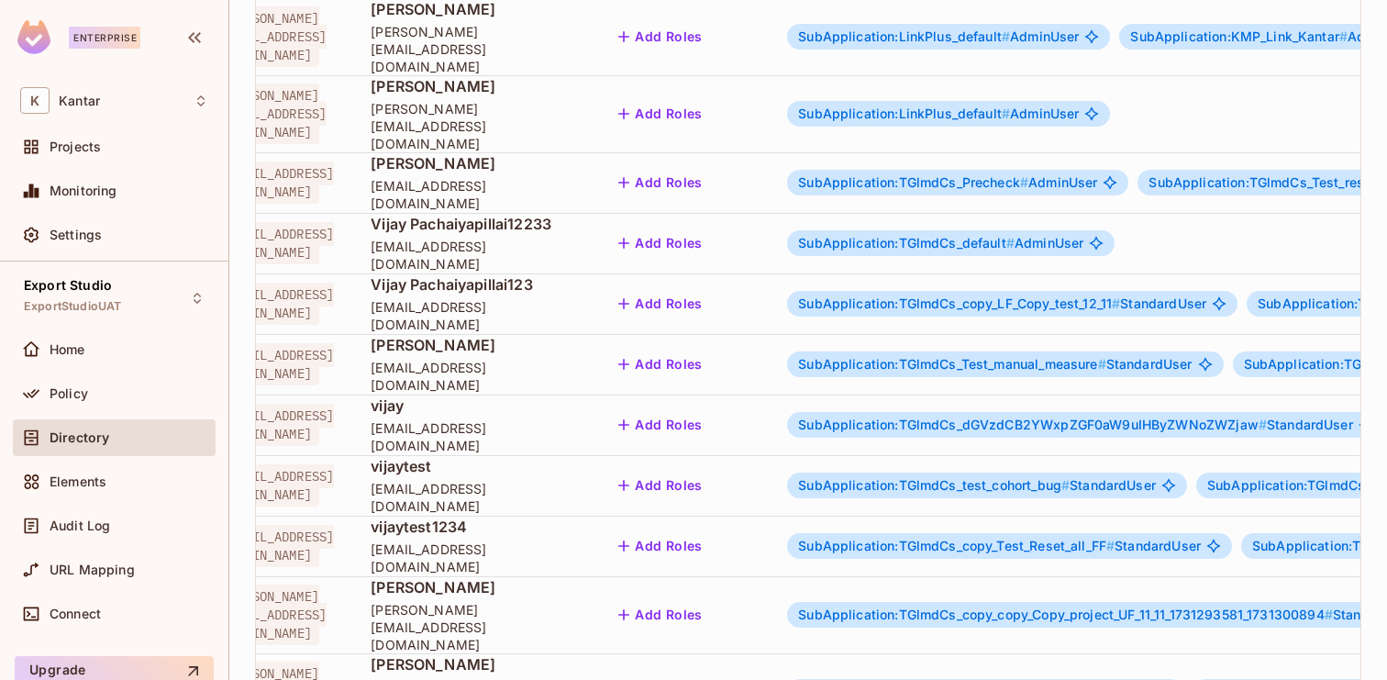
scroll to position [0, 0]
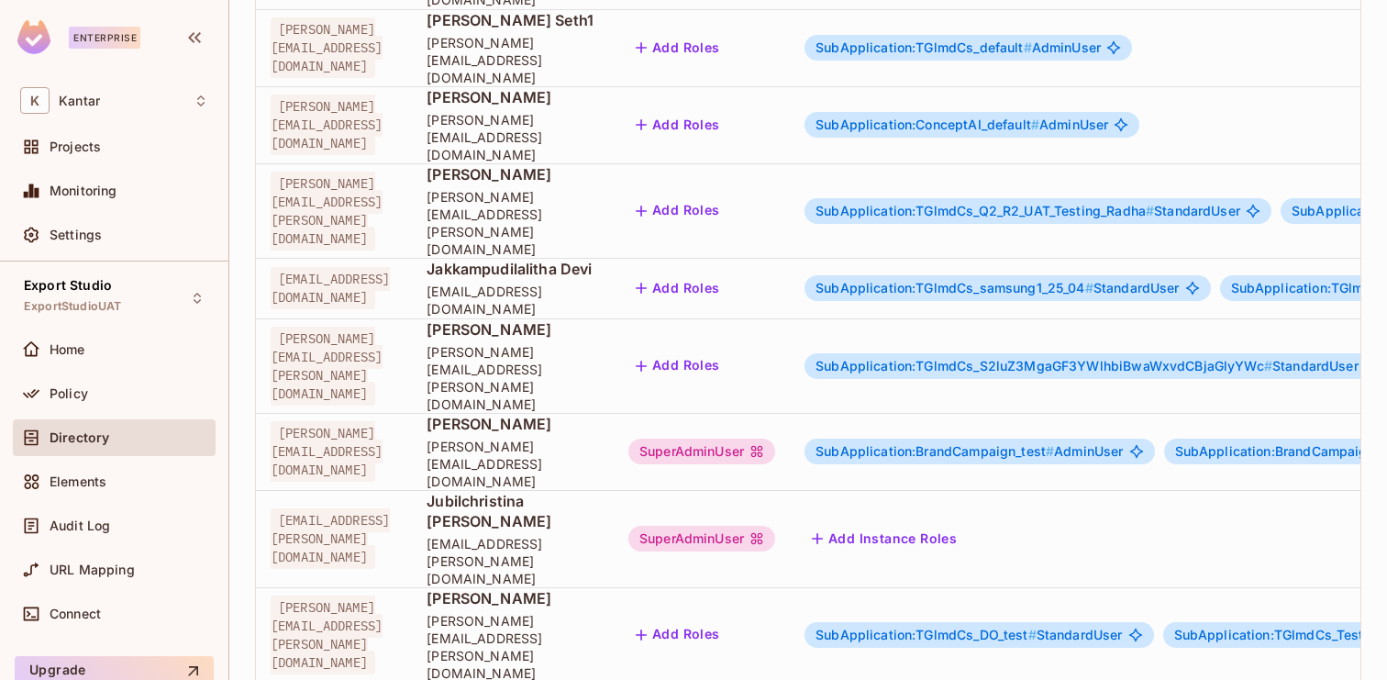
scroll to position [5747, 0]
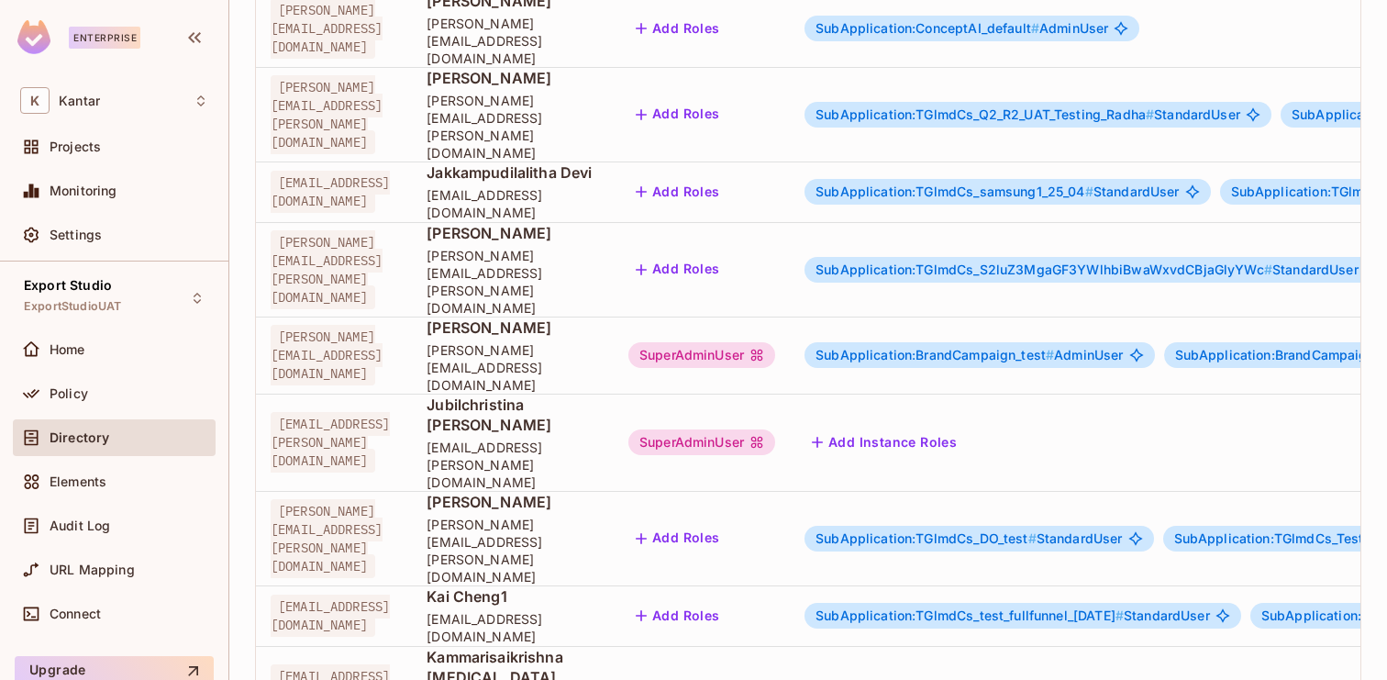
drag, startPoint x: 1033, startPoint y: 613, endPoint x: 1009, endPoint y: 613, distance: 23.8
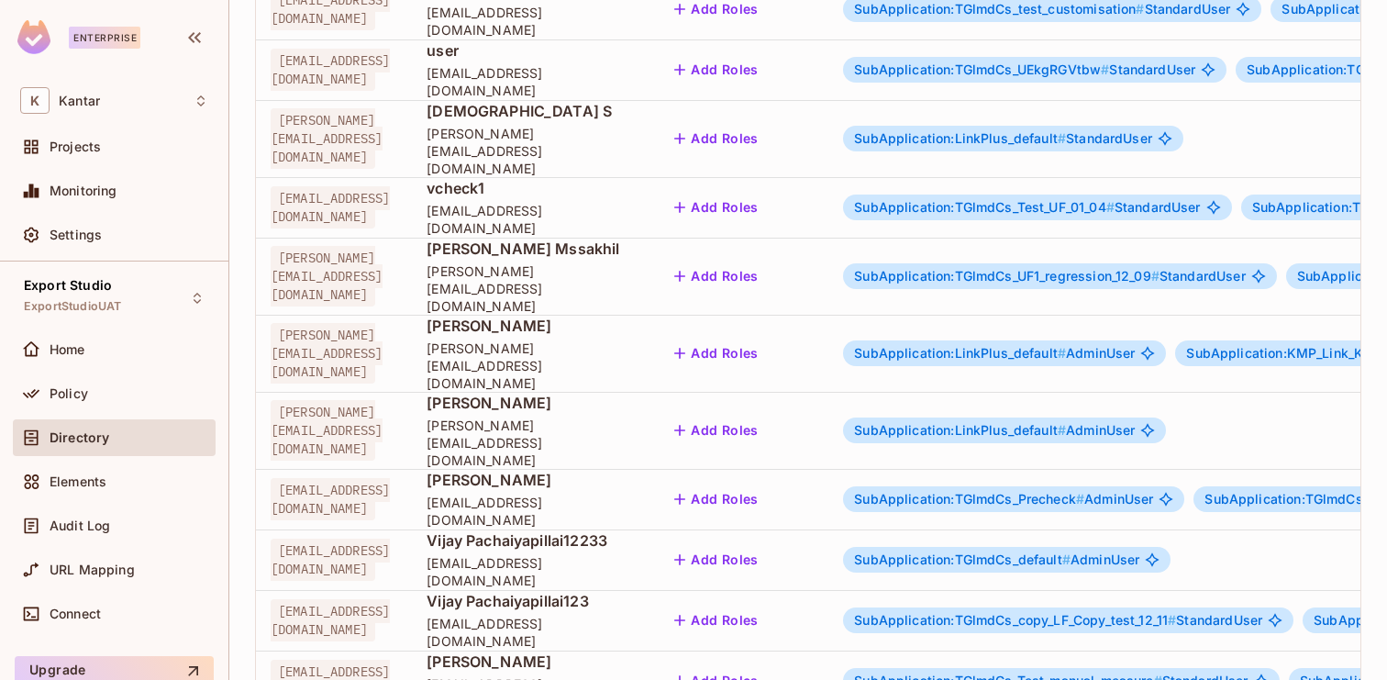
scroll to position [5687, 0]
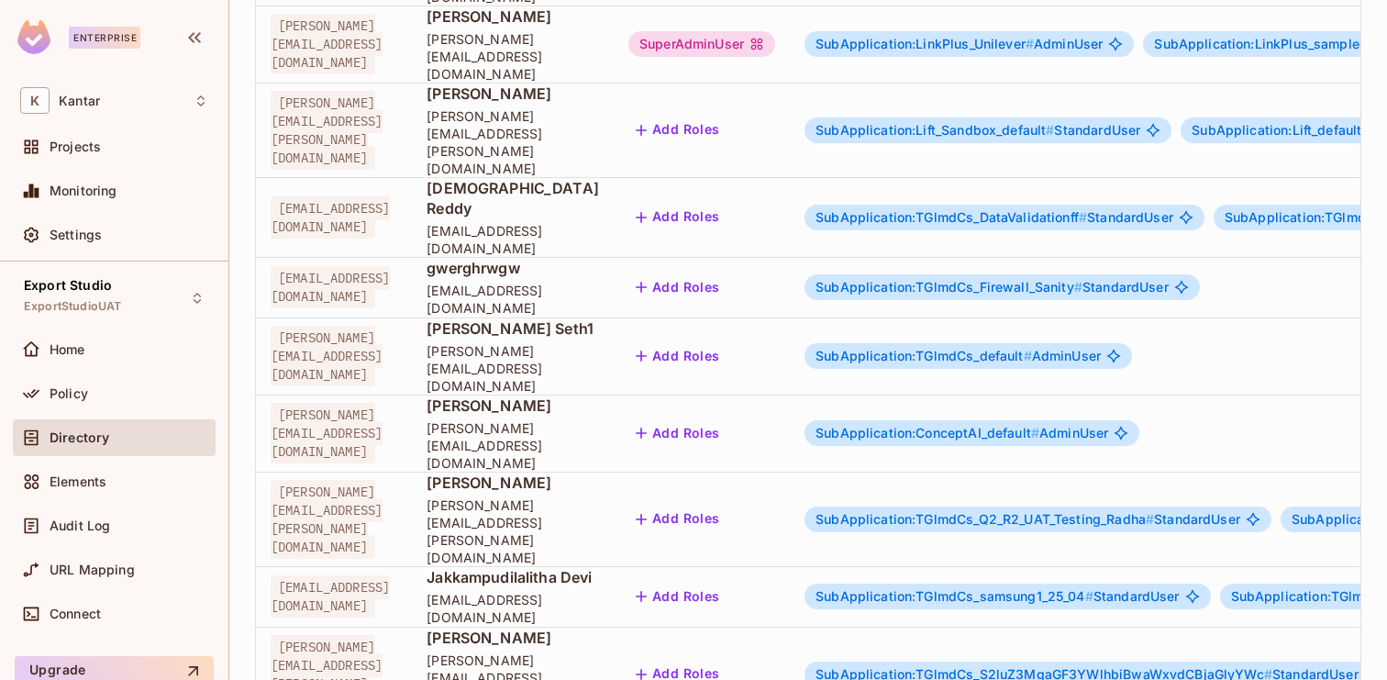
scroll to position [5747, 0]
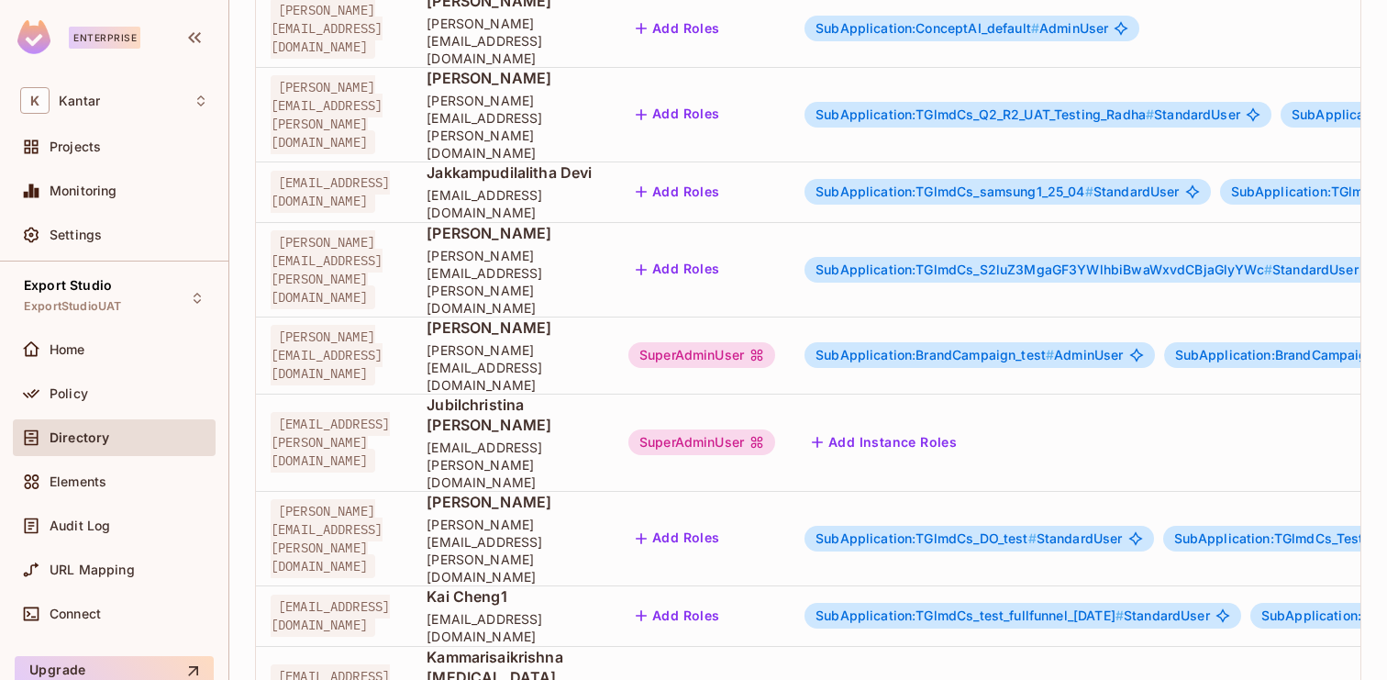
drag, startPoint x: 1075, startPoint y: 611, endPoint x: 969, endPoint y: 611, distance: 105.5
drag, startPoint x: 955, startPoint y: 608, endPoint x: 1078, endPoint y: 610, distance: 122.9
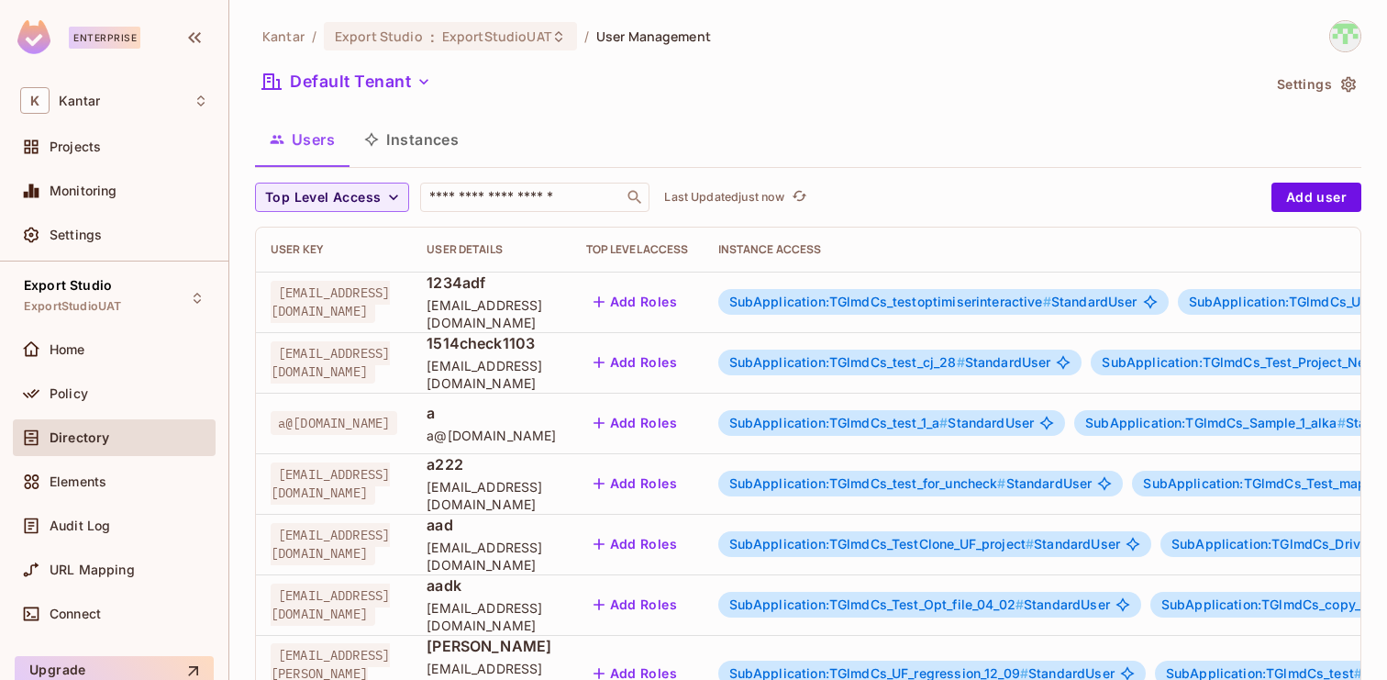
scroll to position [602, 0]
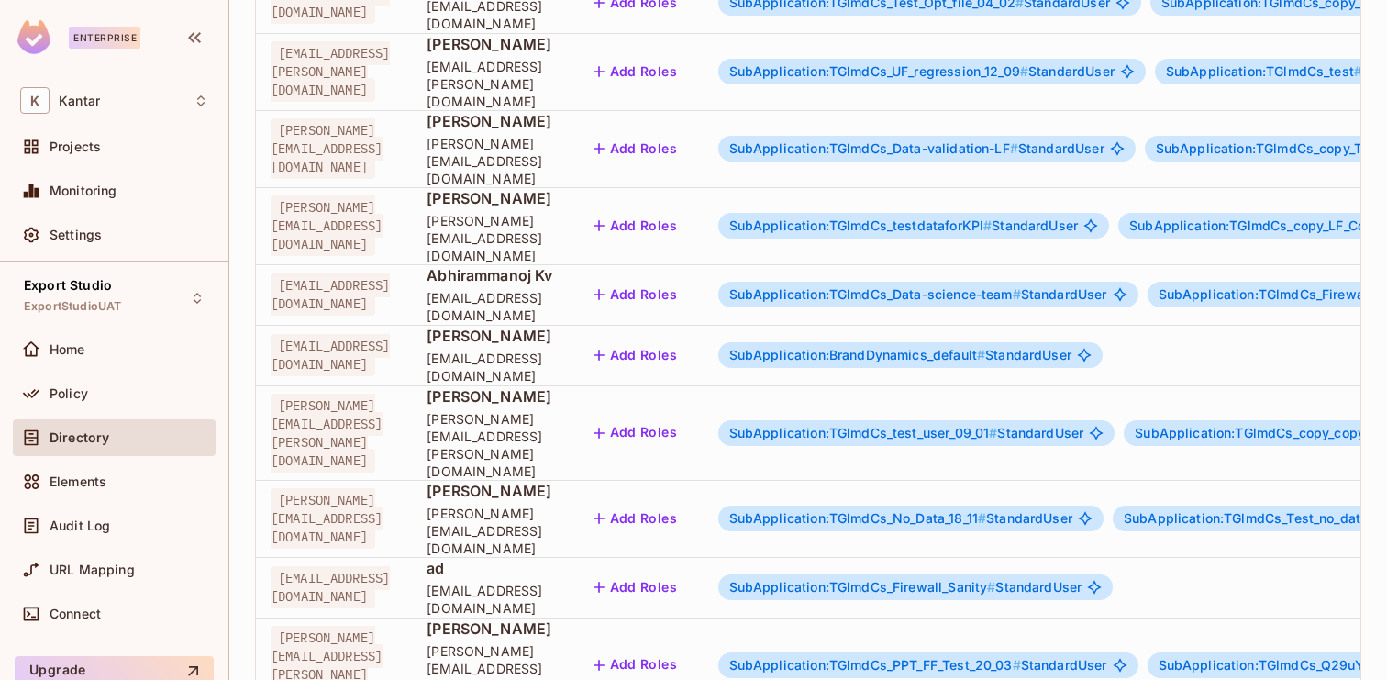
click at [1262, 608] on body "Enterprise K Kantar Projects Monitoring Settings Export Studio ExportStudioUAT …" at bounding box center [693, 340] width 1387 height 680
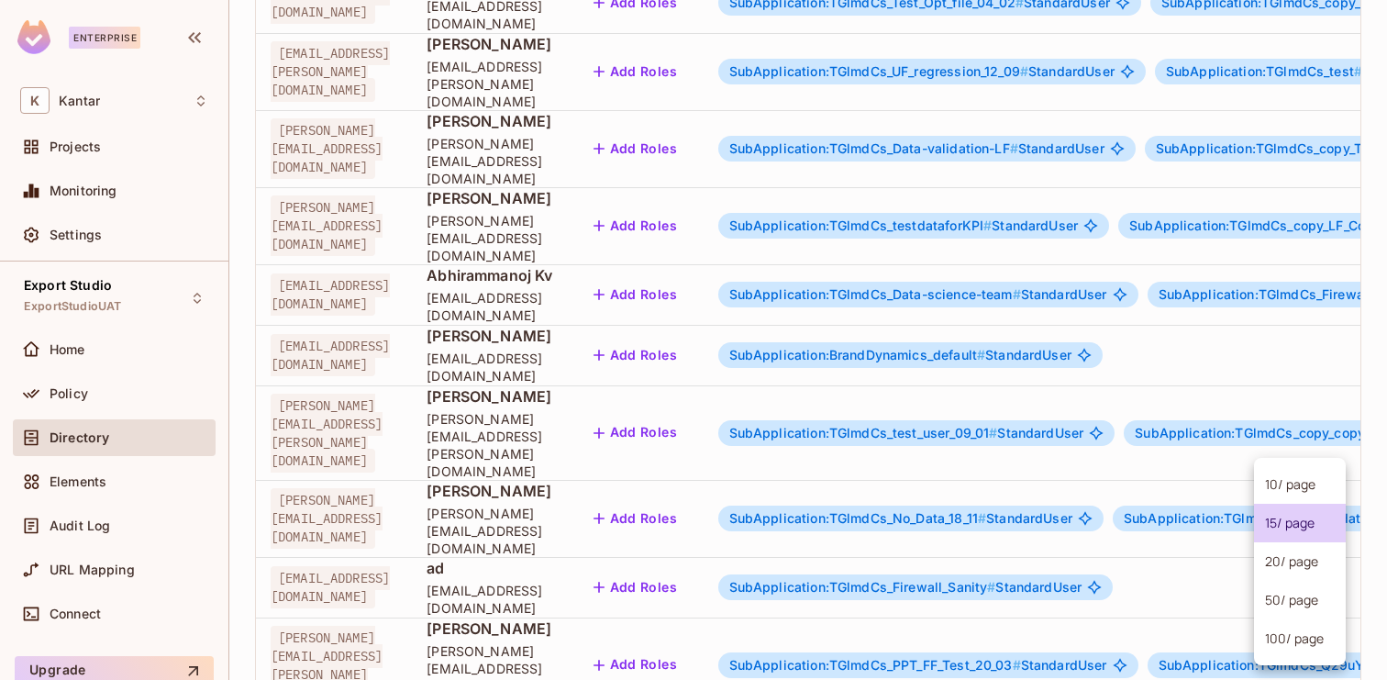
click at [1273, 645] on li "100 / page" at bounding box center [1300, 638] width 92 height 39
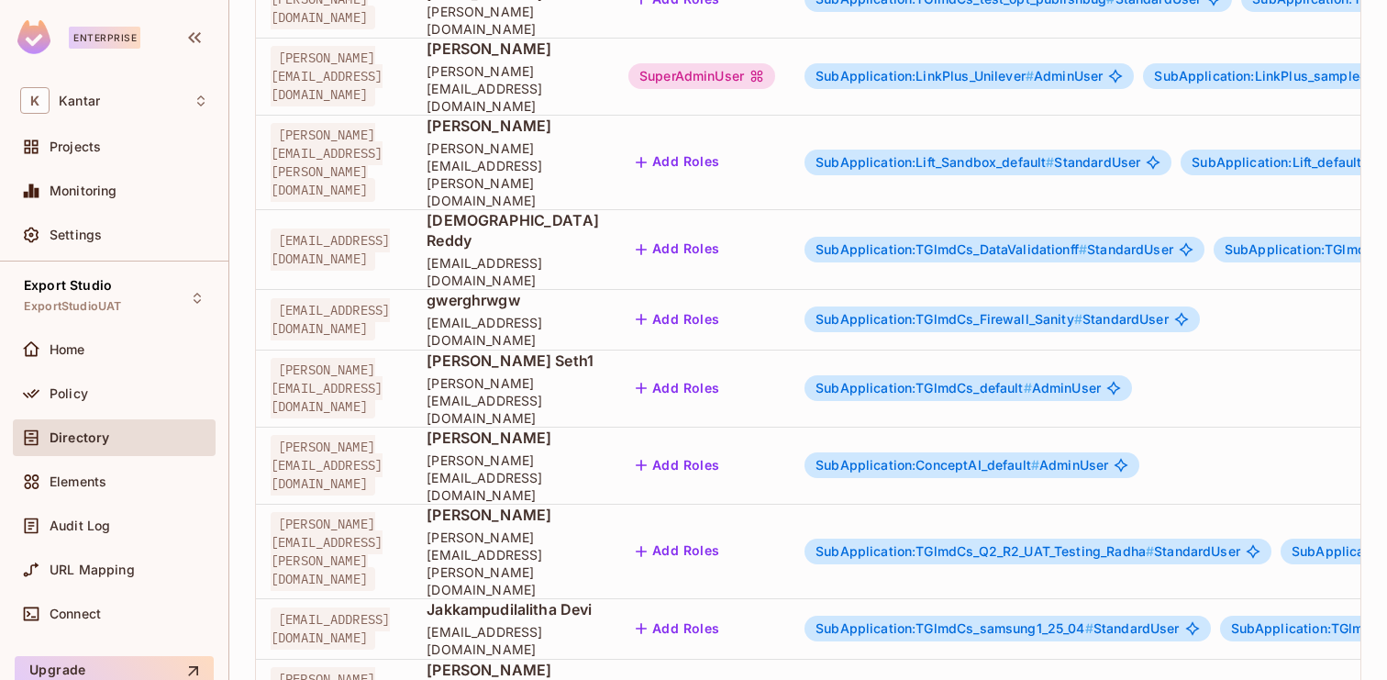
scroll to position [5747, 0]
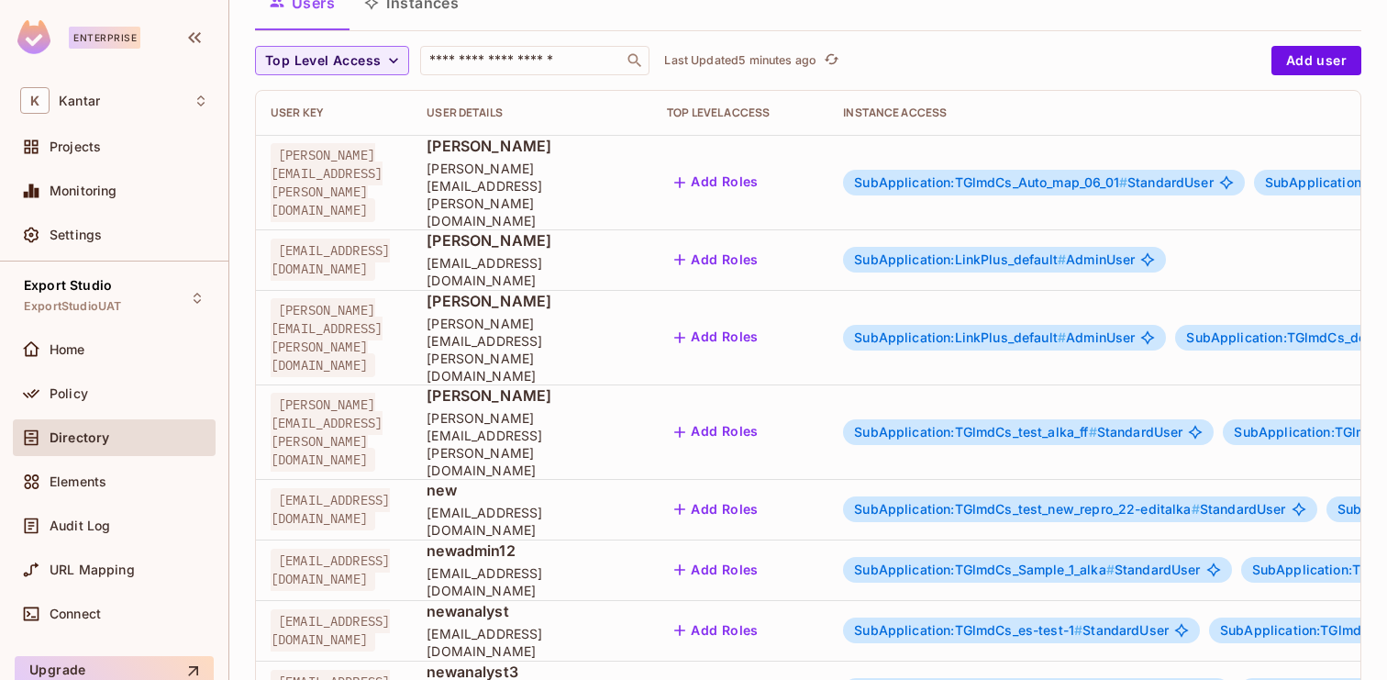
scroll to position [0, 0]
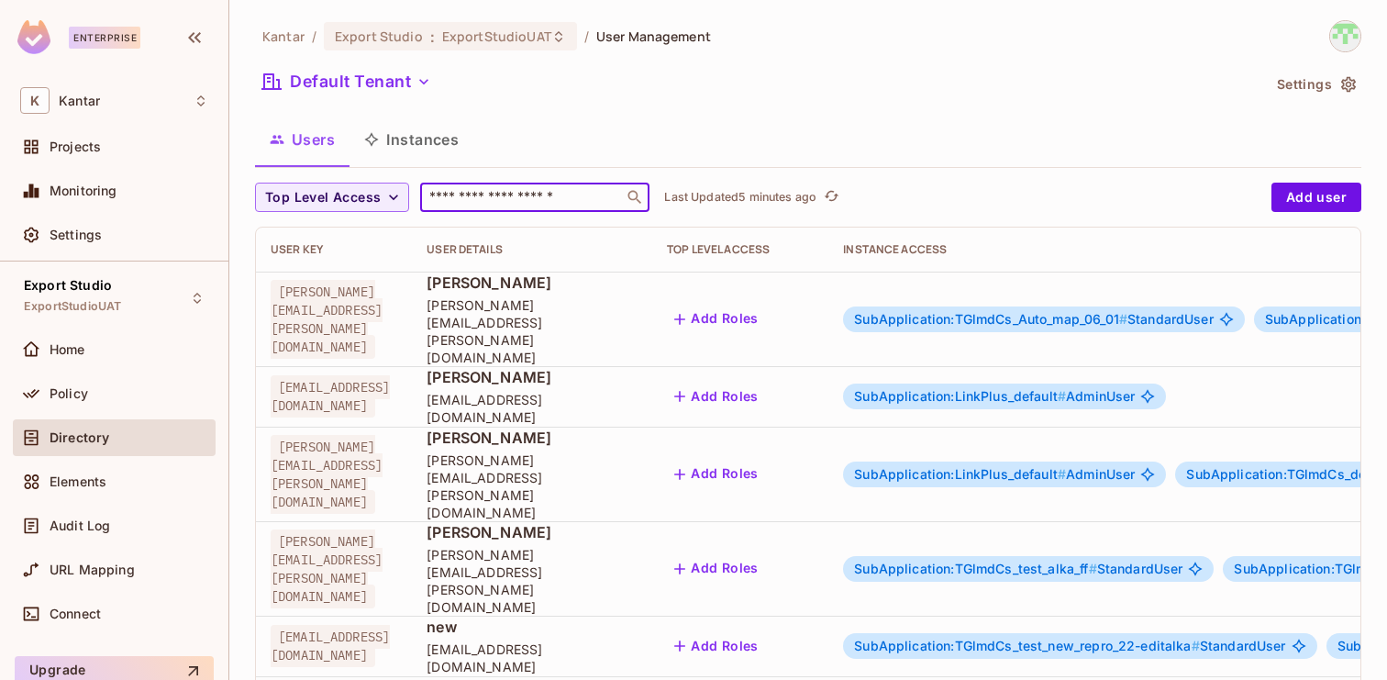
click at [501, 192] on input "text" at bounding box center [522, 197] width 193 height 18
paste input "**********"
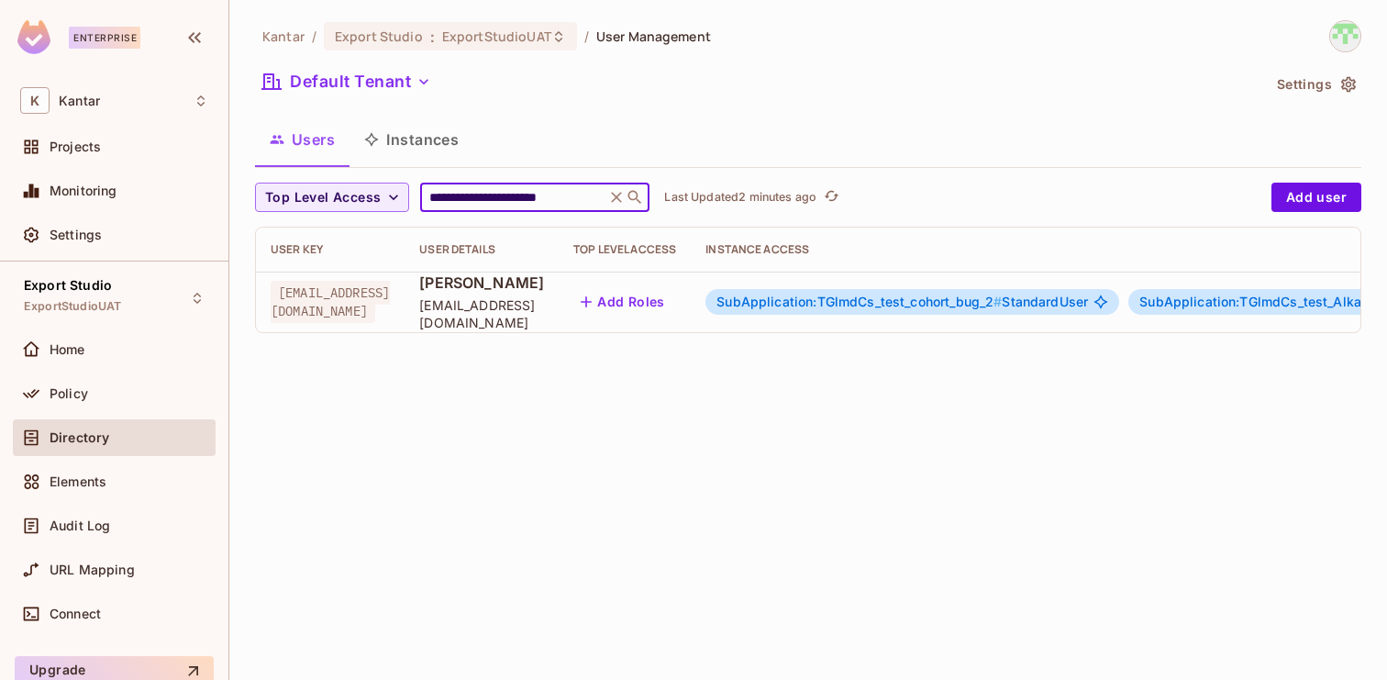
scroll to position [0, 393]
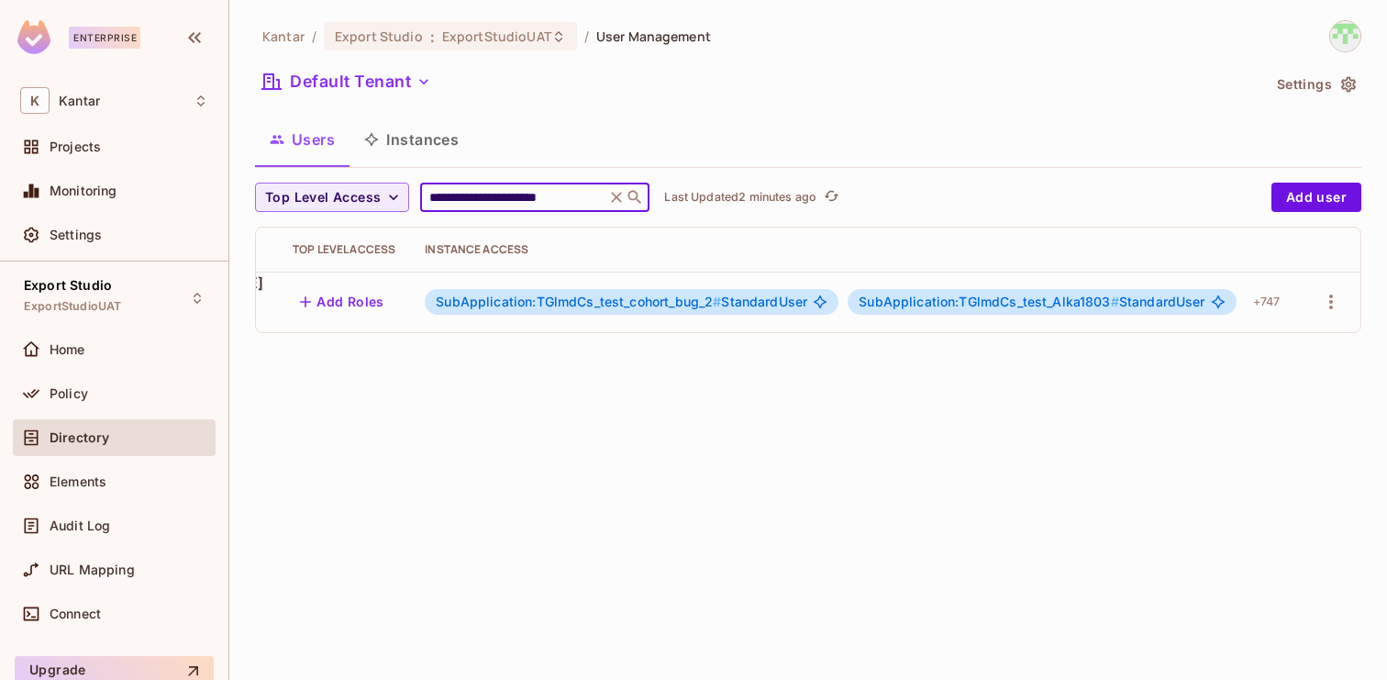
type input "**********"
